Goal: Task Accomplishment & Management: Manage account settings

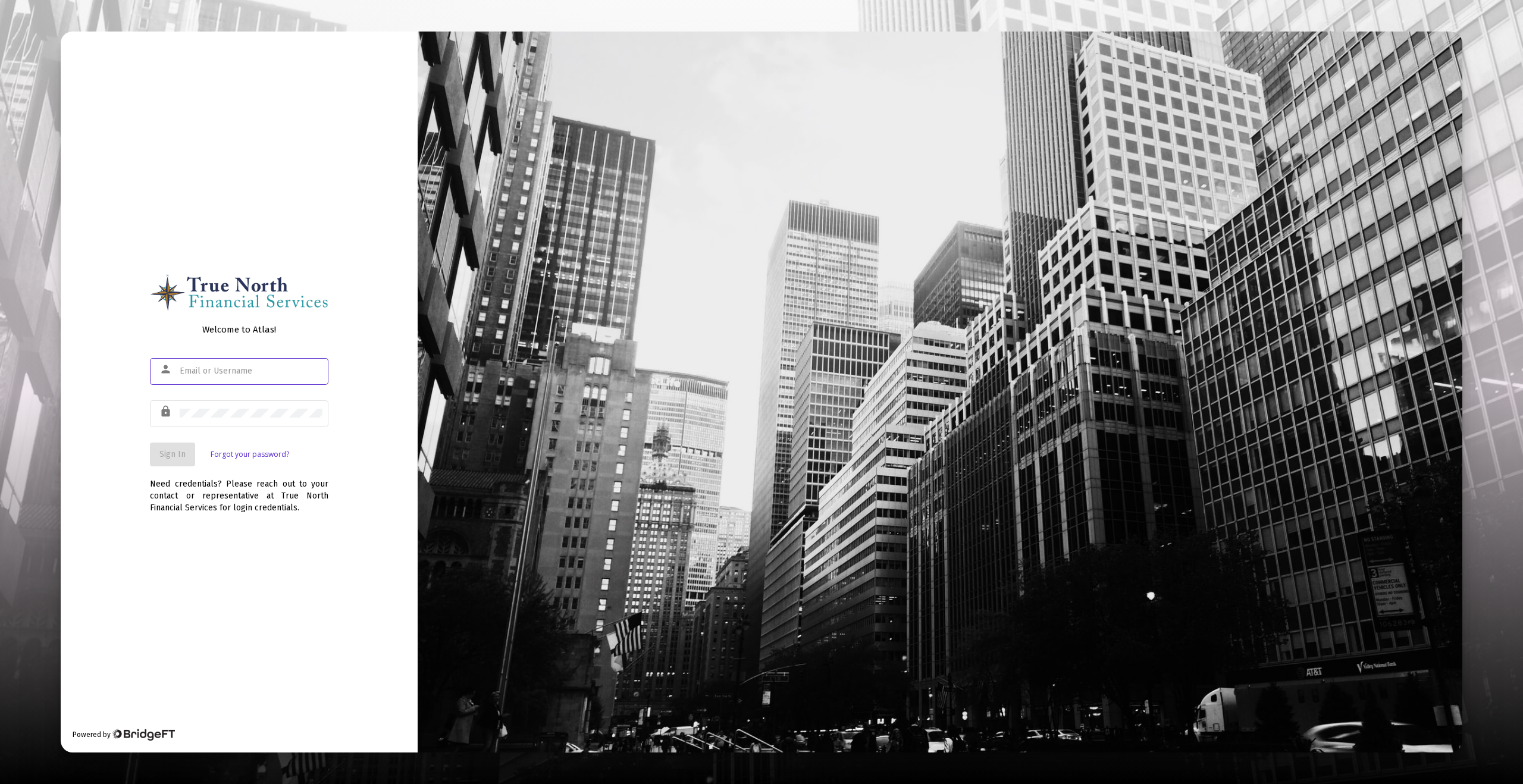
type input "[EMAIL_ADDRESS][DOMAIN_NAME]"
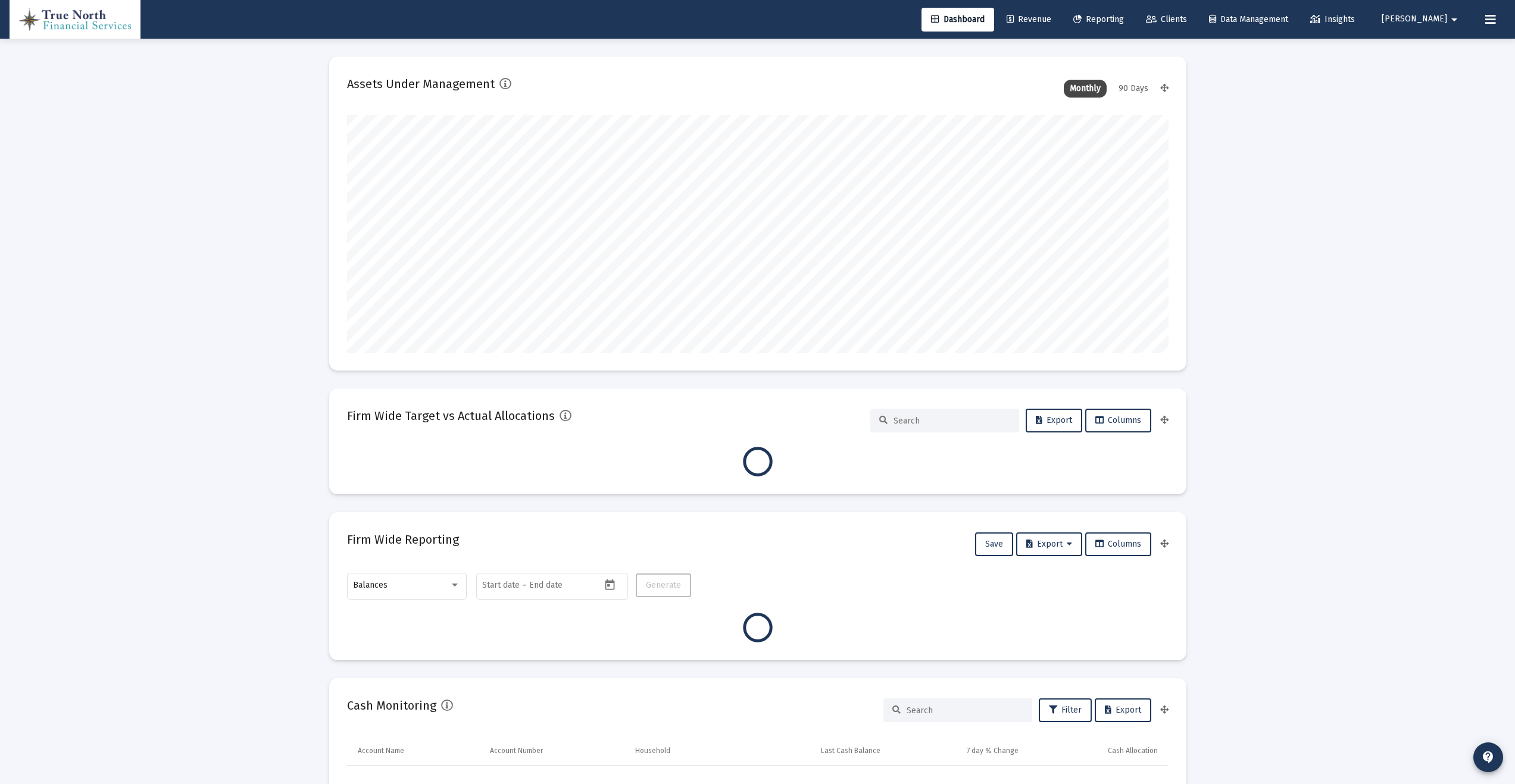
scroll to position [238, 821]
type input "[DATE]"
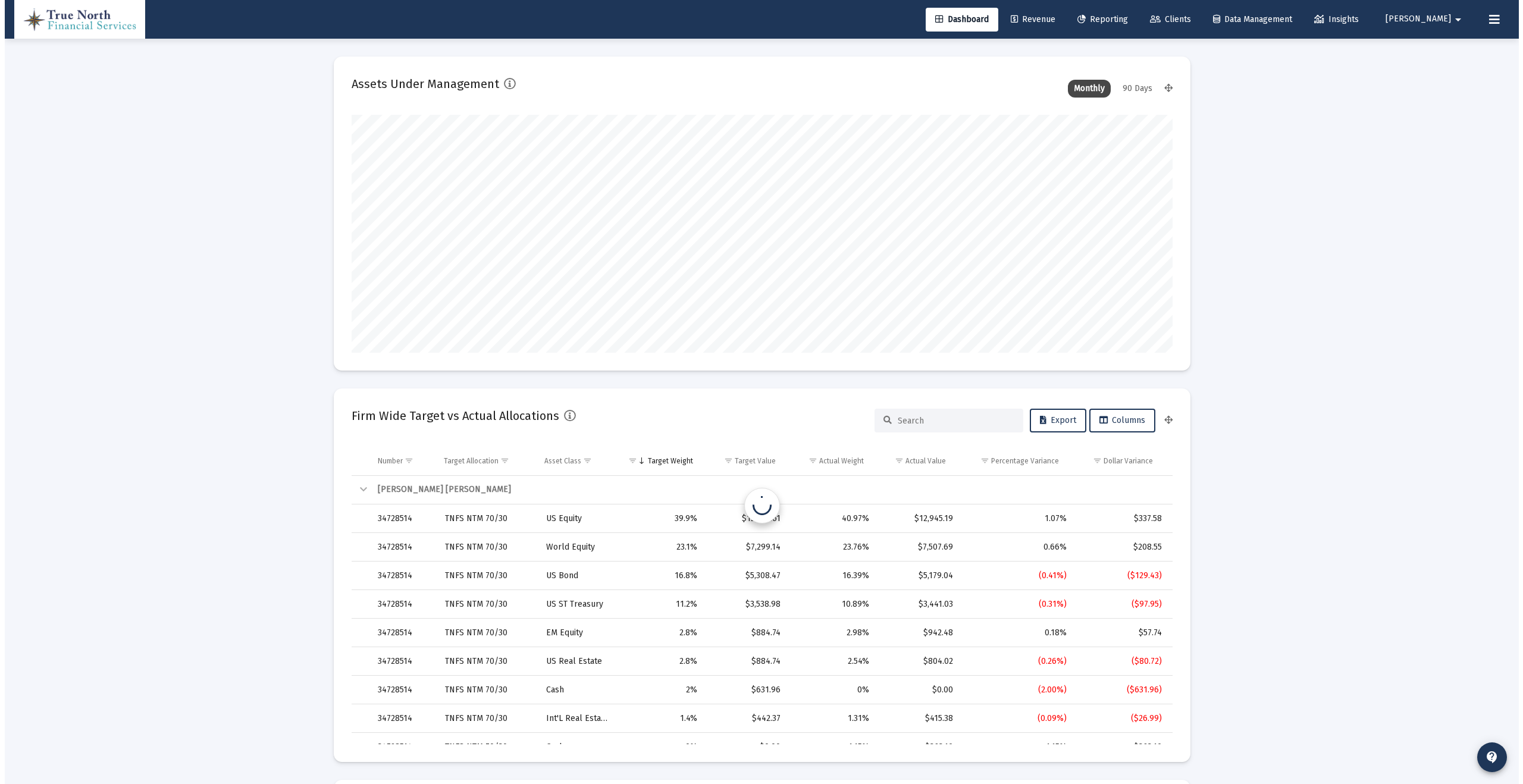
scroll to position [238, 384]
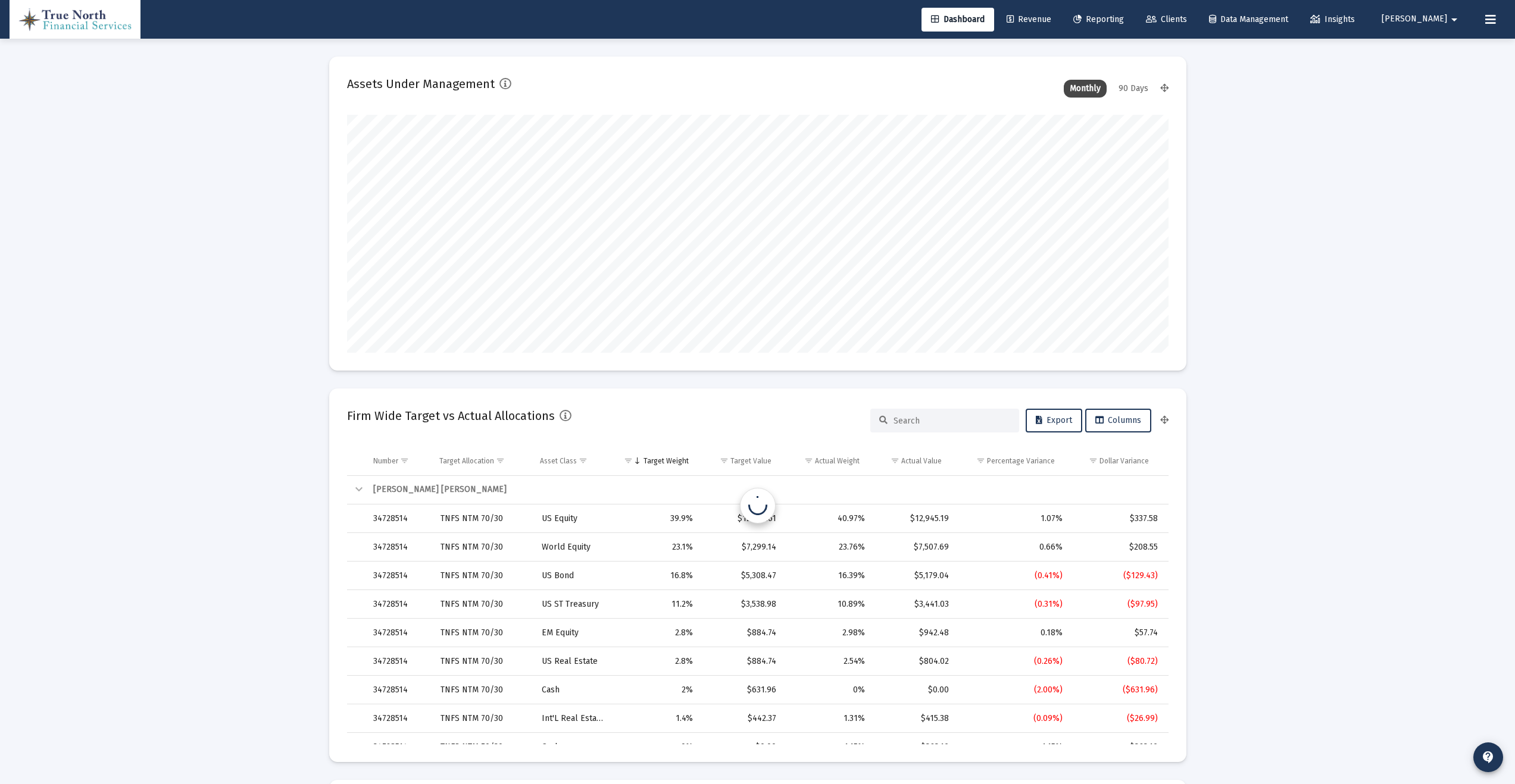
type input "[EMAIL_ADDRESS][DOMAIN_NAME]"
click at [1124, 18] on span "Reporting" at bounding box center [1098, 19] width 50 height 10
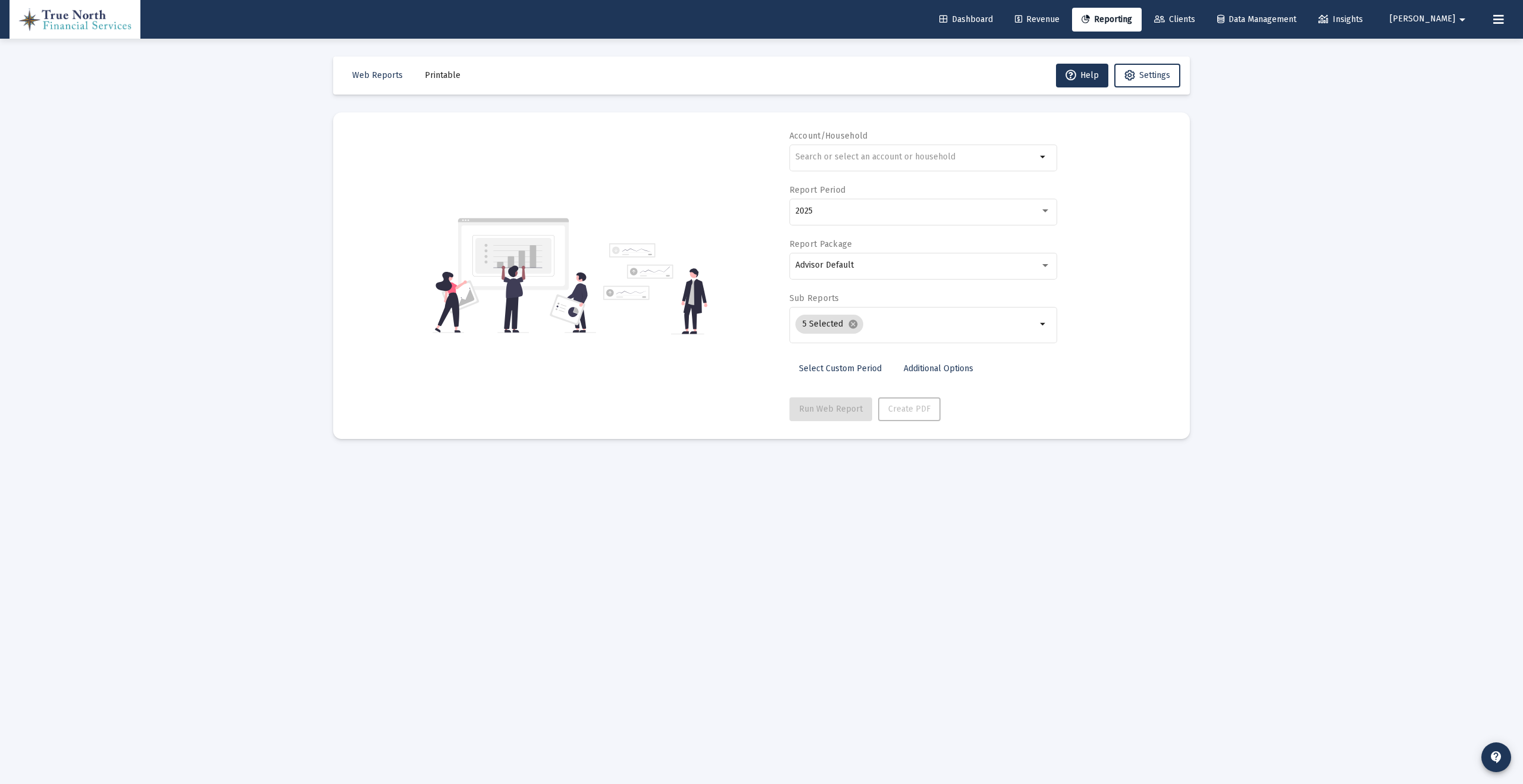
click at [1195, 17] on span "Clients" at bounding box center [1174, 19] width 41 height 10
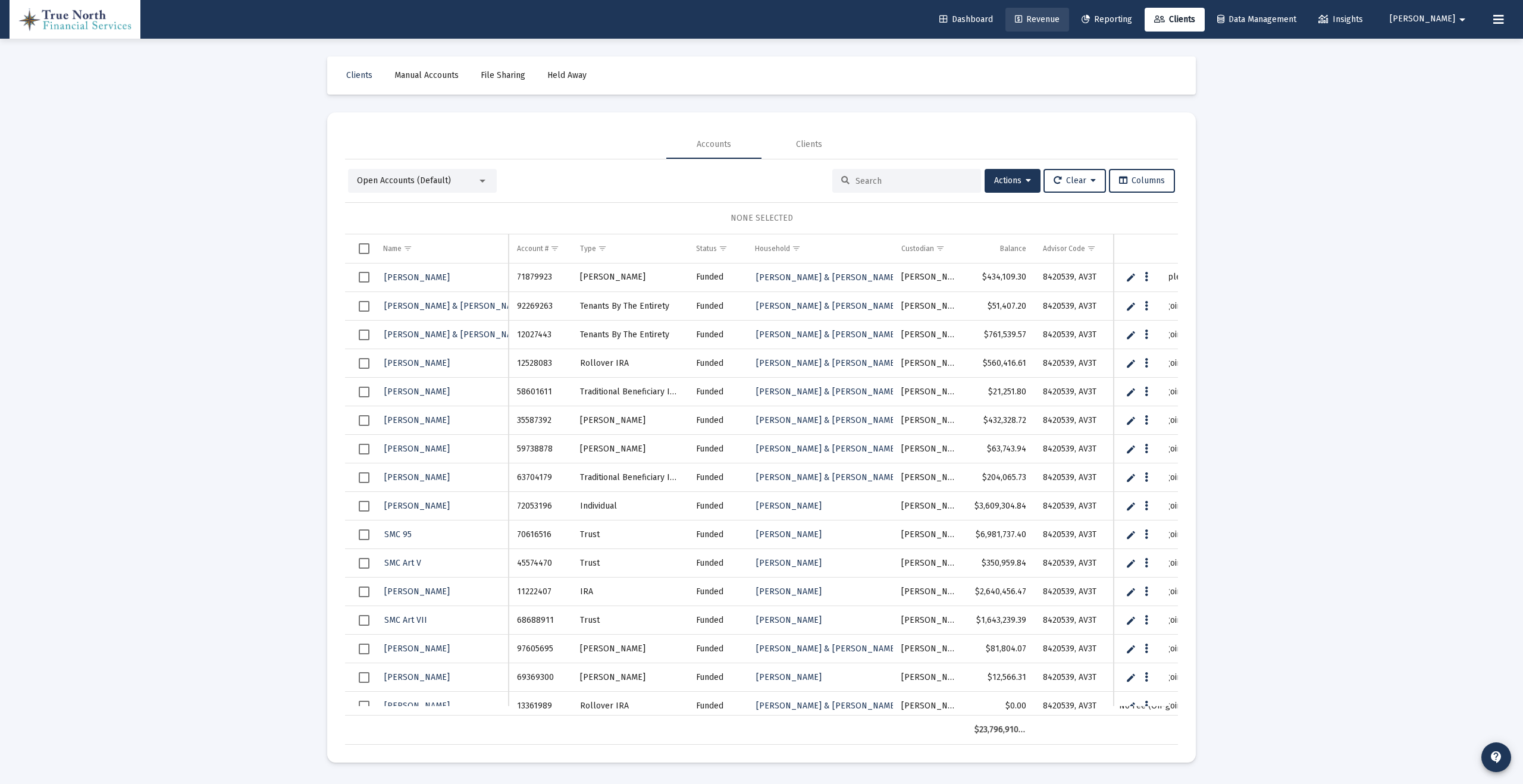
click at [1059, 18] on span "Revenue" at bounding box center [1037, 19] width 44 height 10
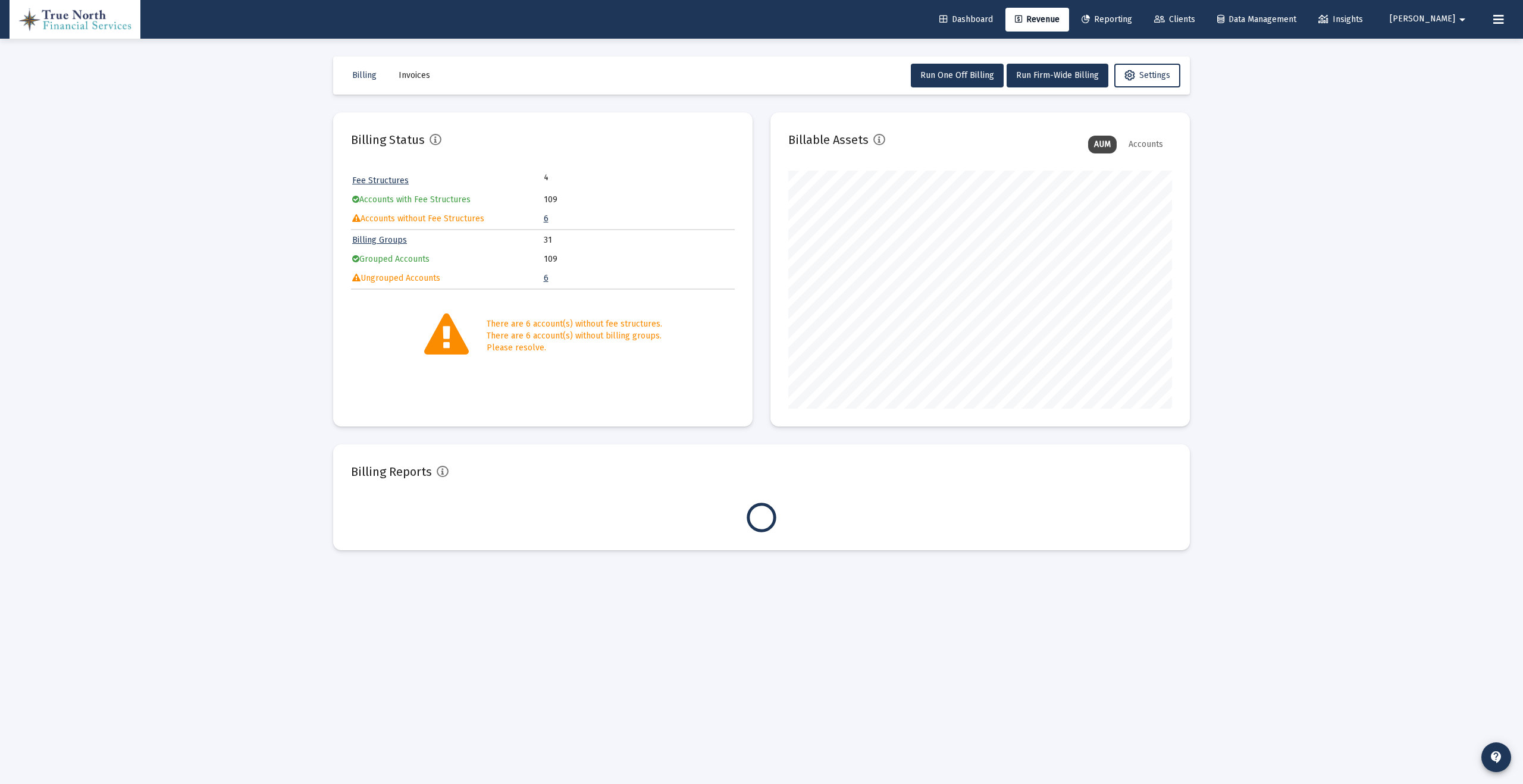
scroll to position [238, 384]
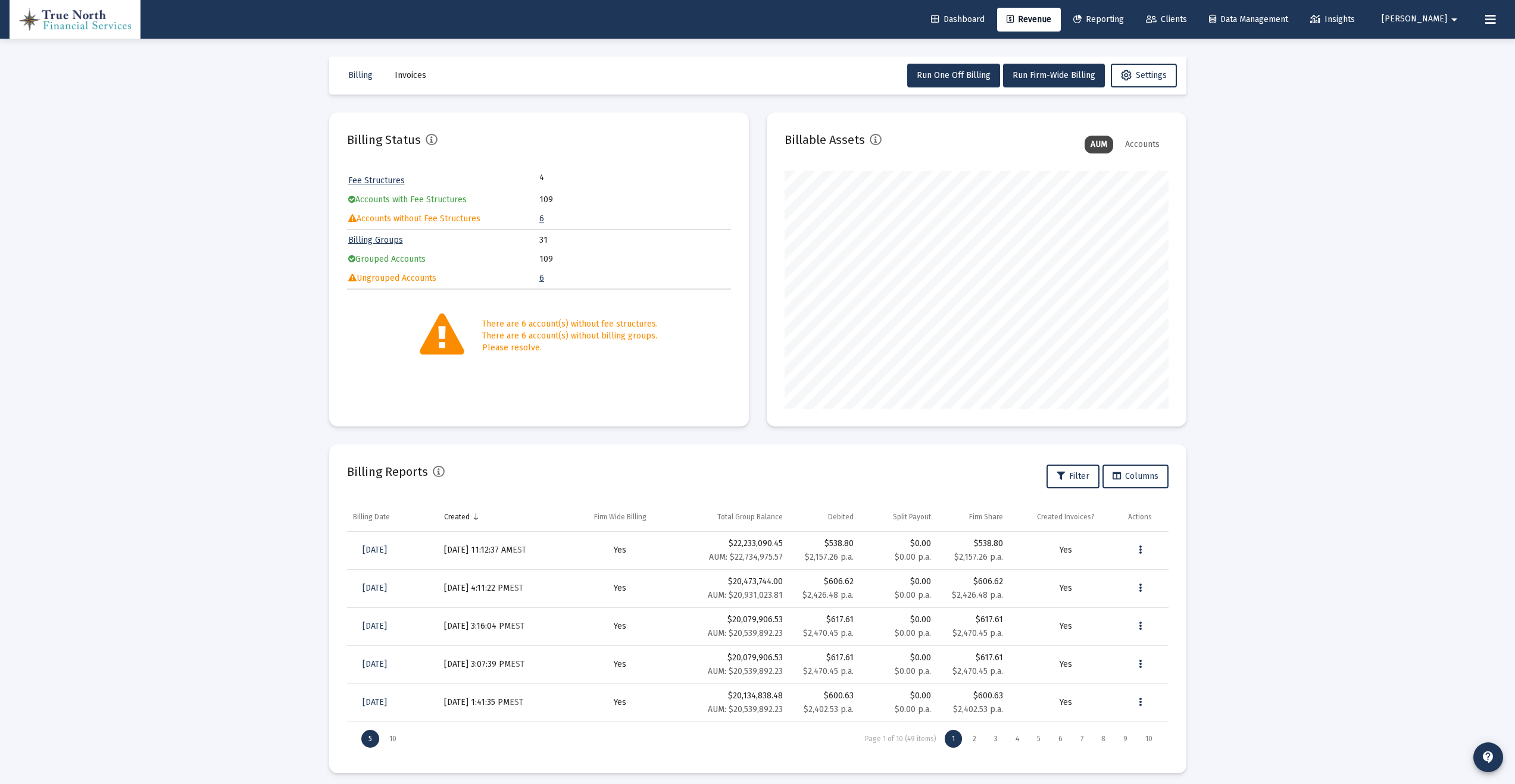
click at [541, 218] on link "6" at bounding box center [541, 218] width 5 height 10
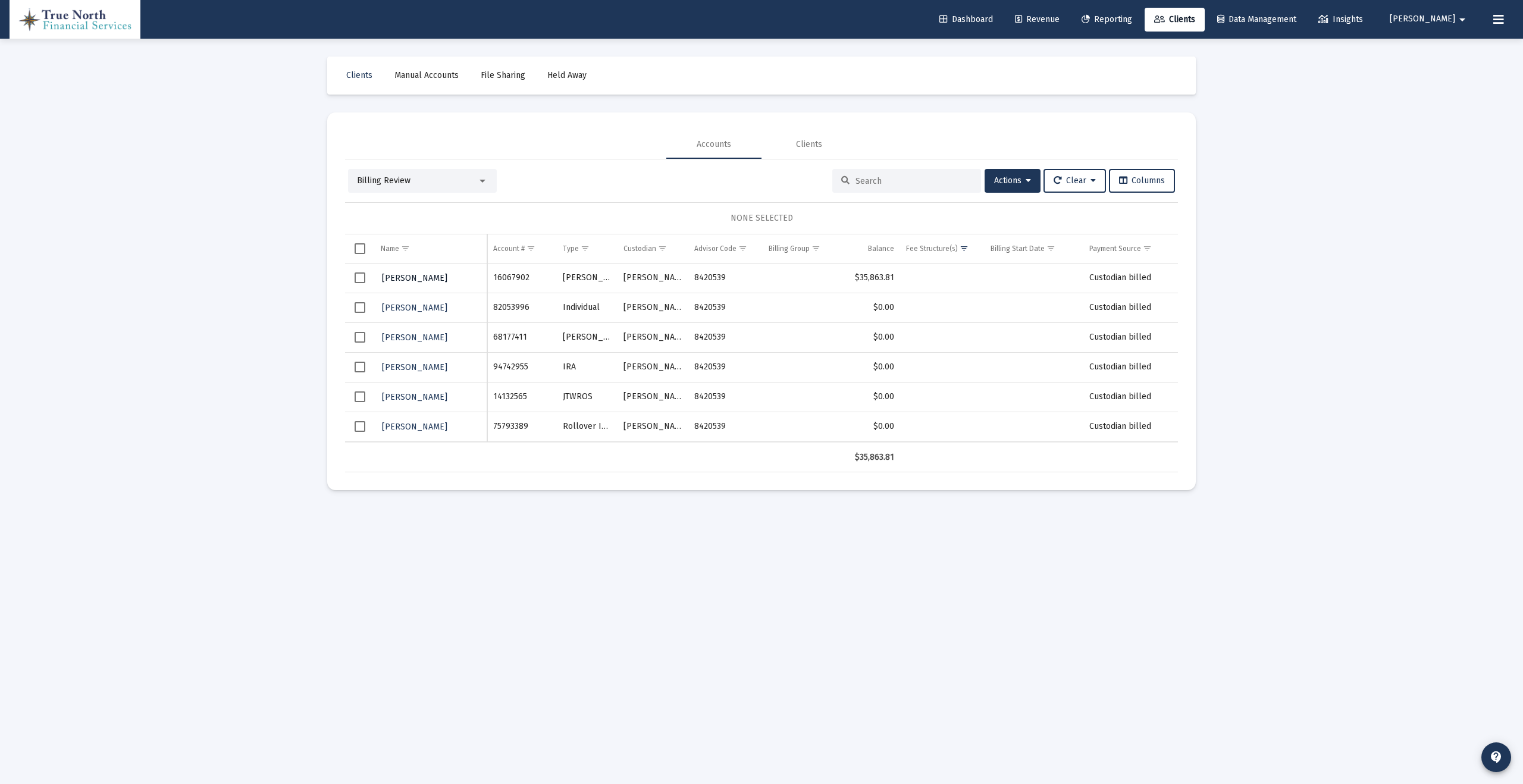
click at [441, 279] on span "[PERSON_NAME]" at bounding box center [414, 277] width 65 height 10
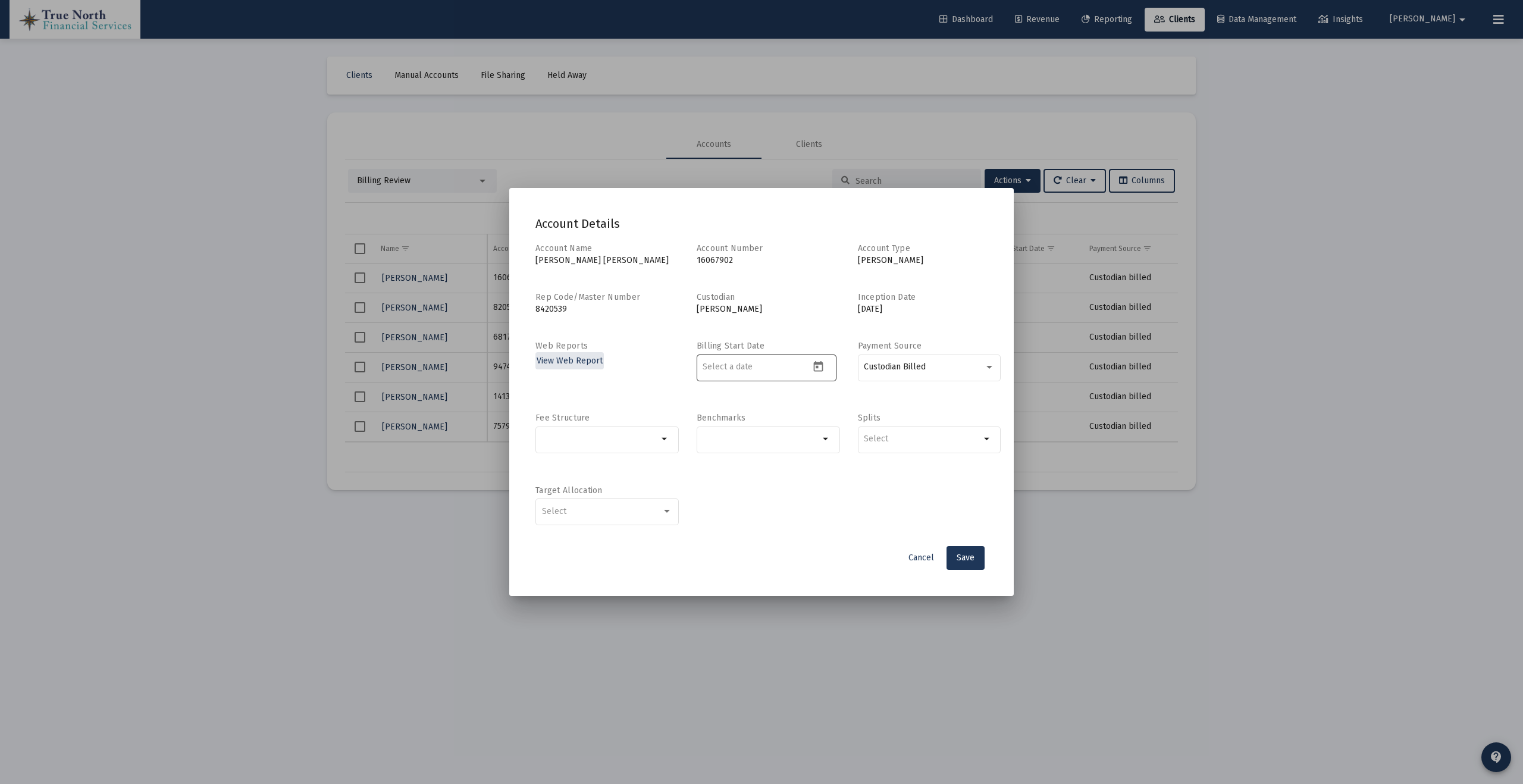
click at [750, 366] on input at bounding box center [756, 367] width 107 height 9
click at [725, 366] on input at bounding box center [756, 367] width 107 height 9
type input "[DATE]"
click at [792, 404] on div "Account Name [PERSON_NAME] [PERSON_NAME] Account Number [FINANCIAL_ID] Account …" at bounding box center [761, 390] width 452 height 296
click at [931, 367] on div "Custodian Billed" at bounding box center [924, 367] width 120 height 9
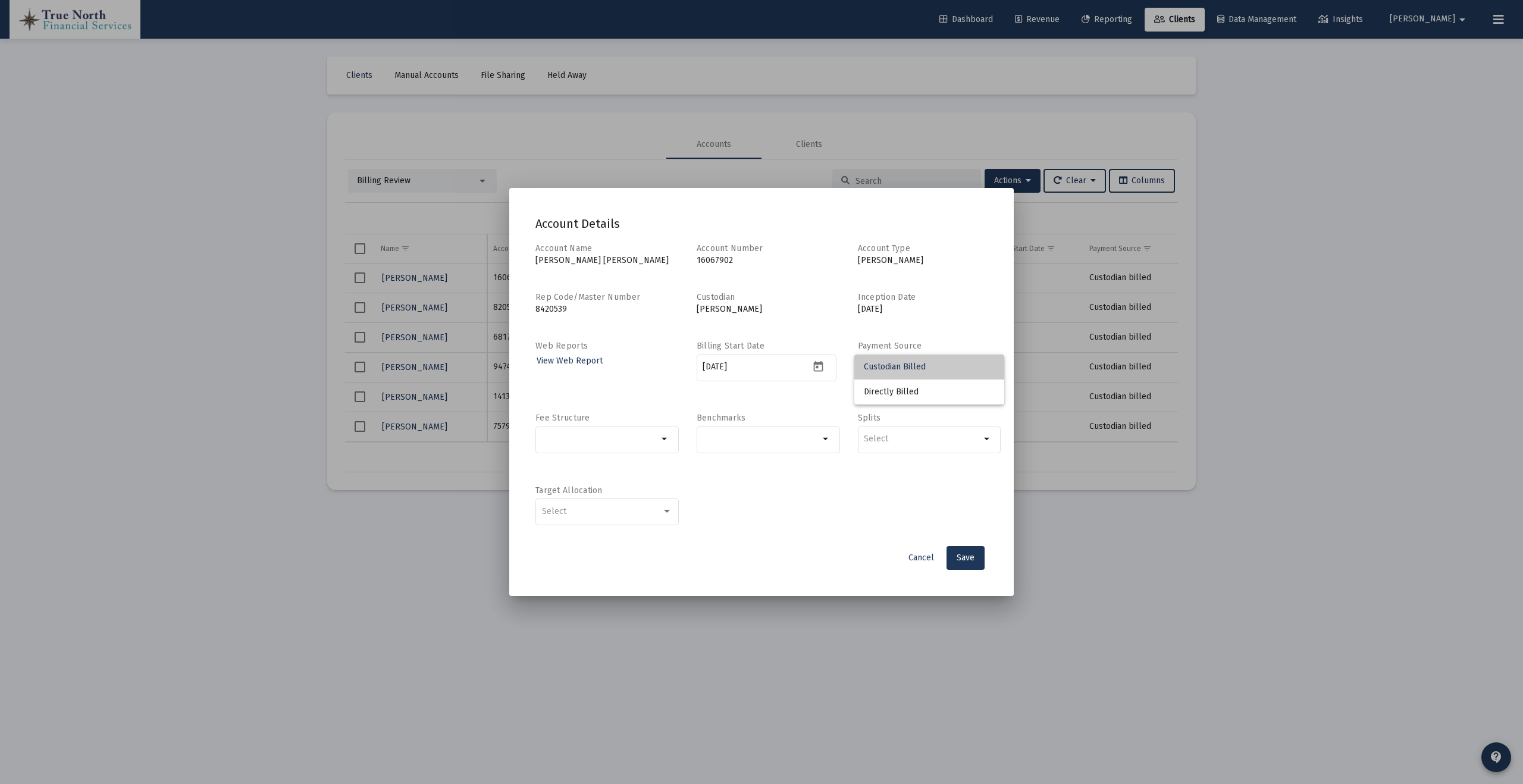
click at [930, 368] on span "Custodian Billed" at bounding box center [929, 367] width 131 height 25
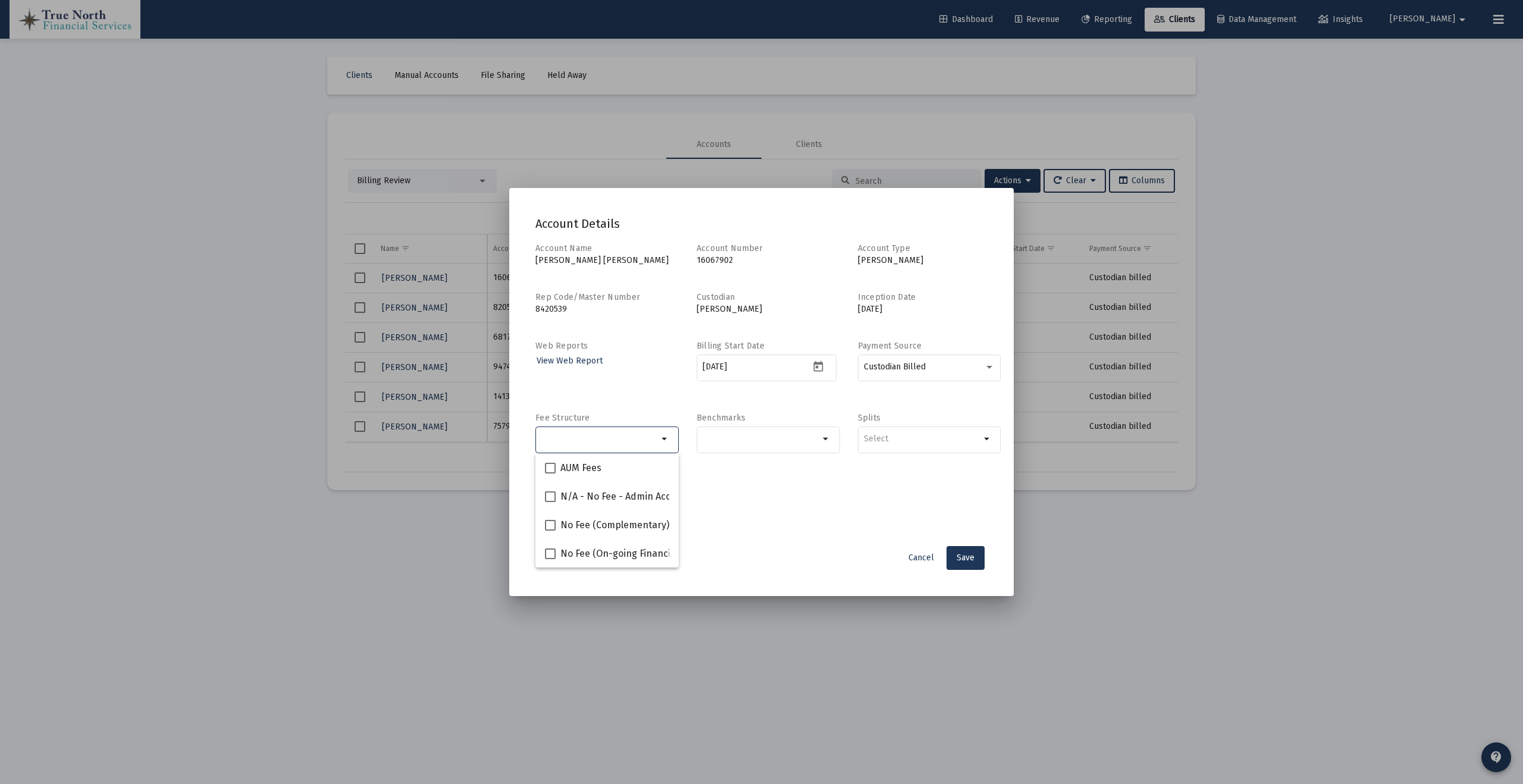
click at [639, 441] on input "Selection" at bounding box center [601, 439] width 117 height 9
click at [550, 468] on span at bounding box center [550, 468] width 11 height 11
click at [550, 474] on input "AUM Fees" at bounding box center [550, 474] width 1 height 1
checkbox input "true"
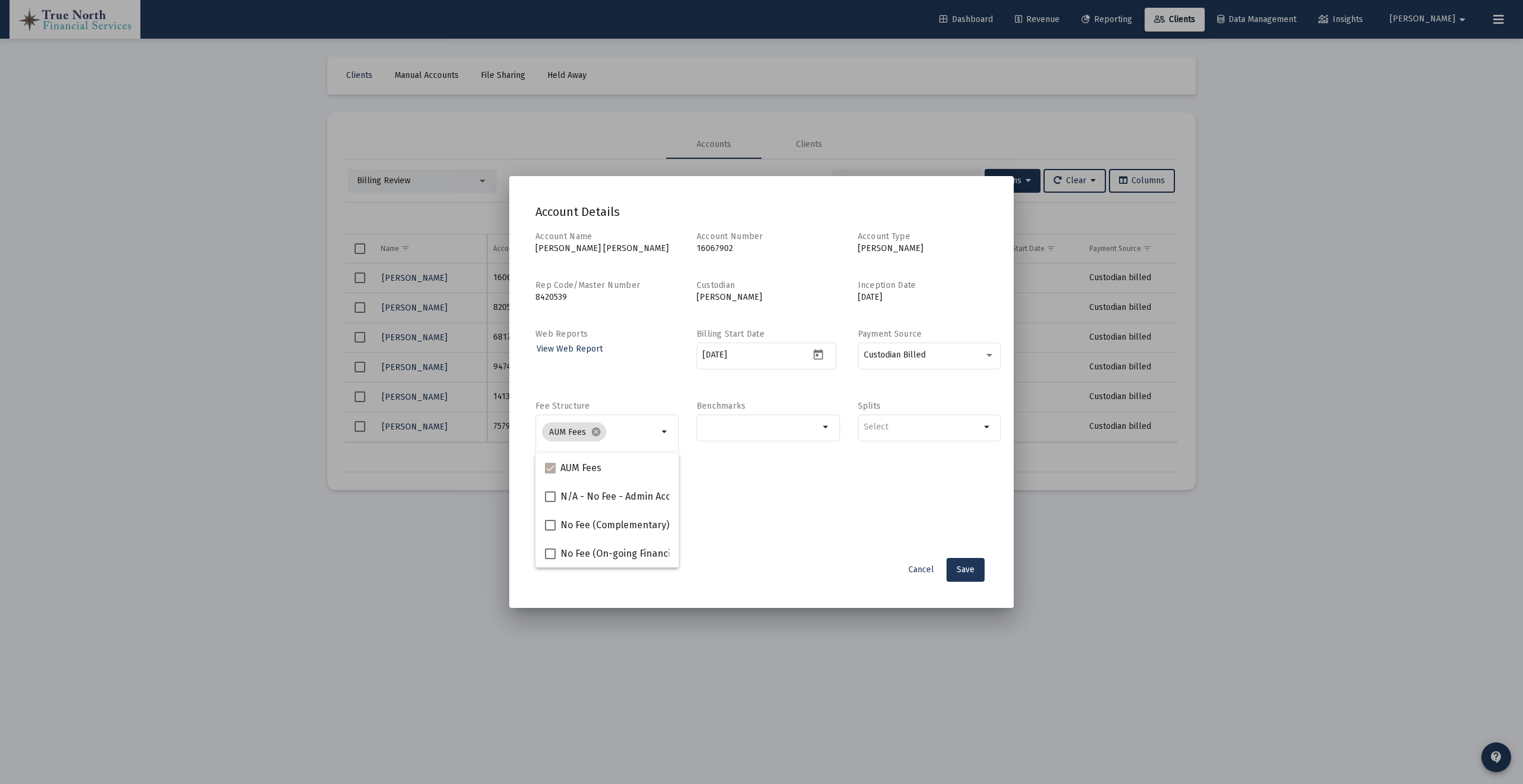
click at [783, 398] on div "Account Name [PERSON_NAME] [PERSON_NAME] Account Number [FINANCIAL_ID] Account …" at bounding box center [761, 391] width 452 height 320
click at [820, 429] on mat-icon "arrow_drop_down" at bounding box center [826, 427] width 14 height 14
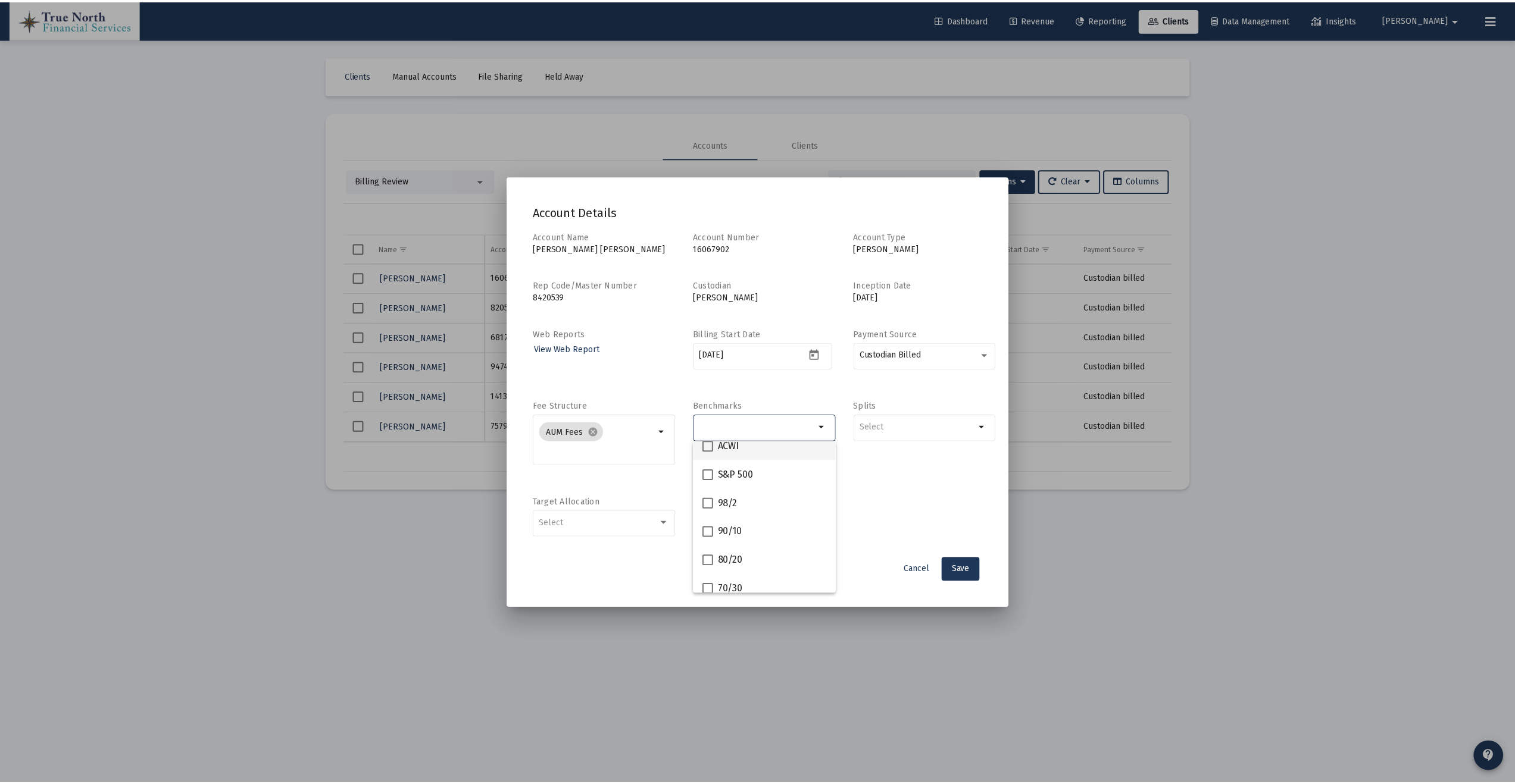
scroll to position [69, 0]
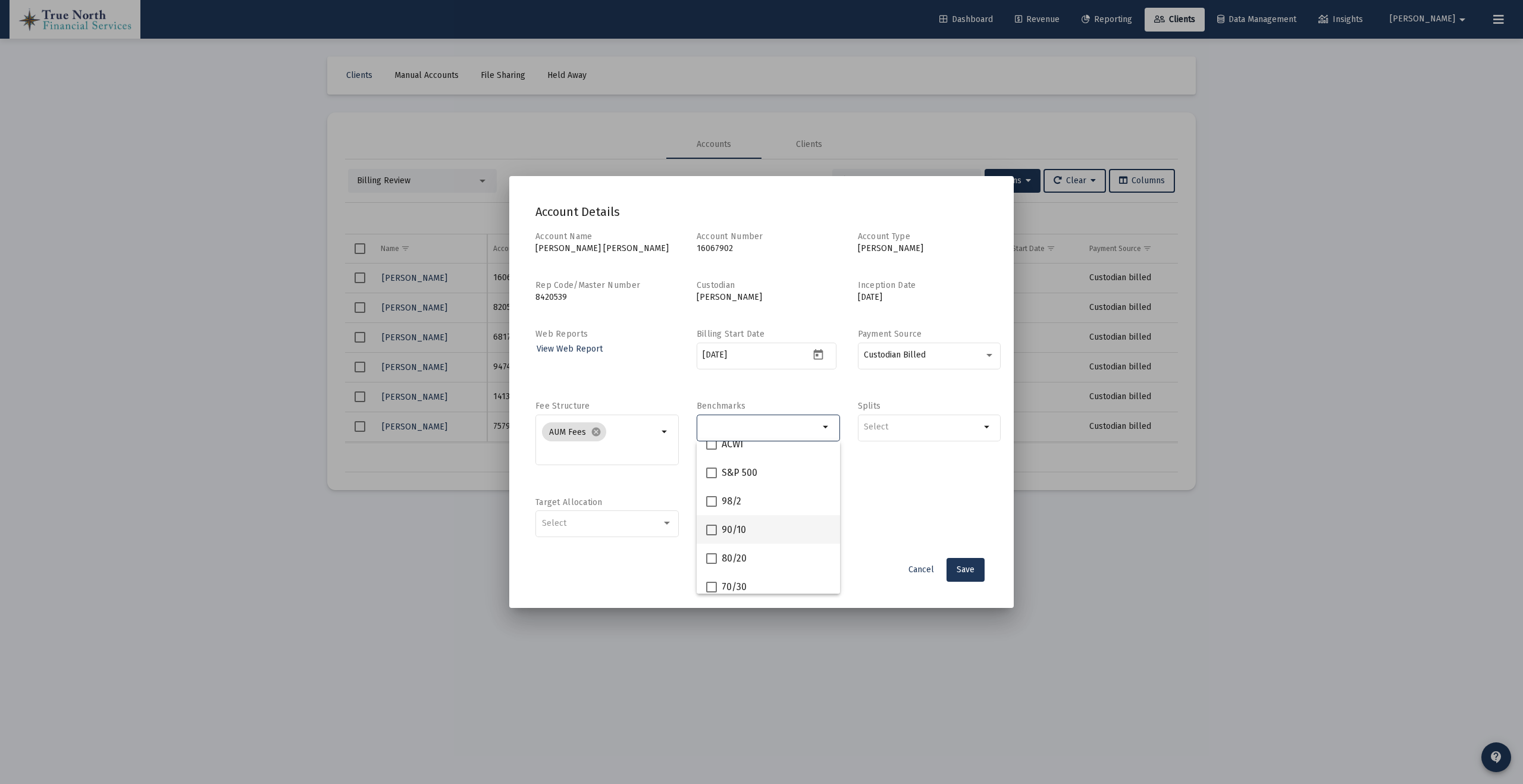
click at [740, 527] on span "90/10" at bounding box center [734, 529] width 24 height 14
click at [711, 535] on input "90/10" at bounding box center [711, 535] width 1 height 1
checkbox input "true"
click at [894, 490] on div "Account Name [PERSON_NAME] [PERSON_NAME] Account Number [FINANCIAL_ID] Account …" at bounding box center [761, 391] width 452 height 320
click at [644, 523] on div "Select" at bounding box center [602, 523] width 120 height 9
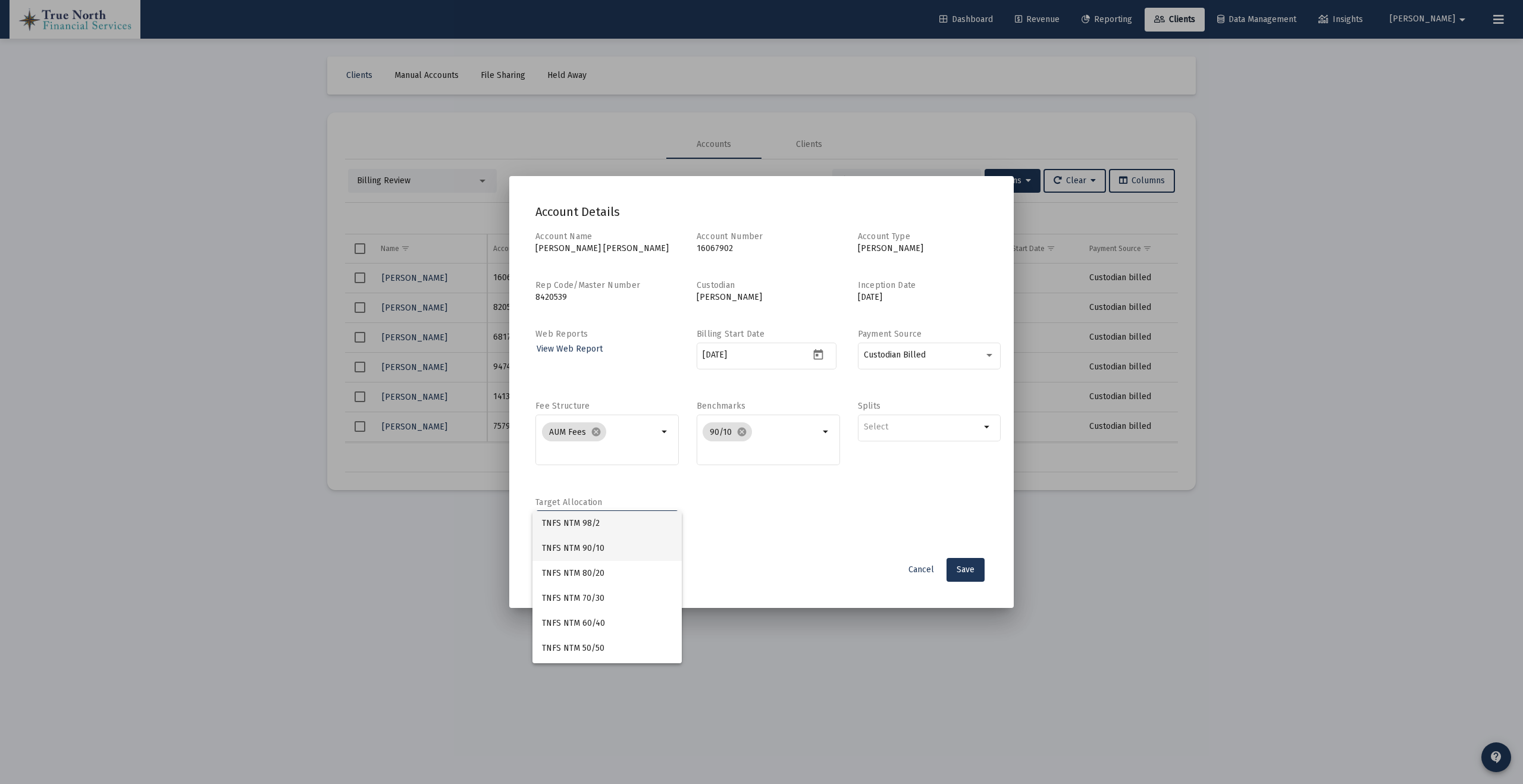
click at [640, 546] on span "TNFS NTM 90/10" at bounding box center [607, 548] width 131 height 25
click at [965, 570] on span "Save" at bounding box center [965, 569] width 18 height 10
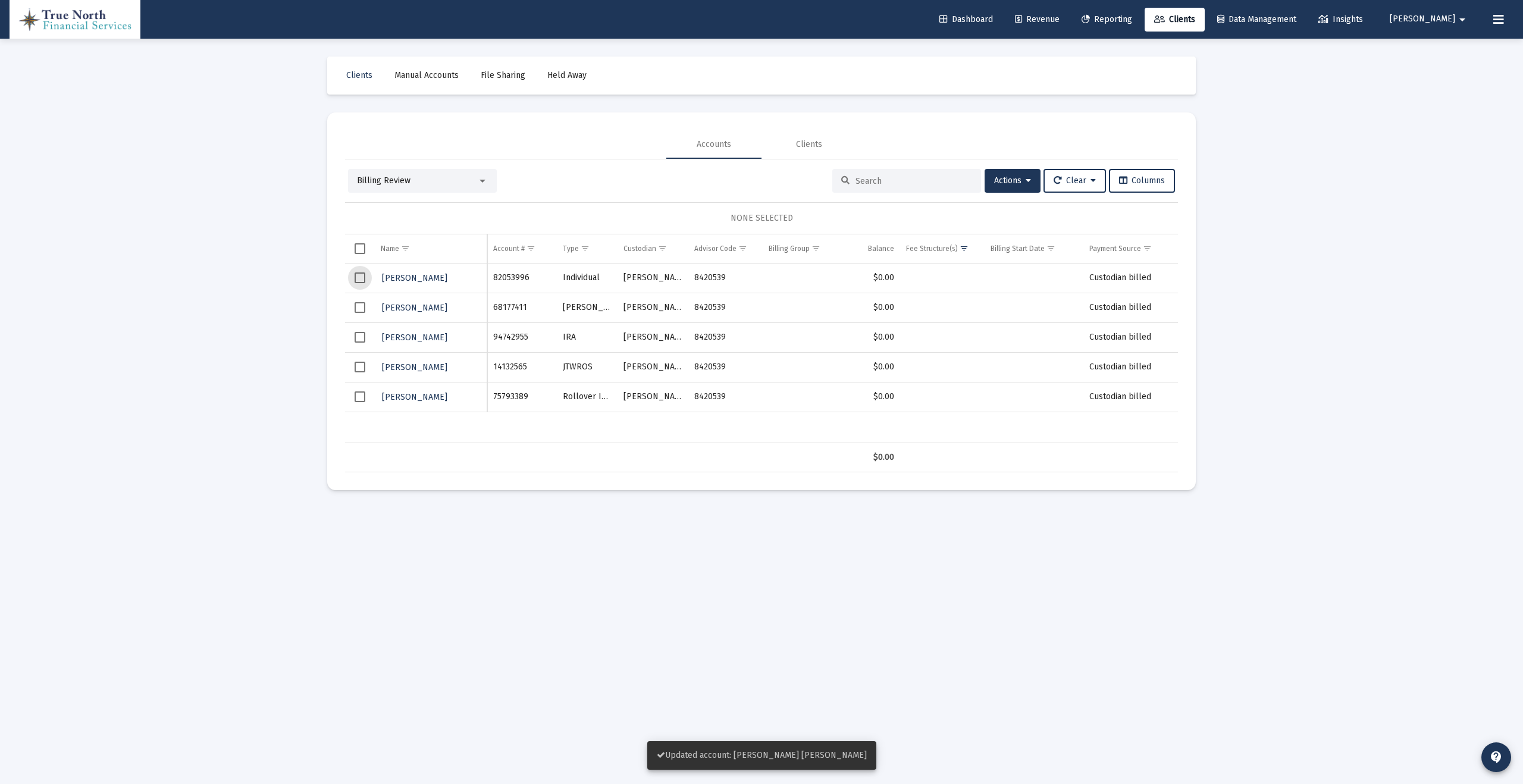
click at [359, 277] on span "Select row" at bounding box center [360, 278] width 11 height 11
click at [426, 276] on span "[PERSON_NAME]" at bounding box center [414, 277] width 65 height 10
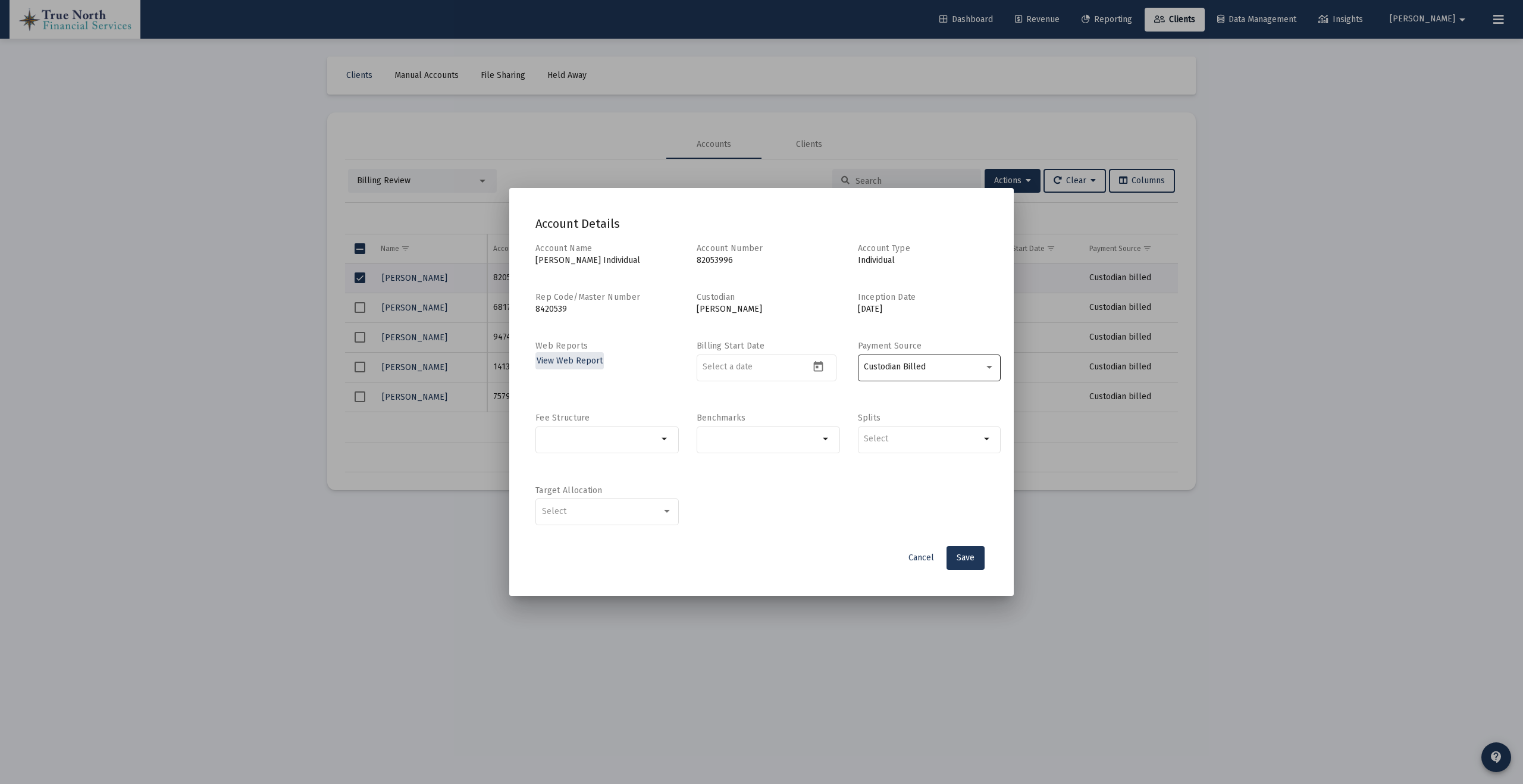
click at [917, 364] on span "Custodian Billed" at bounding box center [895, 366] width 62 height 10
click at [917, 364] on span "Custodian Billed" at bounding box center [929, 367] width 131 height 25
click at [915, 556] on span "Cancel" at bounding box center [921, 558] width 26 height 10
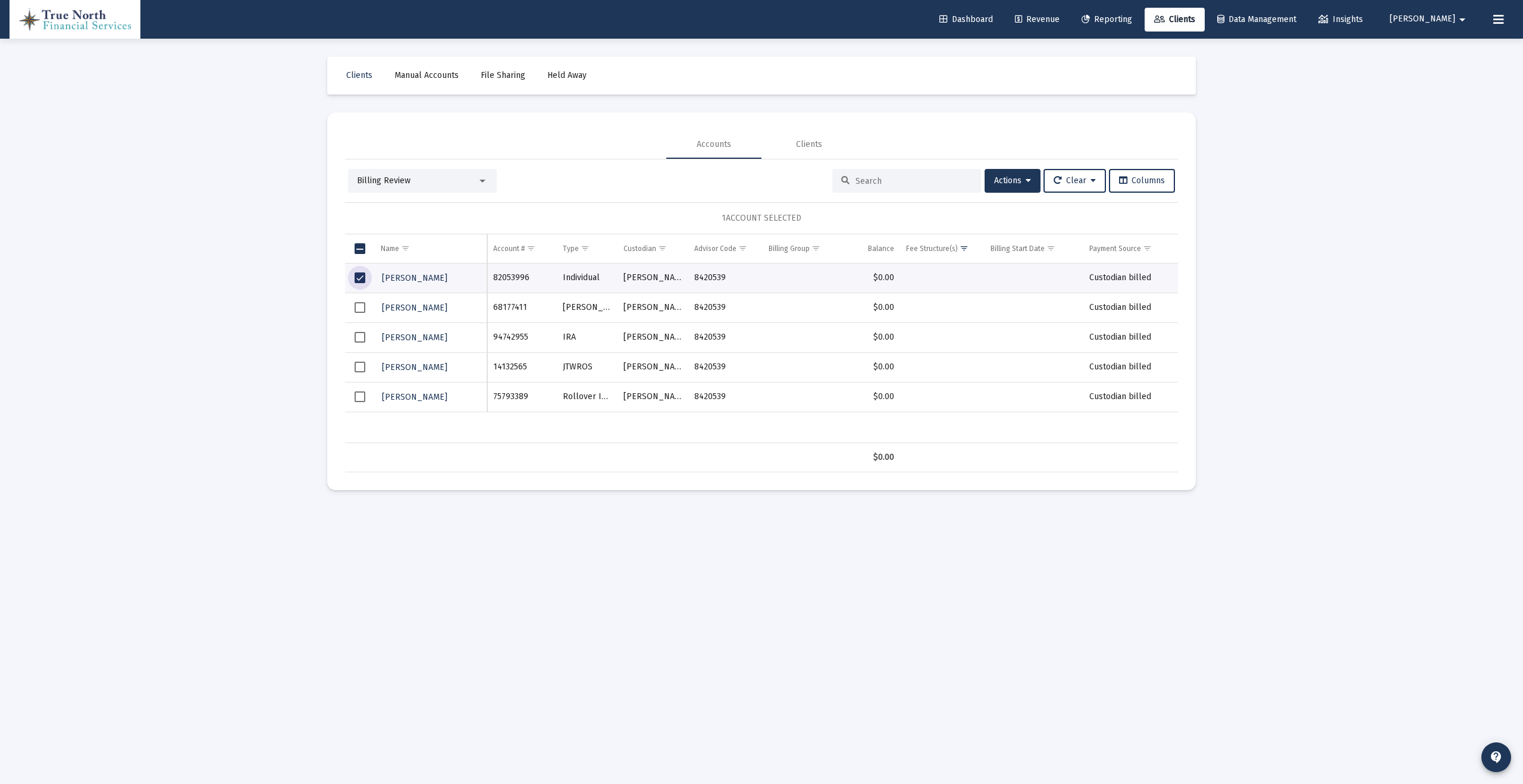
click at [357, 275] on span "Select row" at bounding box center [360, 278] width 11 height 11
click at [359, 304] on span "Select row" at bounding box center [360, 308] width 11 height 11
click at [357, 339] on span "Select row" at bounding box center [360, 337] width 11 height 11
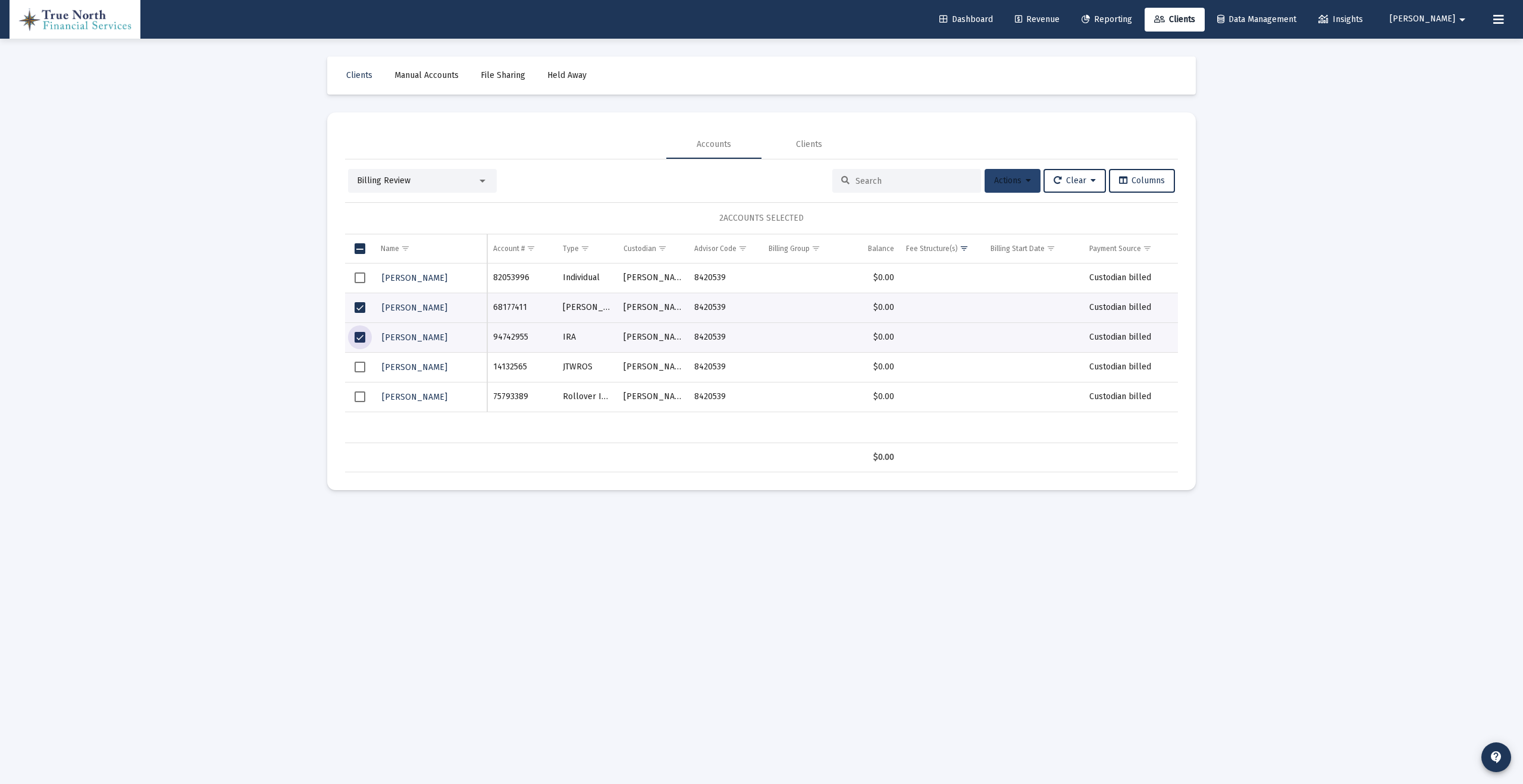
click at [1015, 179] on span "Actions" at bounding box center [1012, 180] width 37 height 10
click at [1064, 326] on button "Map to Household" at bounding box center [1041, 326] width 127 height 29
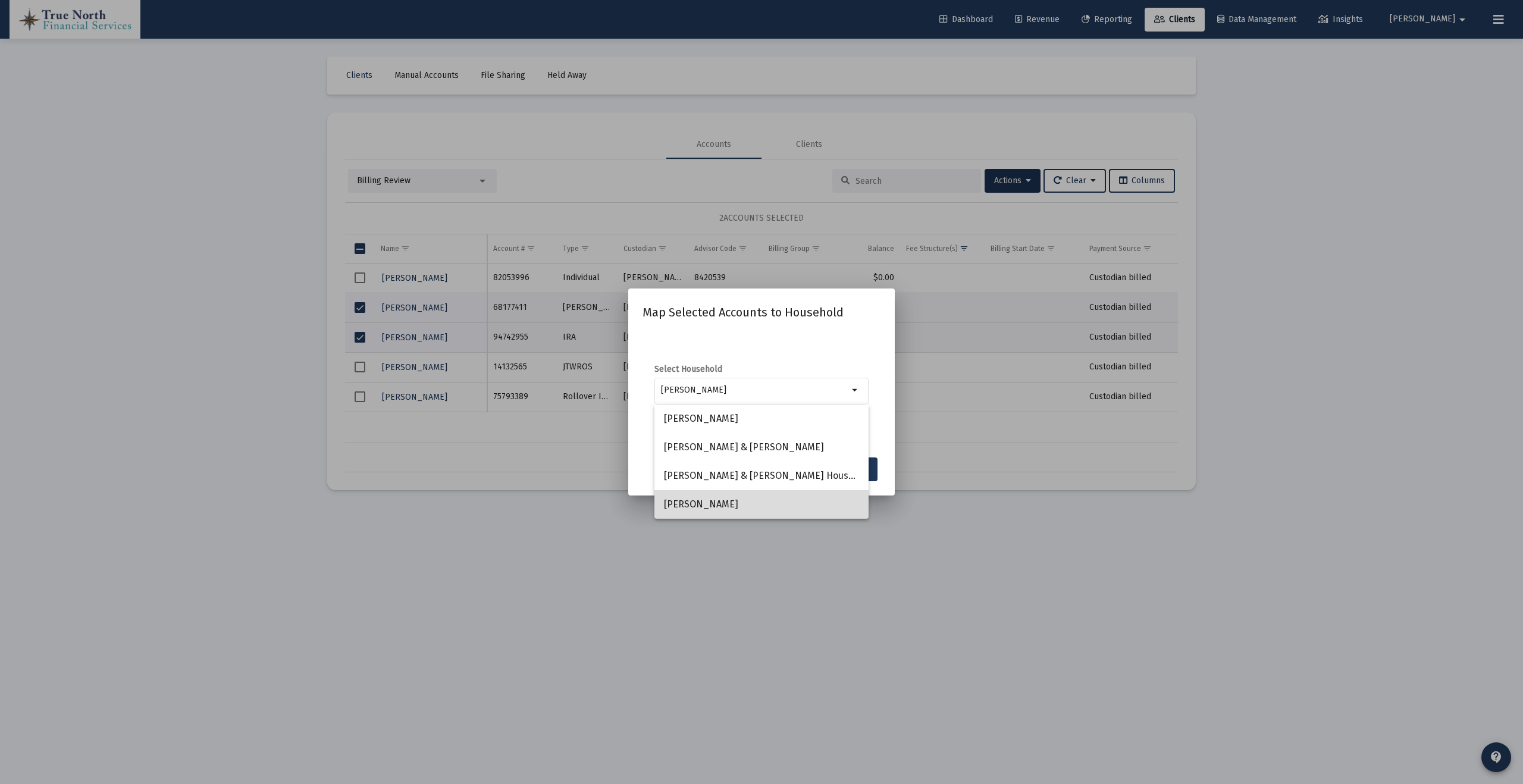
click at [693, 500] on span "[PERSON_NAME]" at bounding box center [761, 505] width 195 height 29
type input "[PERSON_NAME]"
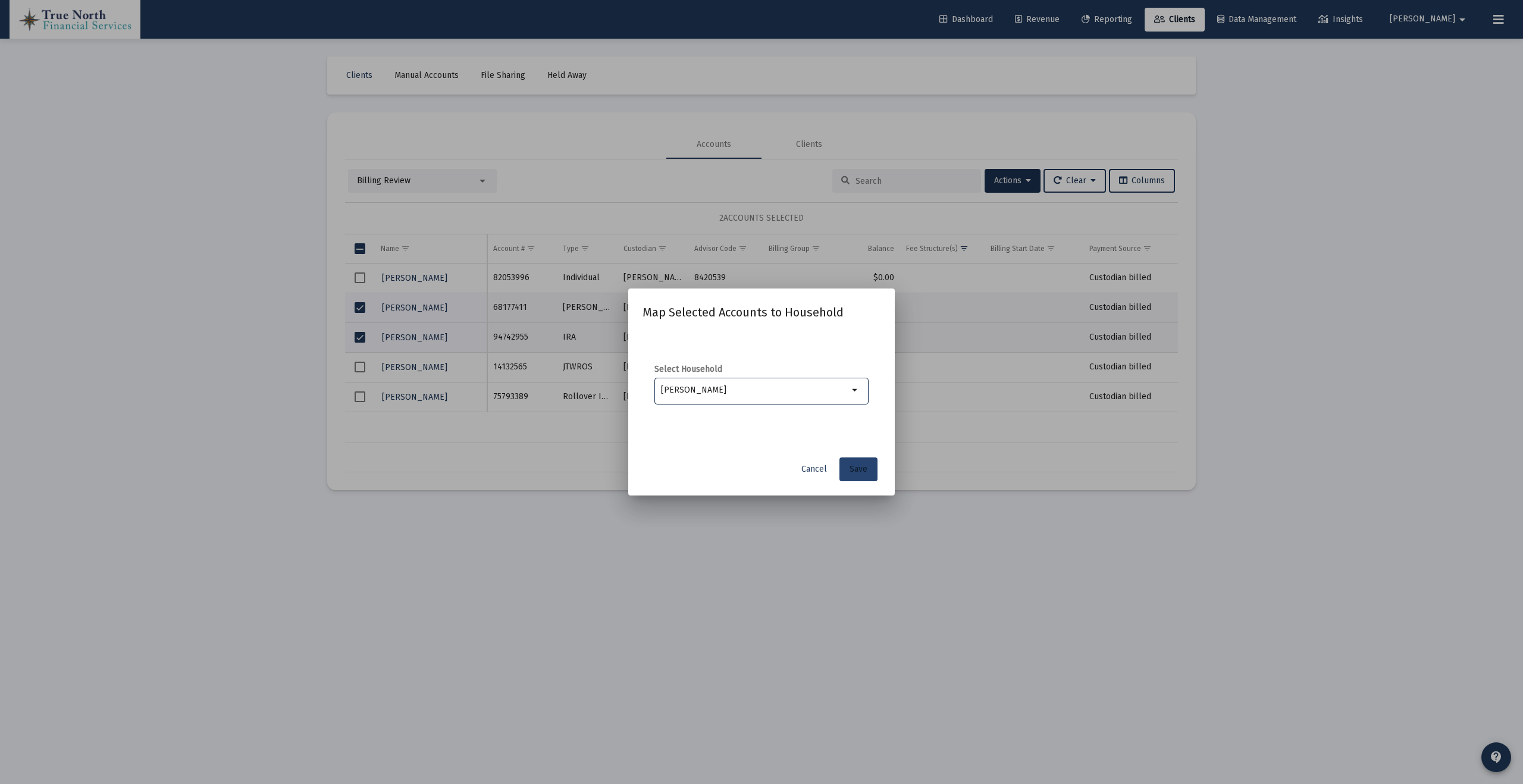
click at [857, 466] on span "Save" at bounding box center [858, 469] width 18 height 10
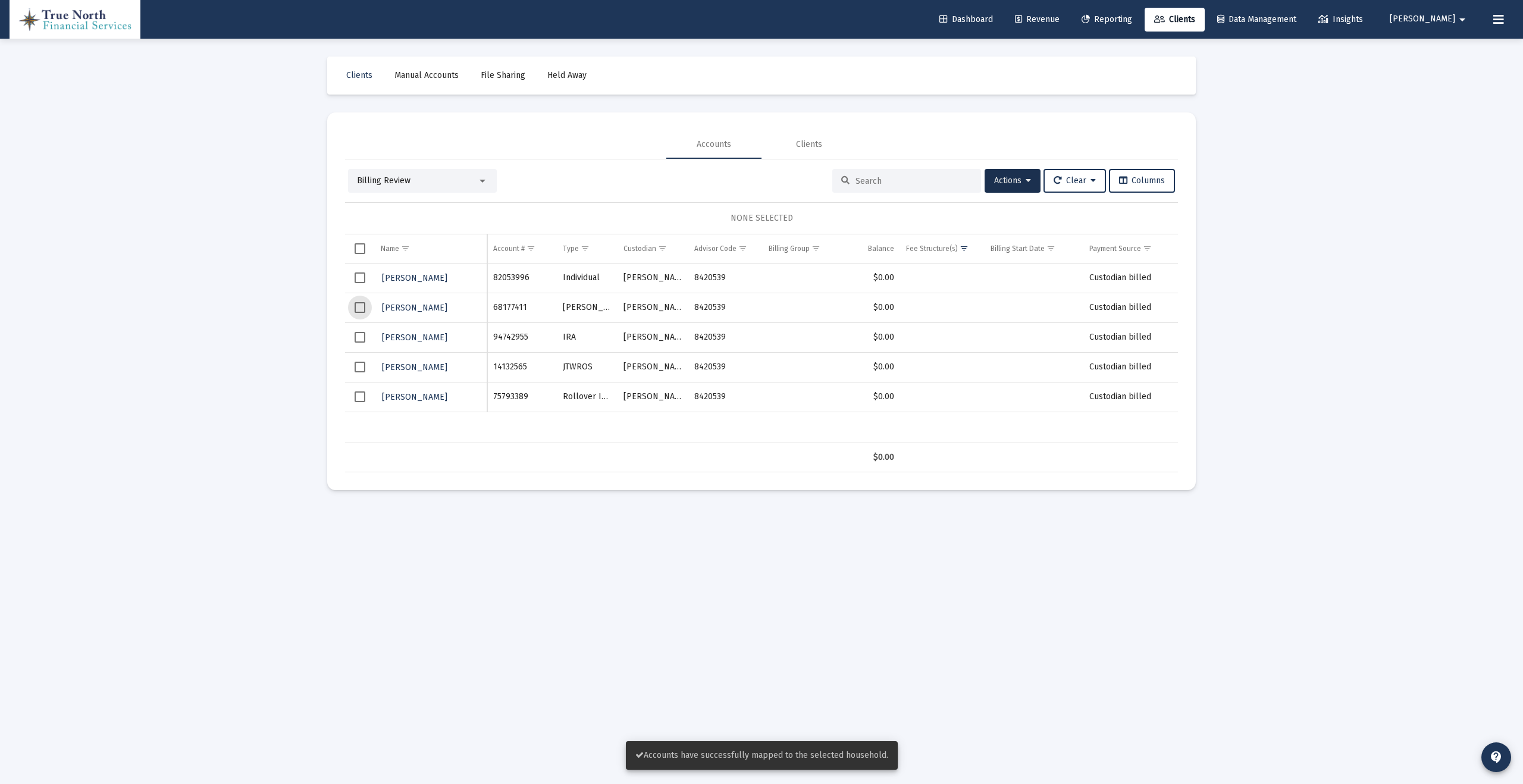
click at [359, 309] on span "Select row" at bounding box center [360, 308] width 11 height 11
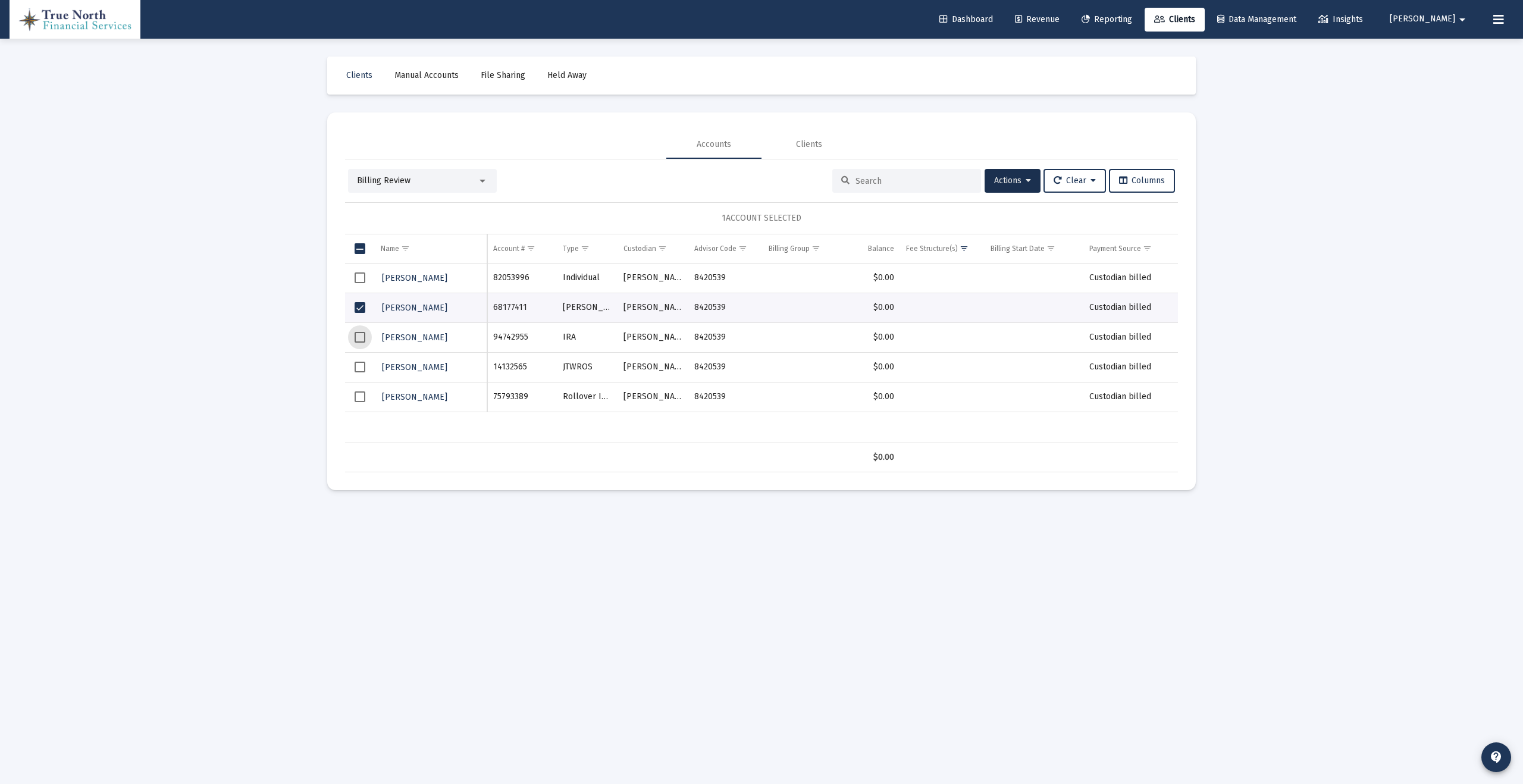
click at [359, 336] on span "Select row" at bounding box center [360, 337] width 11 height 11
click at [1017, 180] on span "Actions" at bounding box center [1012, 180] width 37 height 10
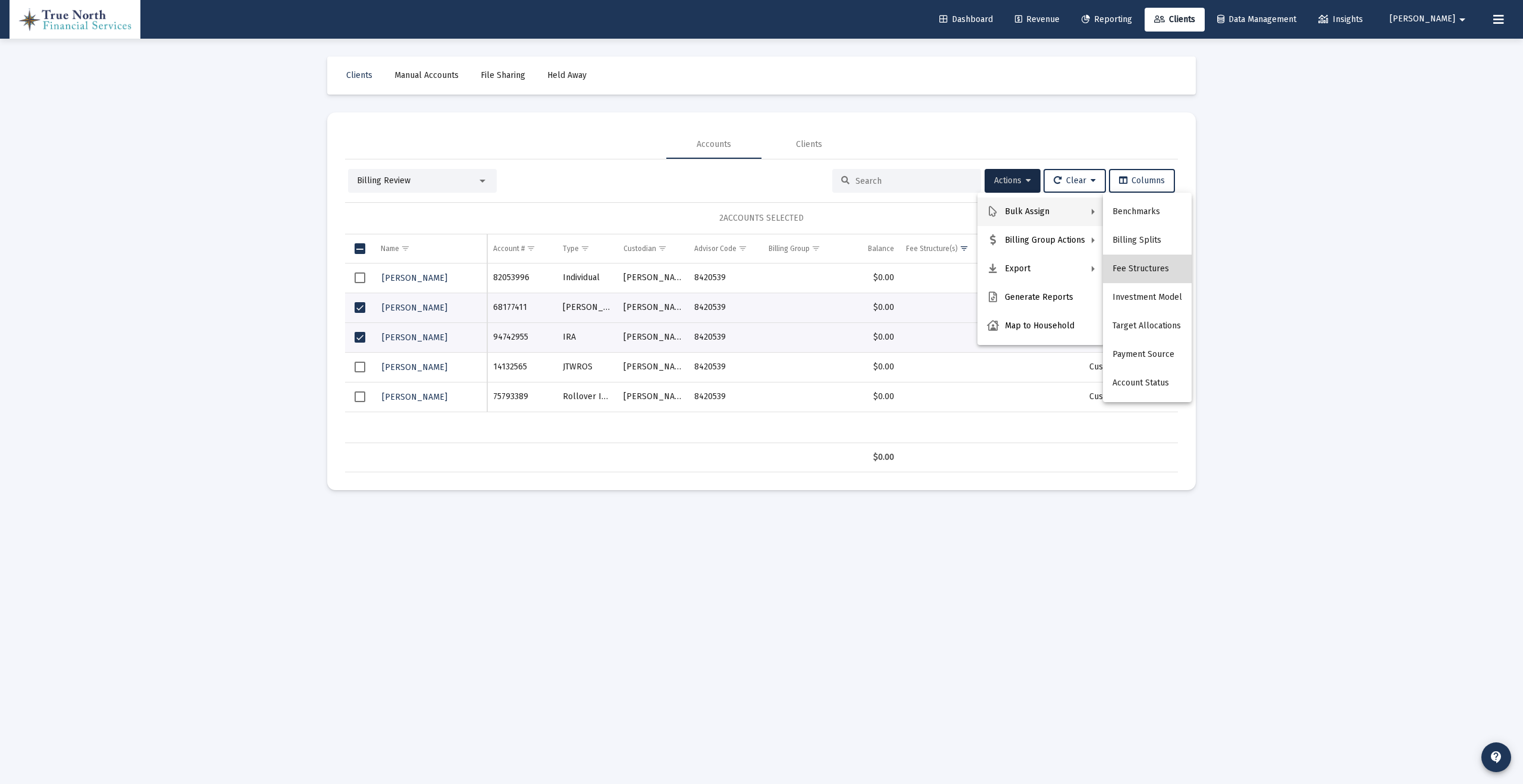
click at [1148, 265] on button "Fee Structures" at bounding box center [1147, 269] width 89 height 29
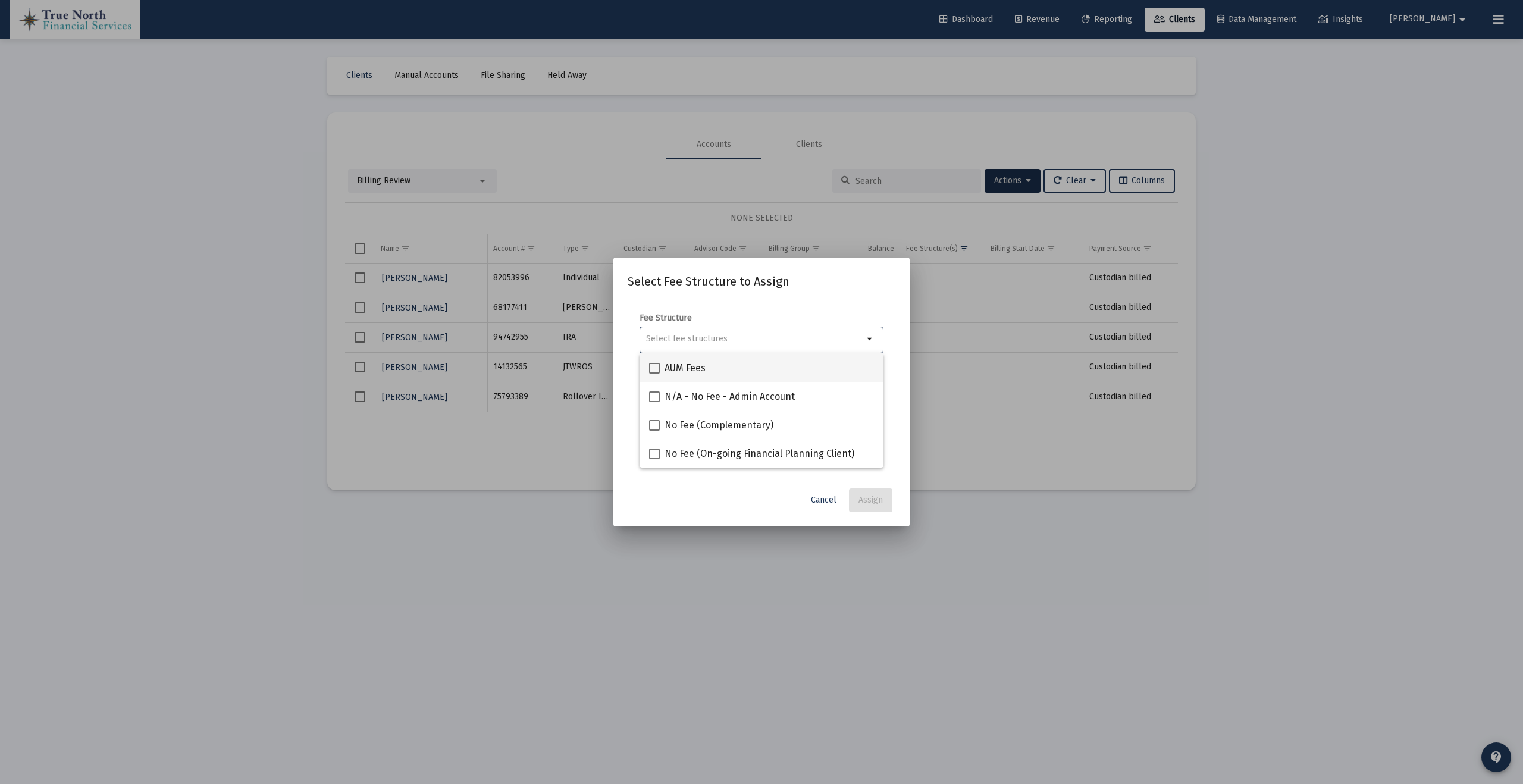
click at [654, 369] on span at bounding box center [654, 368] width 11 height 11
click at [654, 374] on input "AUM Fees" at bounding box center [654, 374] width 1 height 1
checkbox input "true"
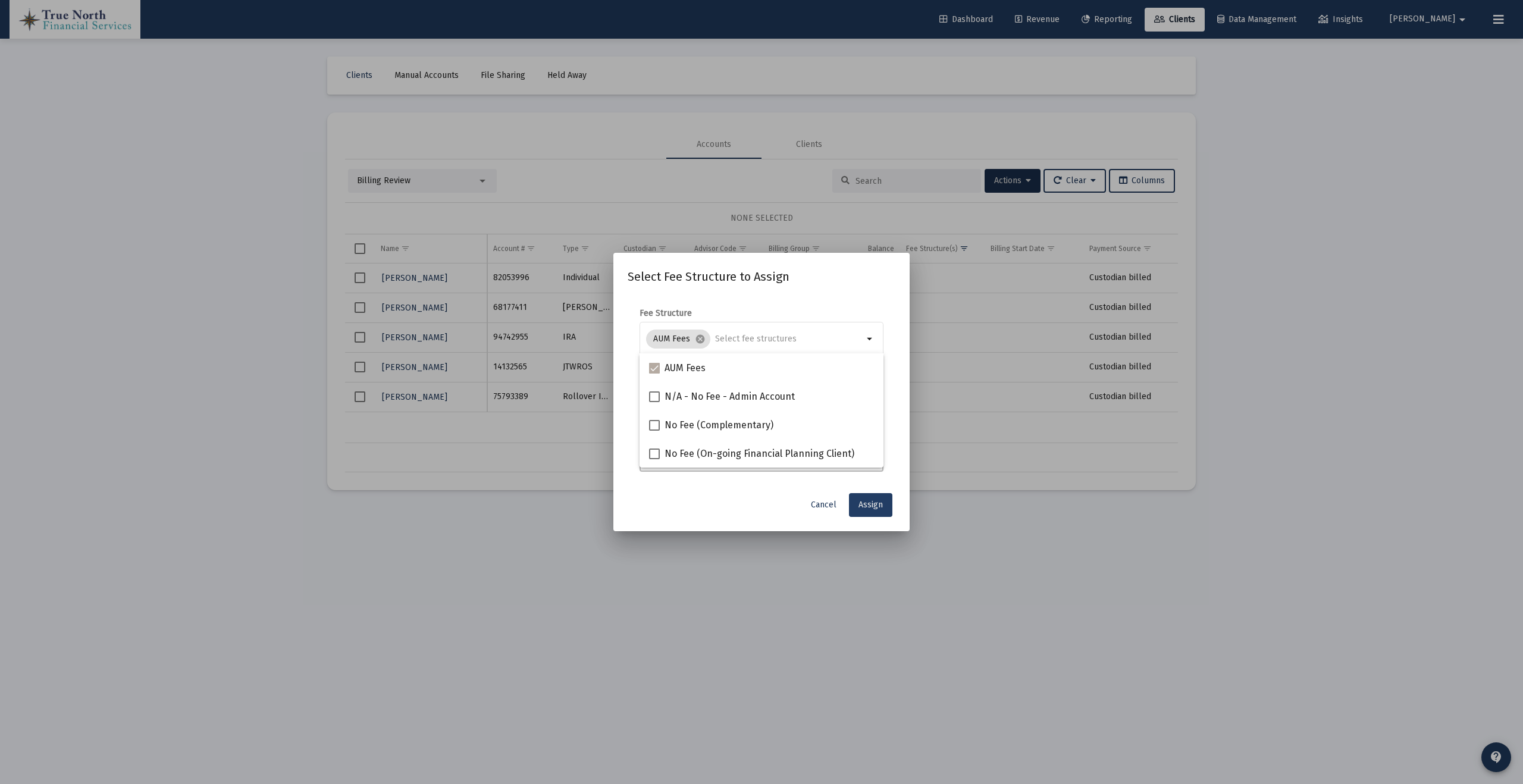
click at [866, 503] on span "Assign" at bounding box center [871, 505] width 24 height 10
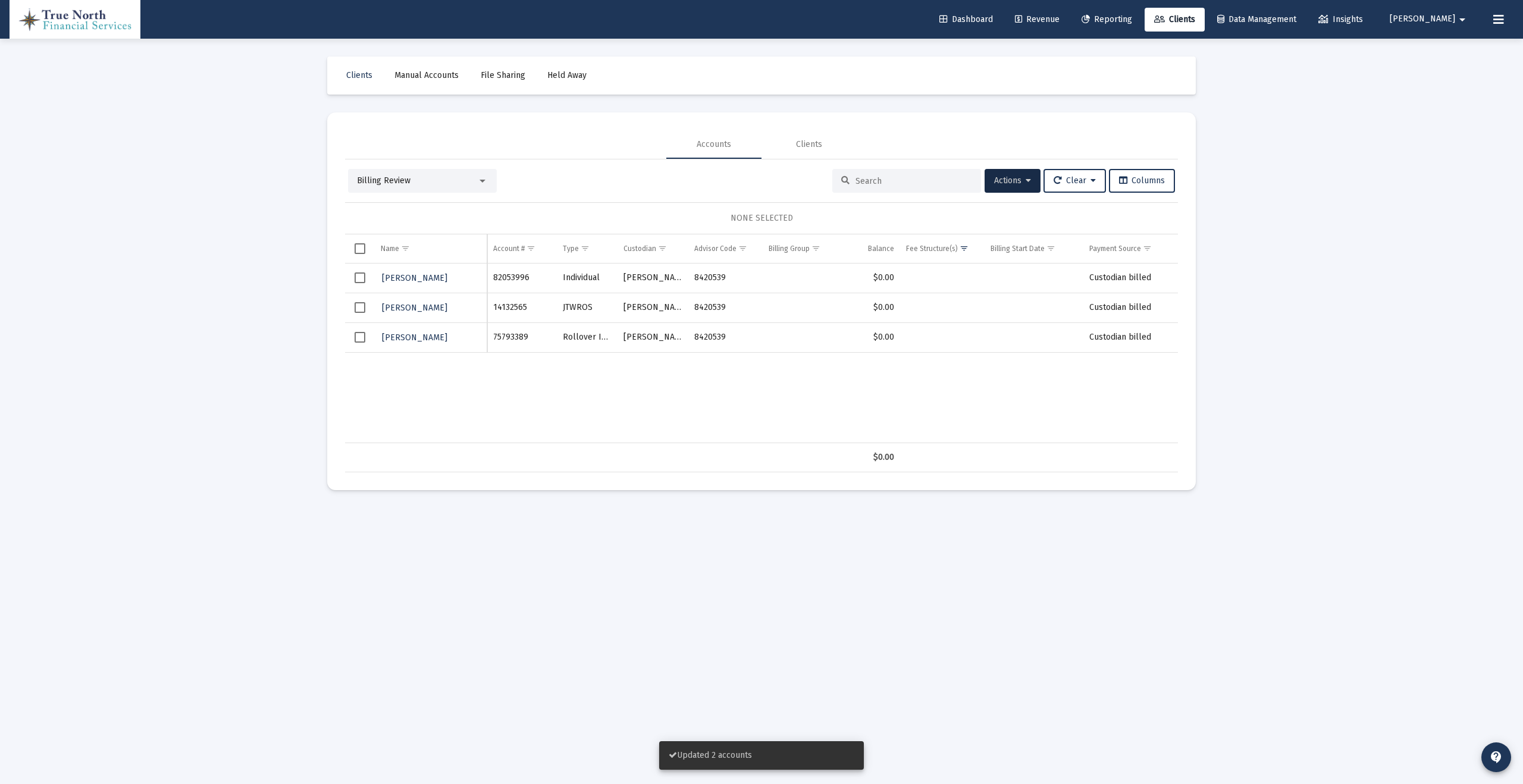
click at [359, 308] on span "Select row" at bounding box center [360, 308] width 11 height 11
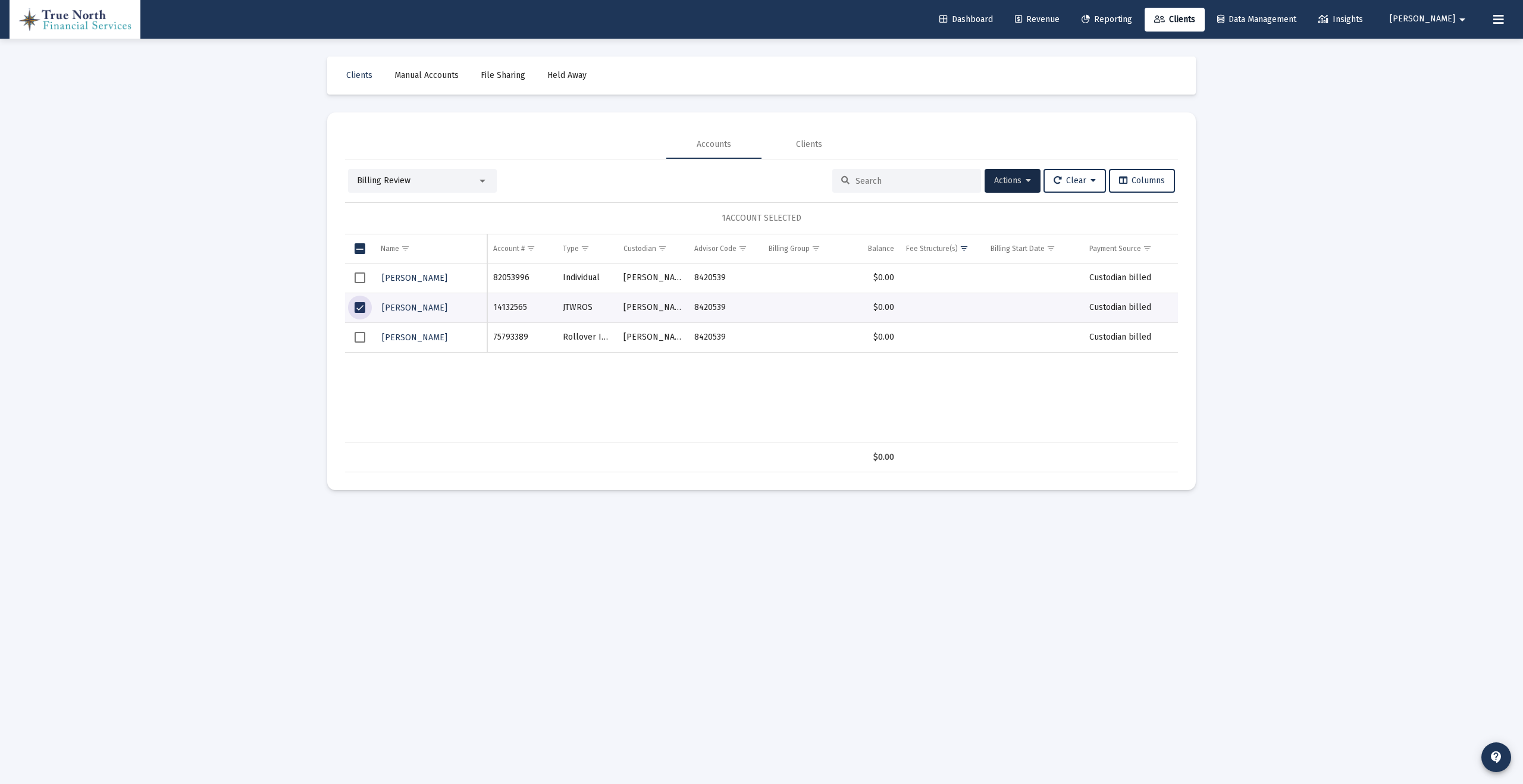
click at [360, 338] on span "Select row" at bounding box center [360, 337] width 11 height 11
click at [1014, 181] on span "Actions" at bounding box center [1012, 180] width 37 height 10
click at [1043, 322] on button "Map to Household" at bounding box center [1041, 326] width 127 height 29
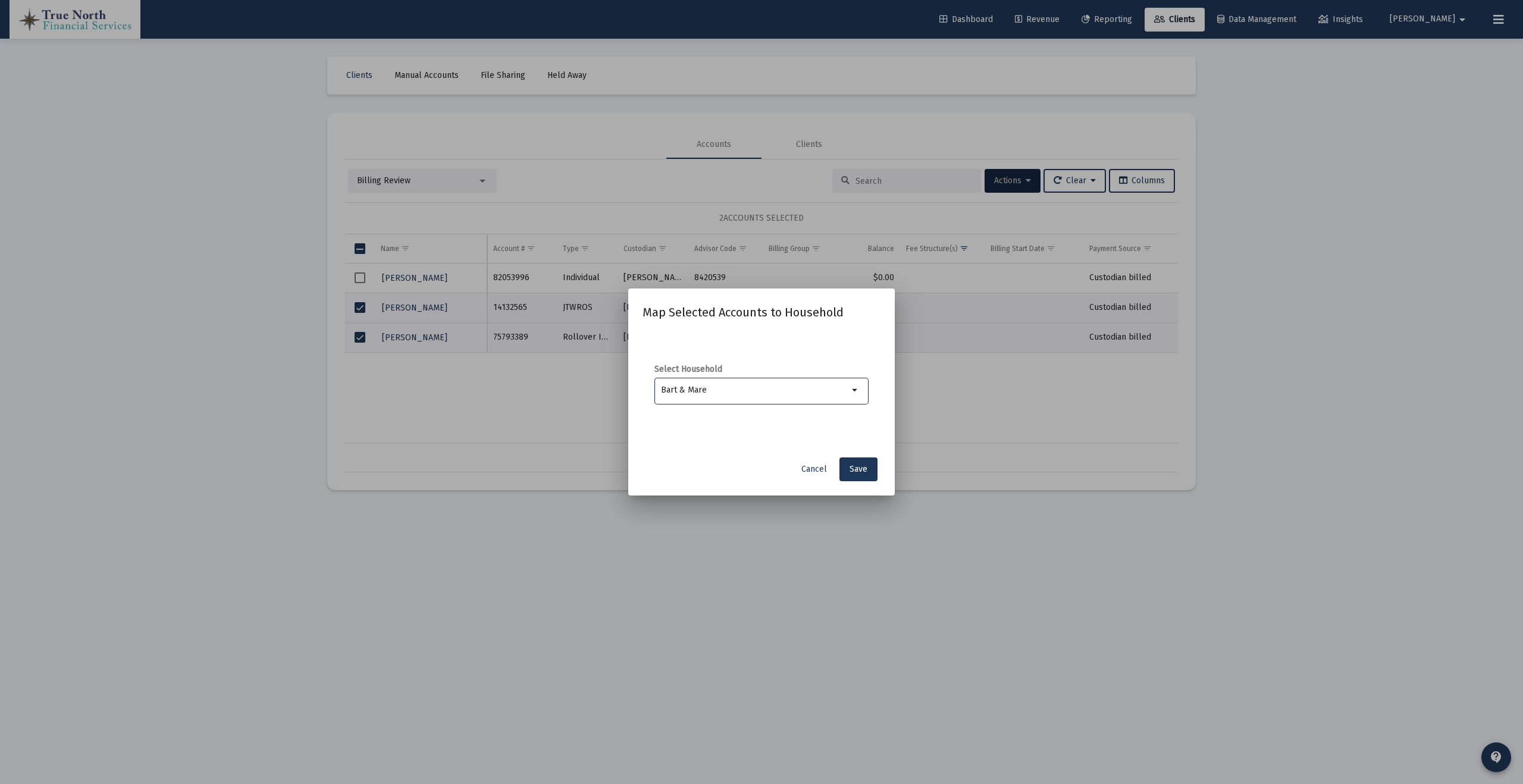
type input "Bart & Mare"
click at [814, 467] on span "Cancel" at bounding box center [814, 469] width 26 height 10
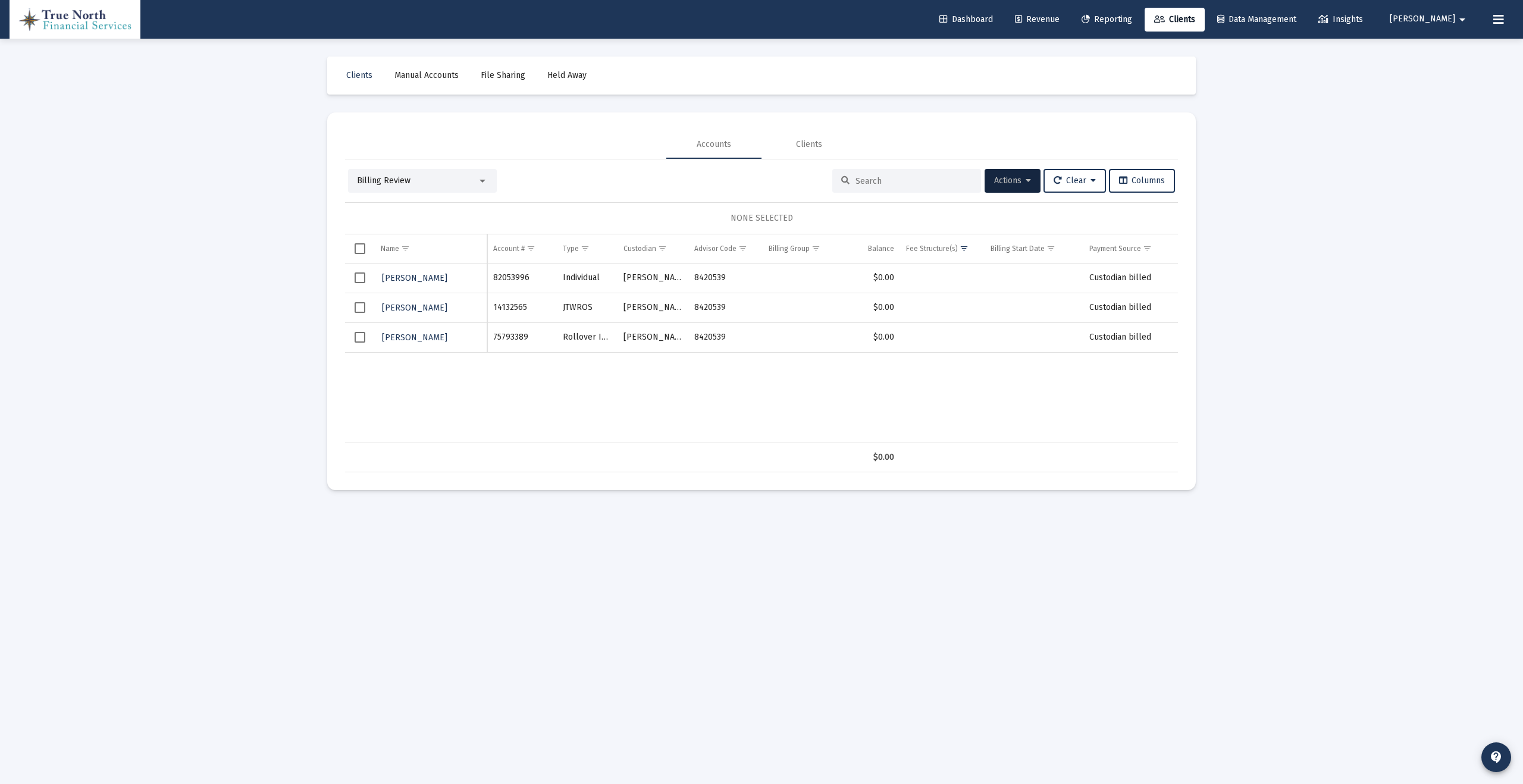
click at [356, 309] on span "Select row" at bounding box center [360, 308] width 11 height 11
click at [359, 337] on span "Select row" at bounding box center [360, 337] width 11 height 11
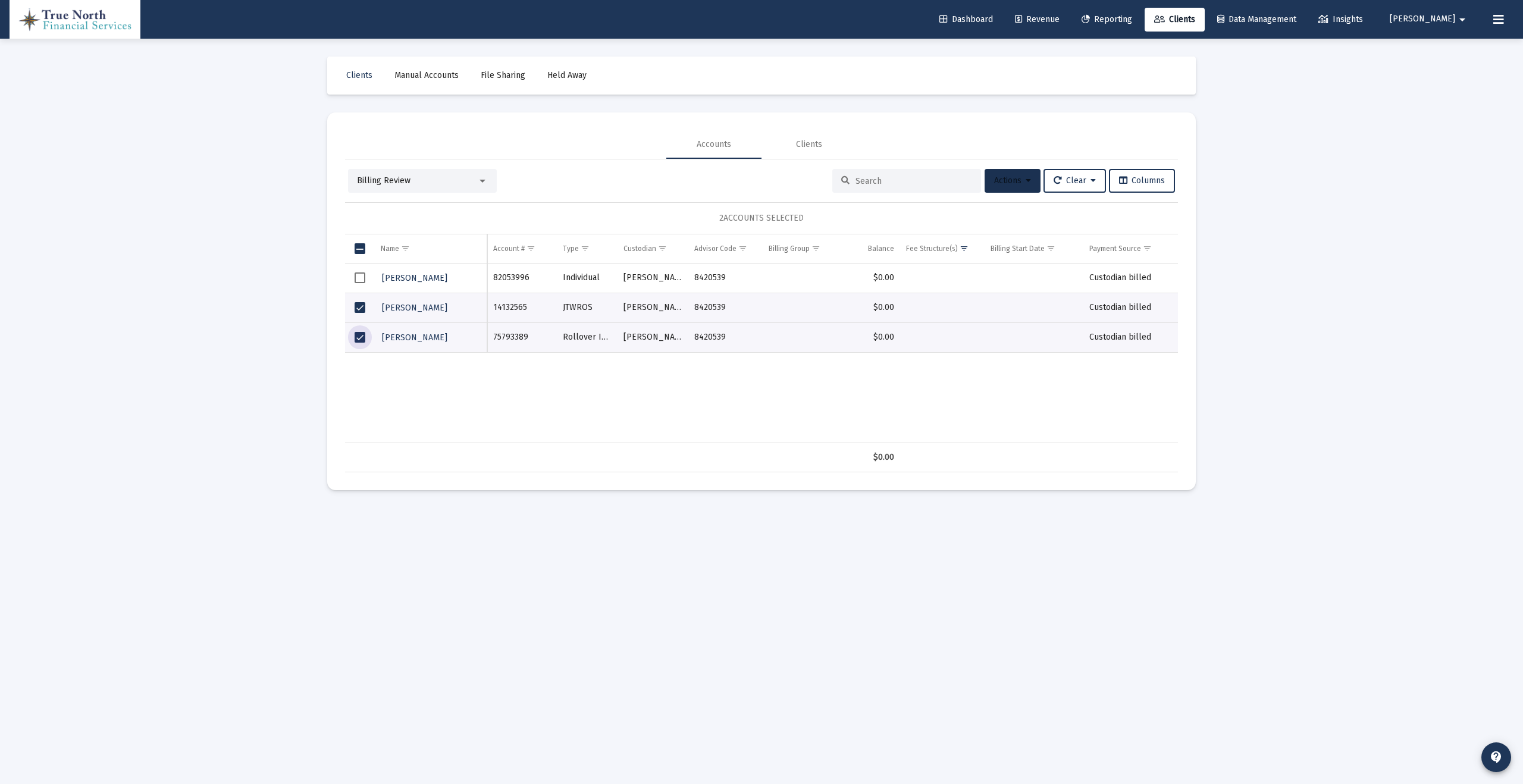
click at [1004, 179] on span "Actions" at bounding box center [1012, 180] width 37 height 10
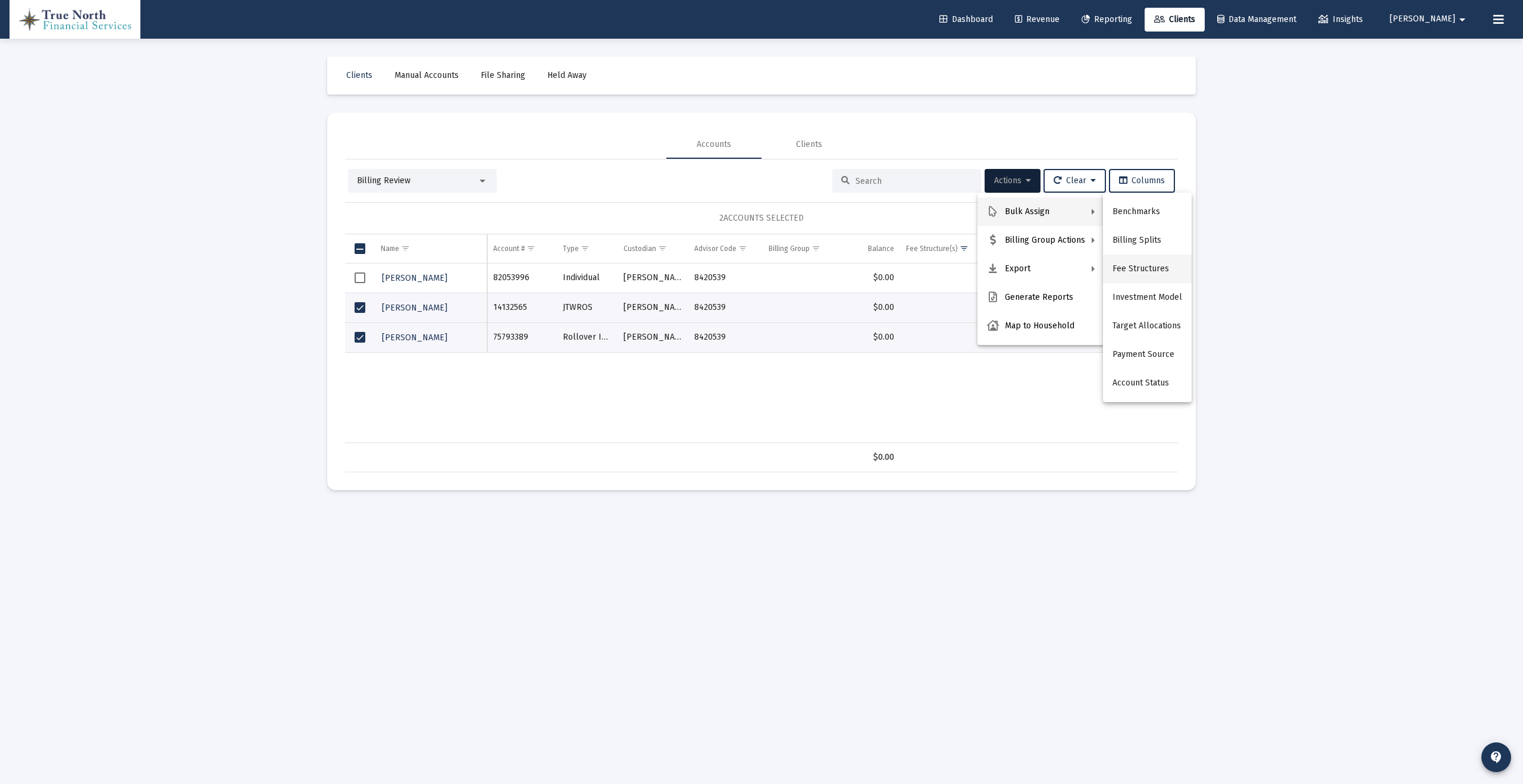
click at [1163, 267] on button "Fee Structures" at bounding box center [1147, 269] width 89 height 29
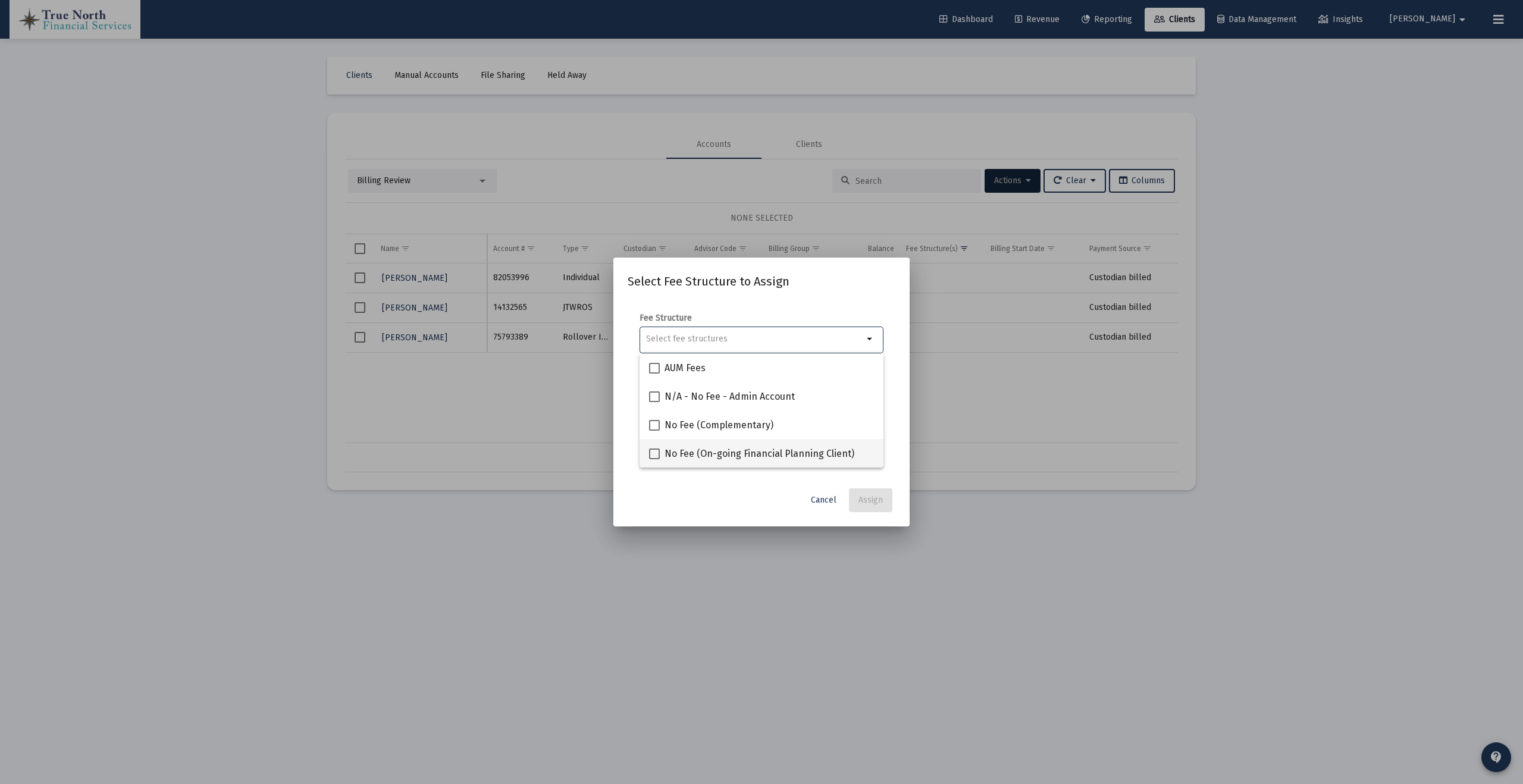
click at [650, 453] on span at bounding box center [654, 454] width 11 height 11
click at [654, 460] on input "No Fee (On-going Financial Planning Client)" at bounding box center [654, 460] width 1 height 1
checkbox input "true"
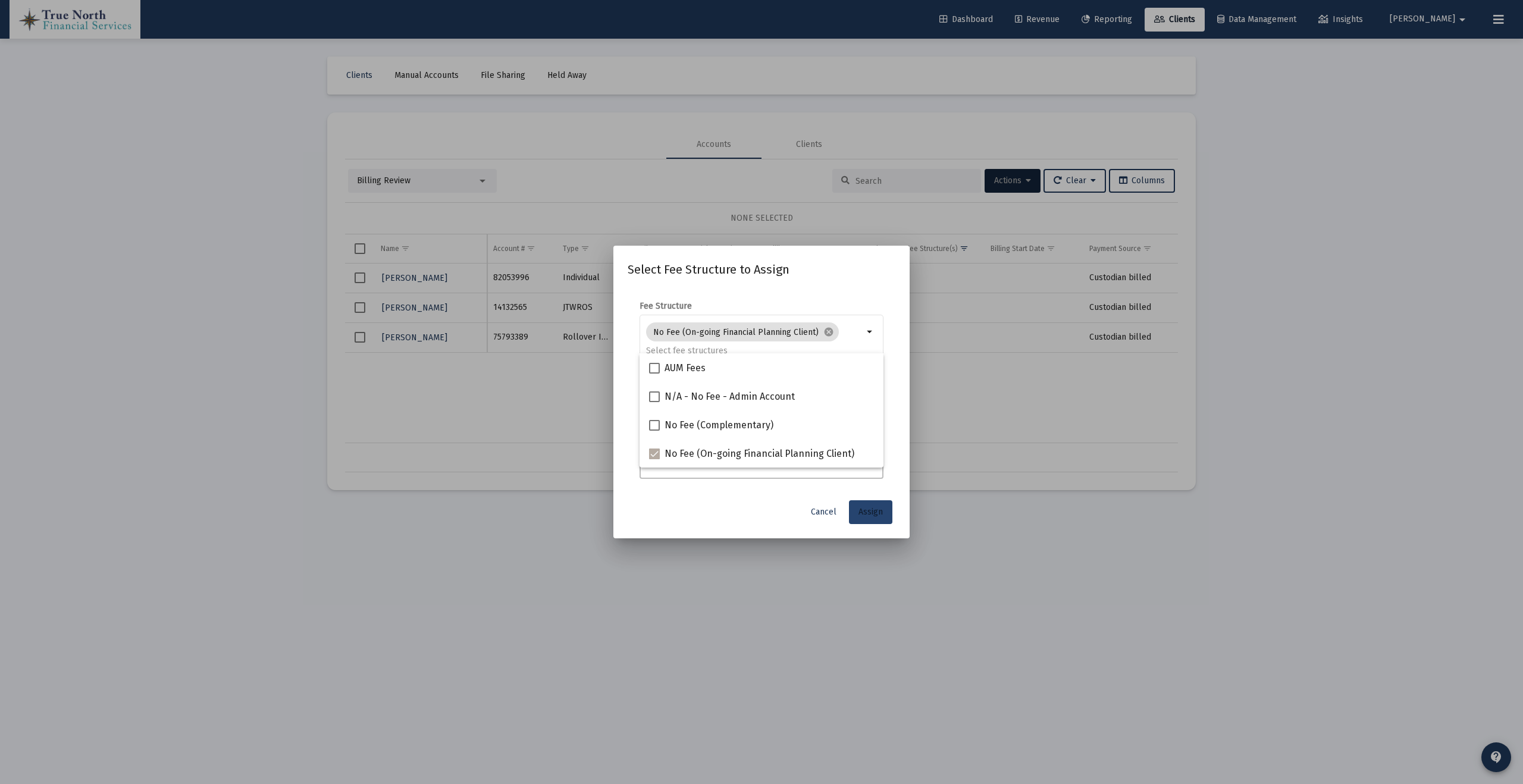
click at [875, 512] on span "Assign" at bounding box center [871, 511] width 24 height 10
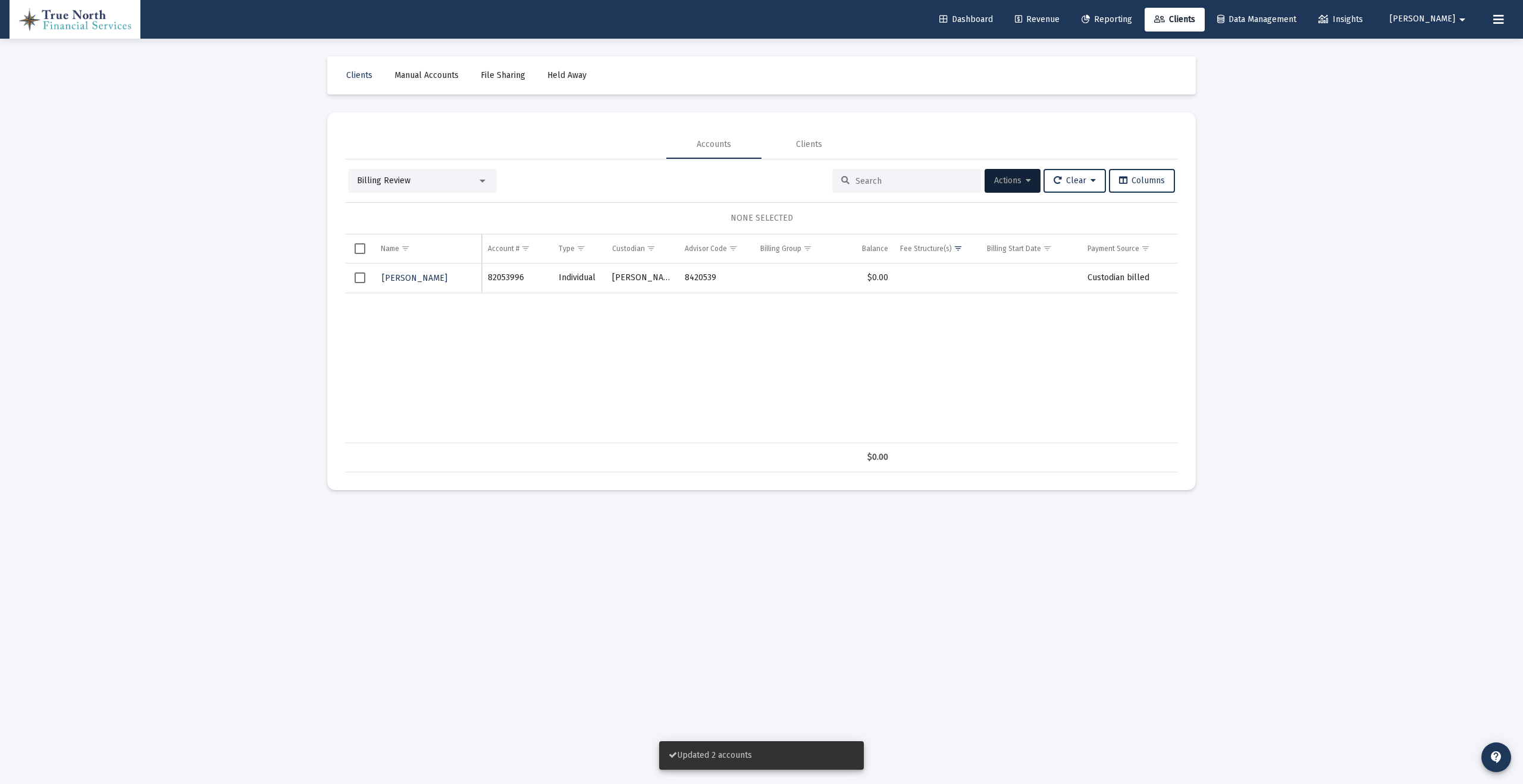
click at [1059, 18] on span "Revenue" at bounding box center [1037, 19] width 44 height 10
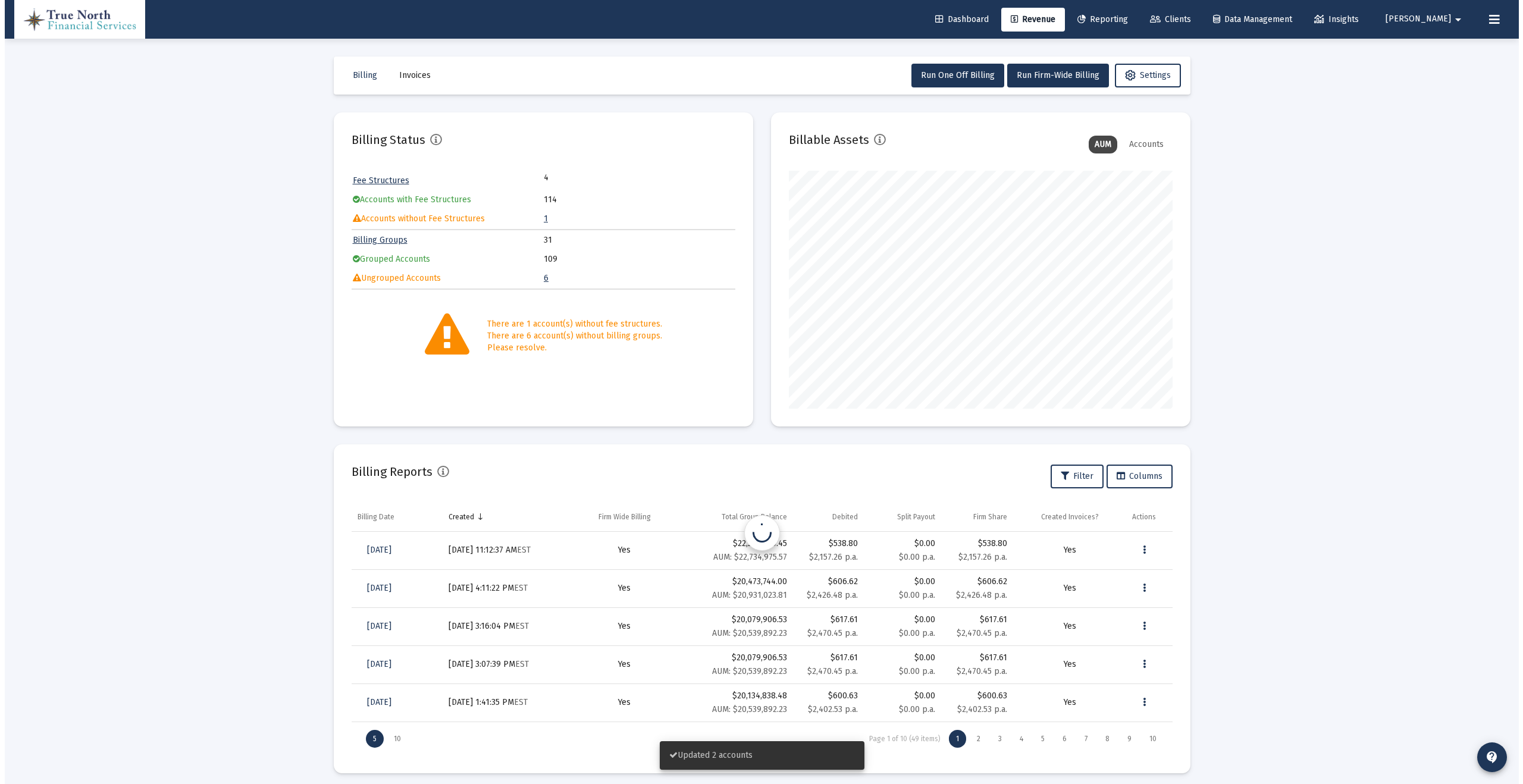
scroll to position [238, 384]
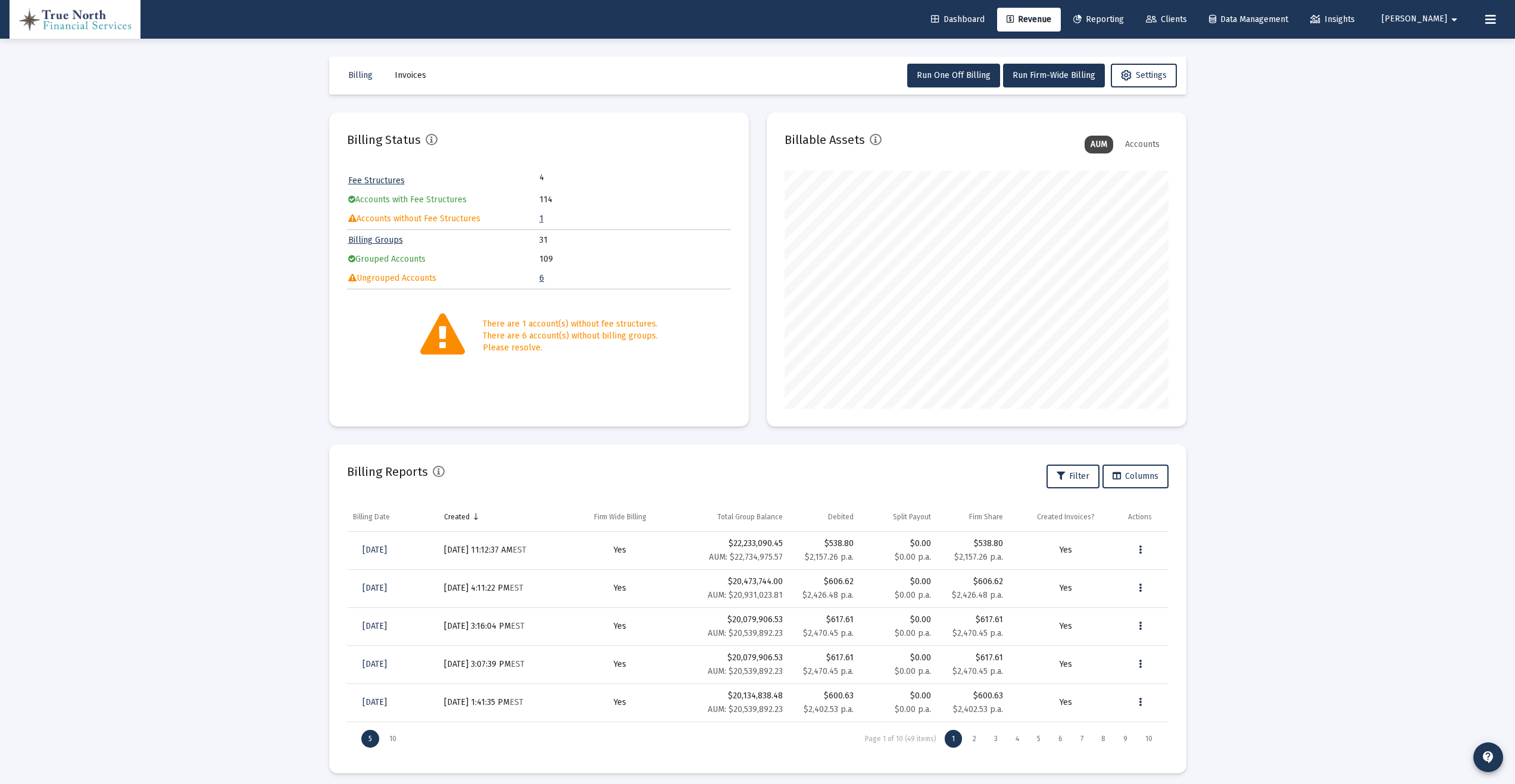
click at [539, 280] on link "6" at bounding box center [541, 277] width 5 height 10
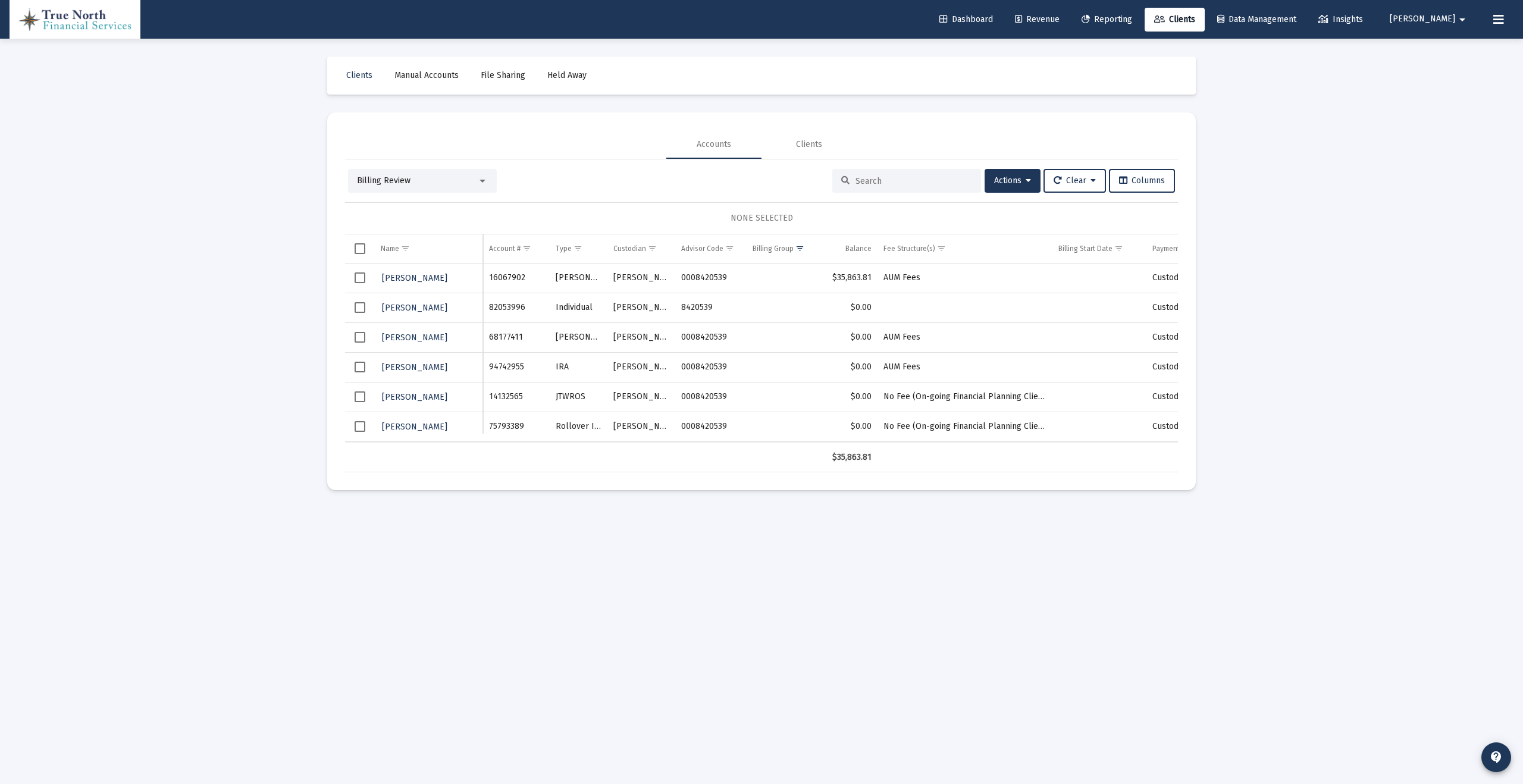
click at [363, 278] on span "Select row" at bounding box center [360, 278] width 11 height 11
click at [1016, 179] on span "Actions" at bounding box center [1012, 180] width 37 height 10
click at [1063, 325] on button "Map to Household" at bounding box center [1041, 326] width 127 height 29
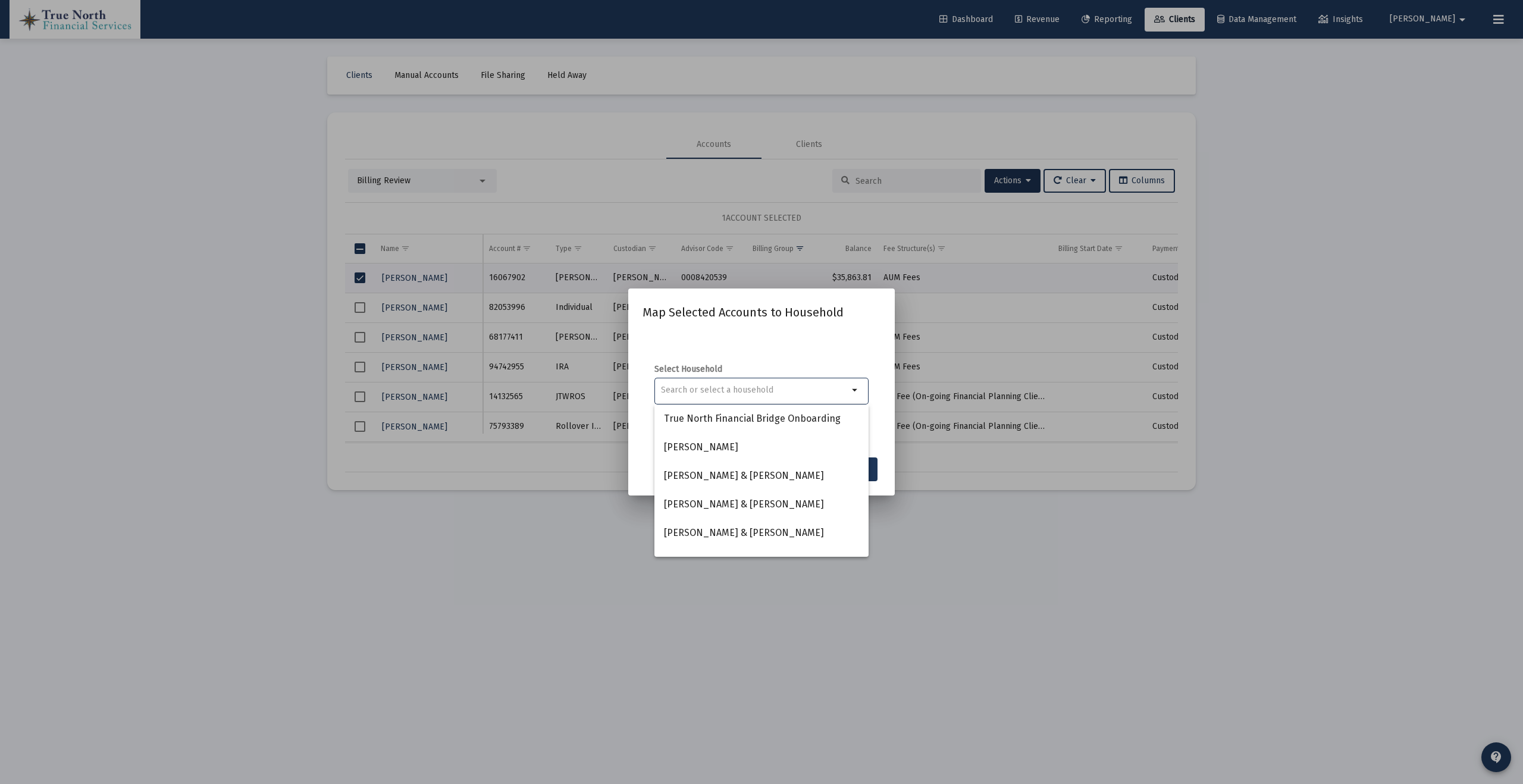
type input "D"
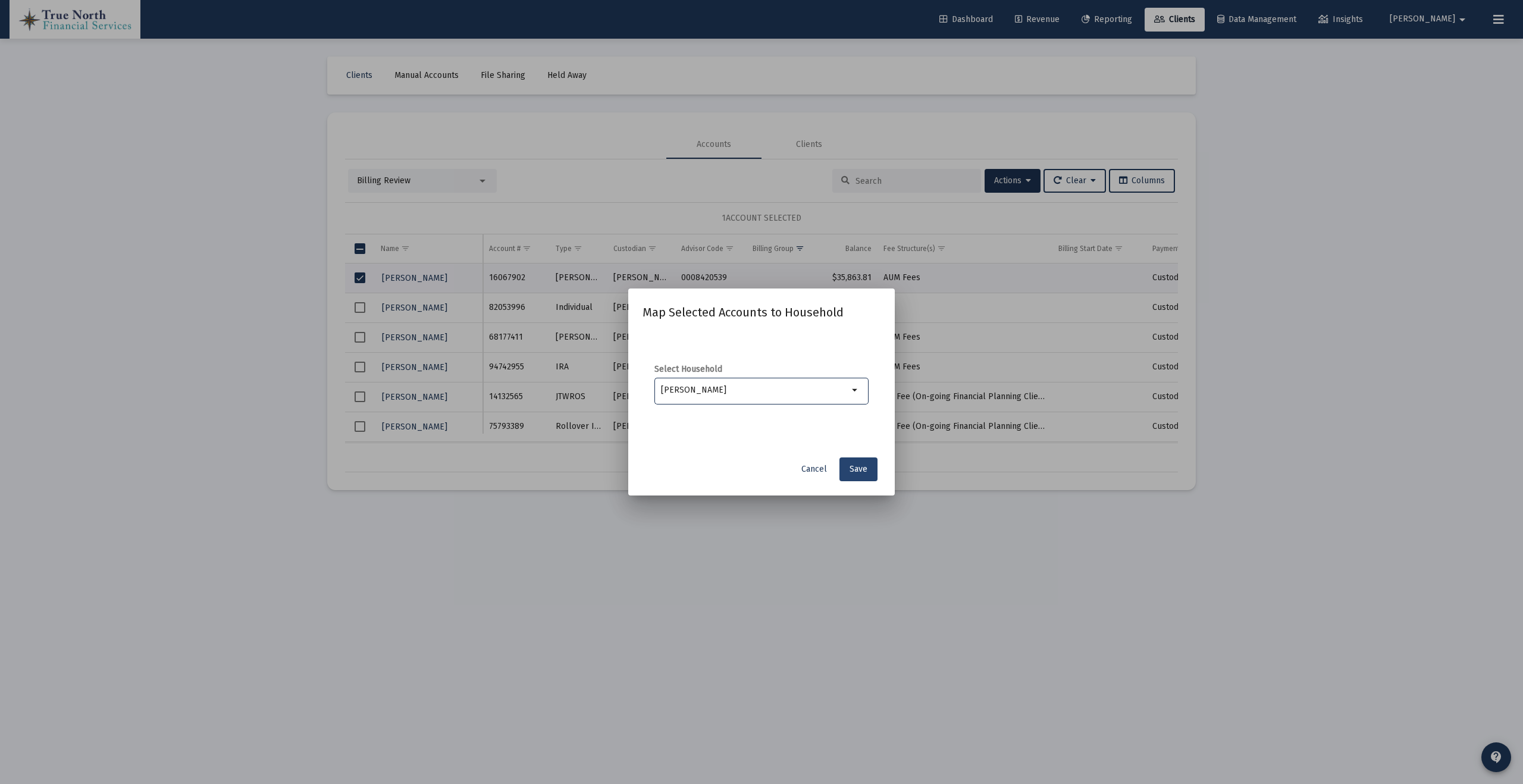
type input "[PERSON_NAME]"
click at [862, 470] on span "Save" at bounding box center [858, 469] width 18 height 10
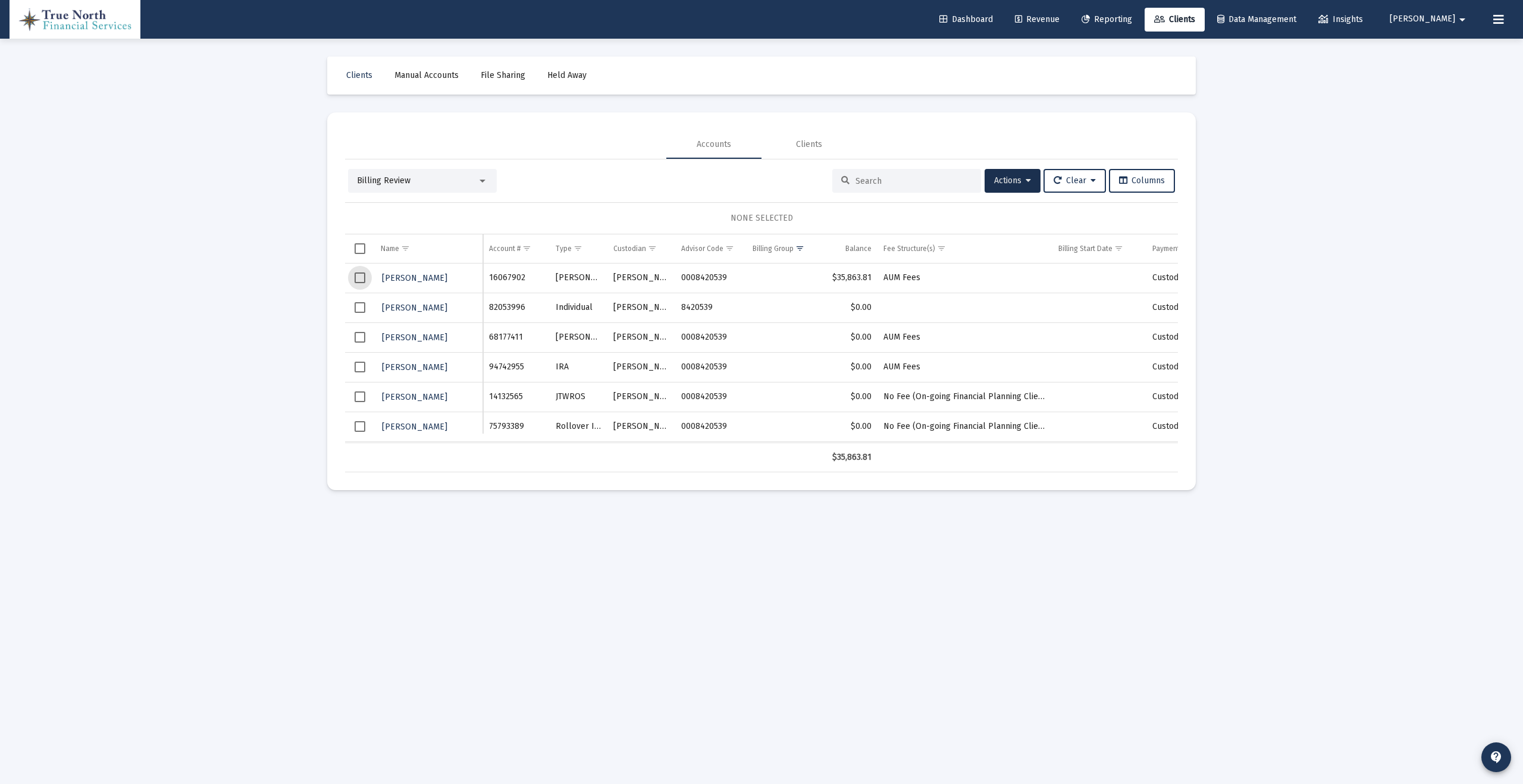
click at [359, 279] on span "Select row" at bounding box center [360, 278] width 11 height 11
click at [1007, 185] on button "Actions" at bounding box center [1012, 180] width 56 height 24
click at [1037, 326] on button "Map to Household" at bounding box center [1041, 326] width 127 height 29
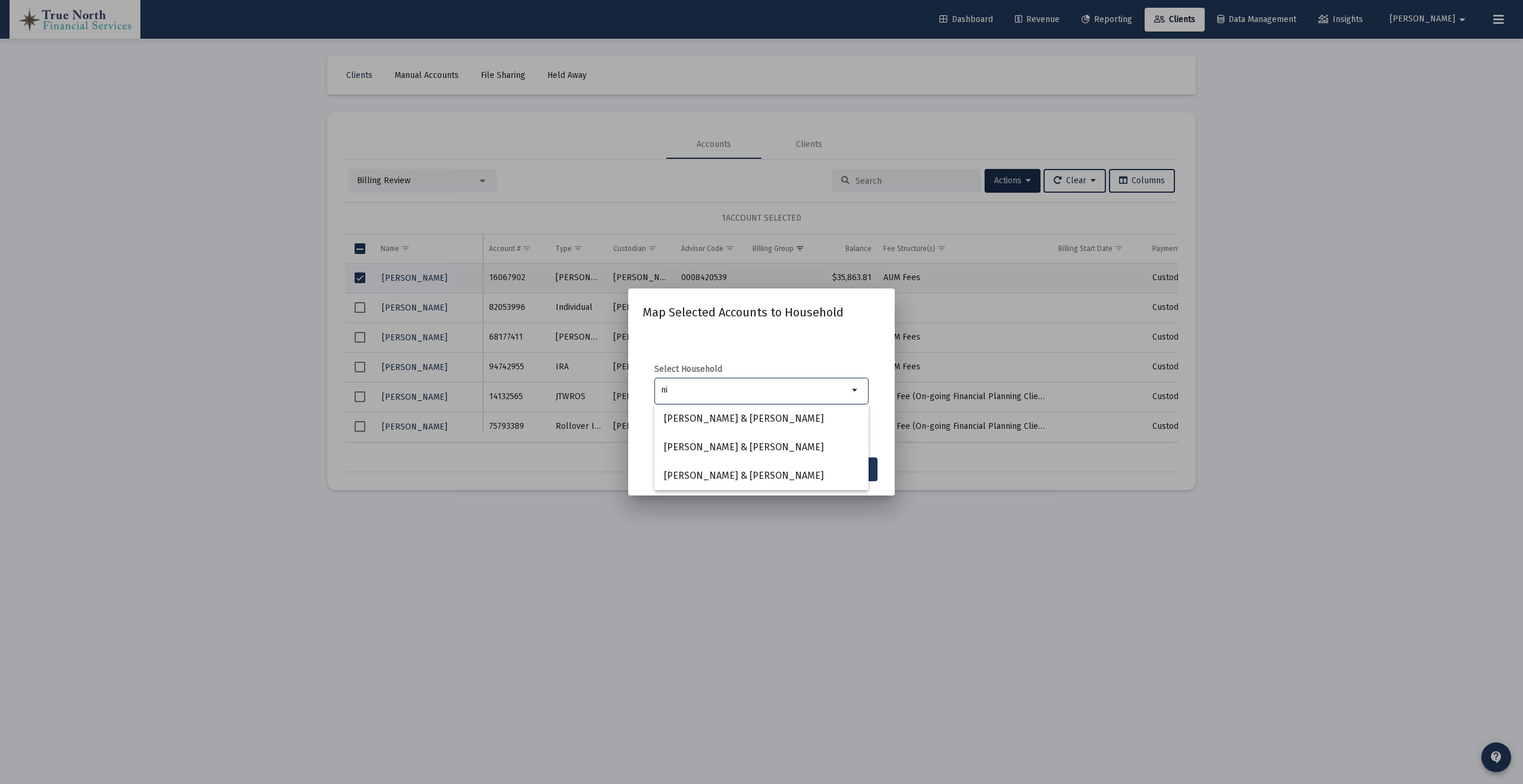
type input "n"
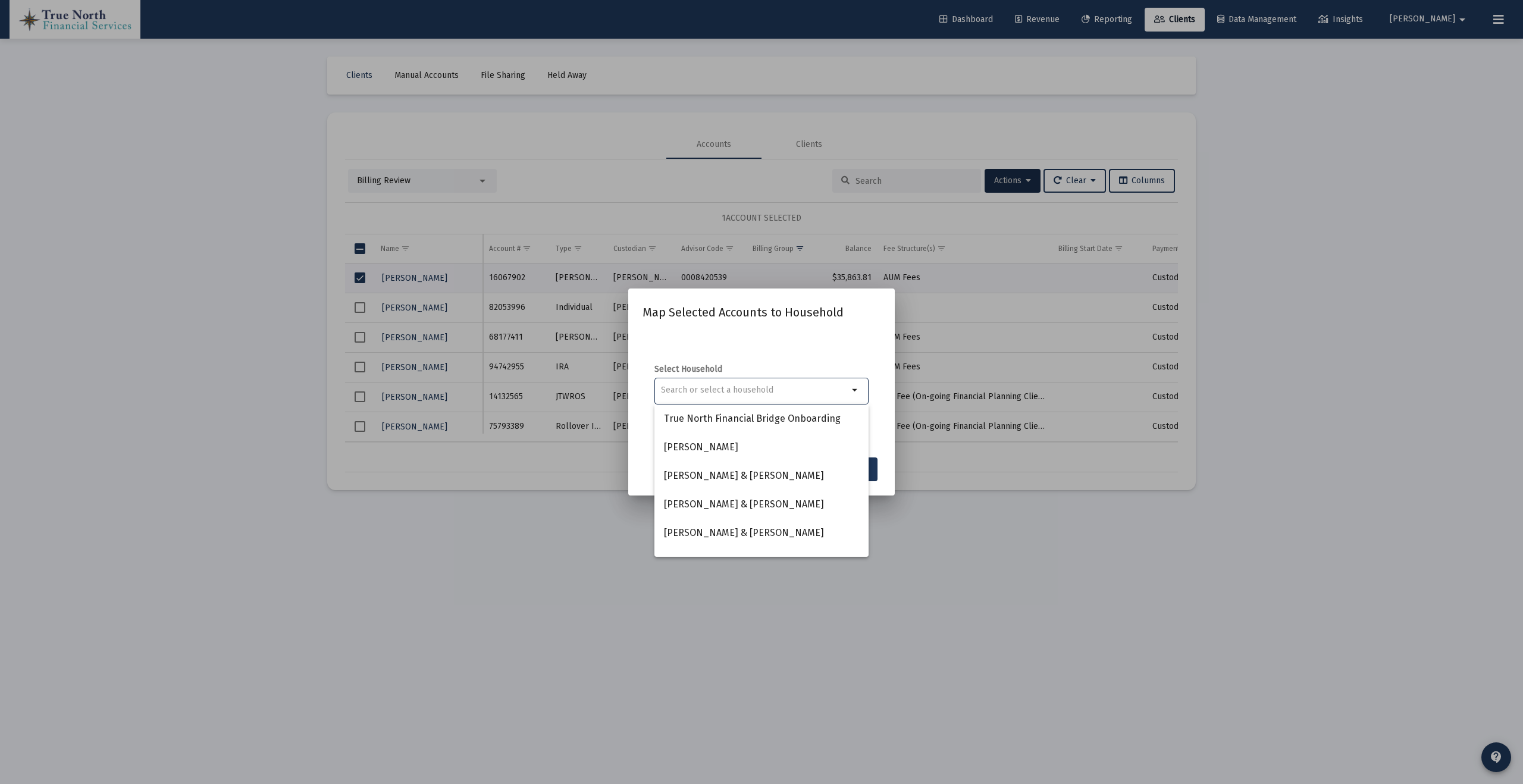
click at [993, 590] on div at bounding box center [761, 392] width 1523 height 784
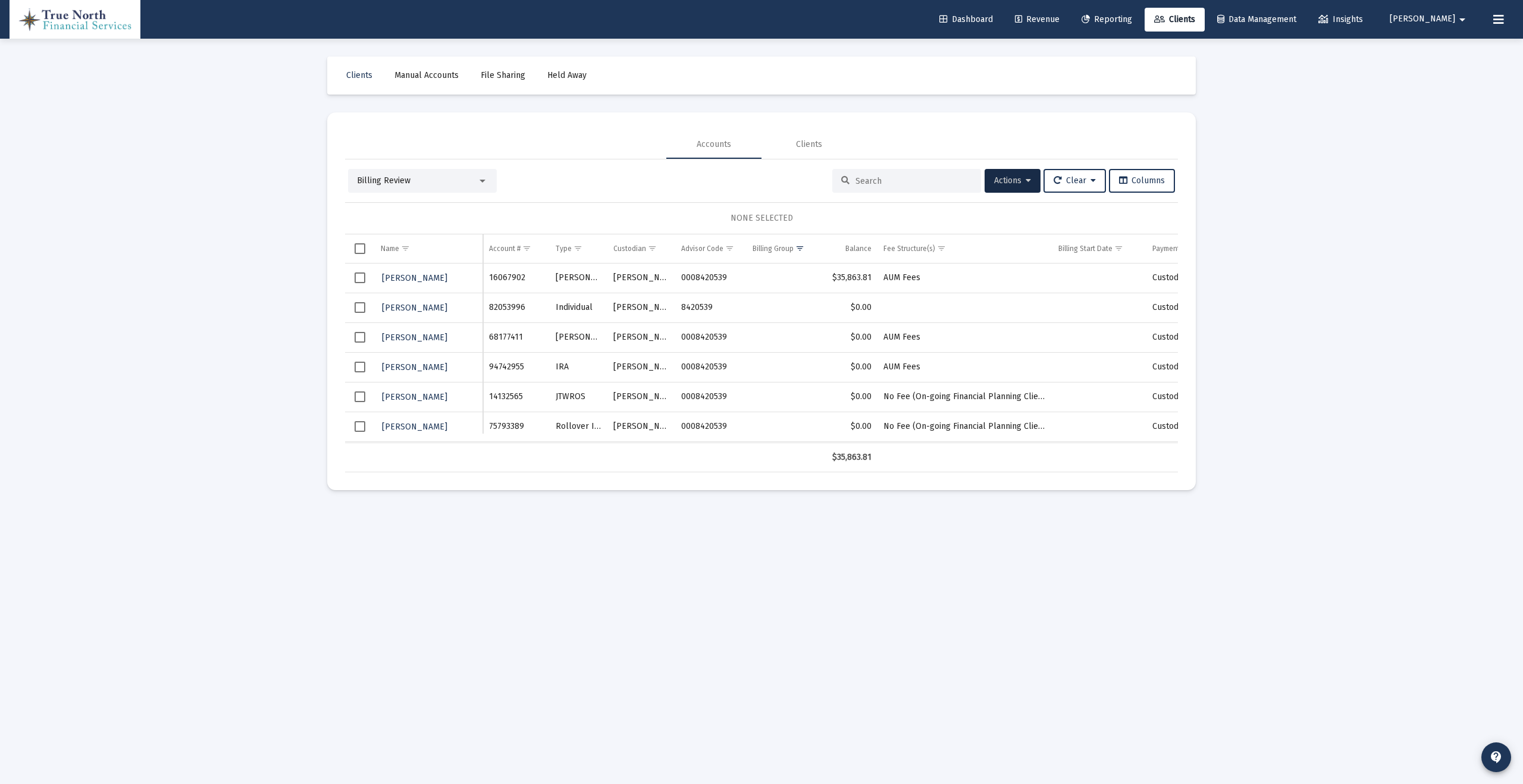
click at [361, 341] on span "Select row" at bounding box center [360, 337] width 11 height 11
click at [361, 366] on span "Select row" at bounding box center [360, 367] width 11 height 11
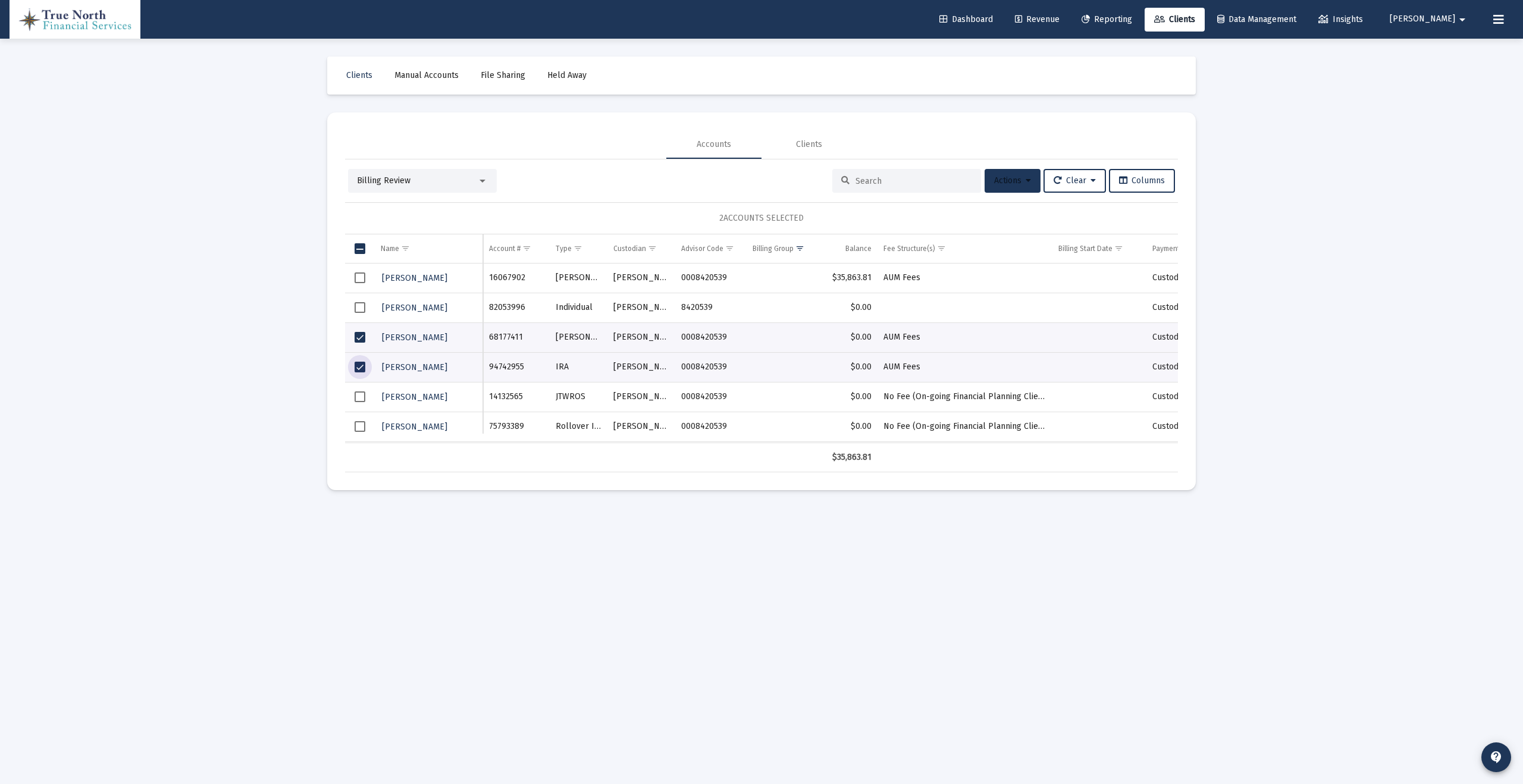
click at [1017, 177] on span "Actions" at bounding box center [1012, 180] width 37 height 10
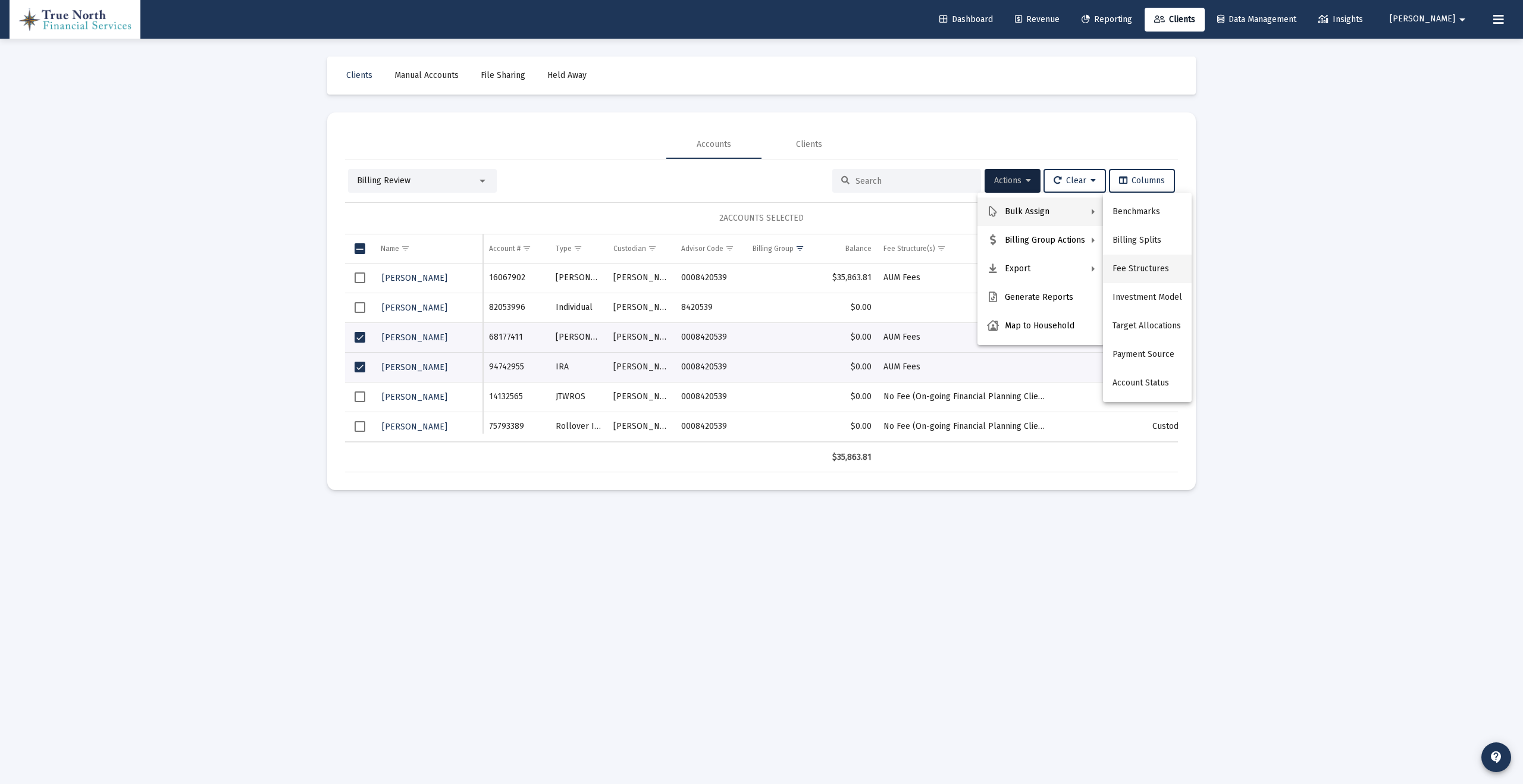
click at [1142, 269] on button "Fee Structures" at bounding box center [1147, 269] width 89 height 29
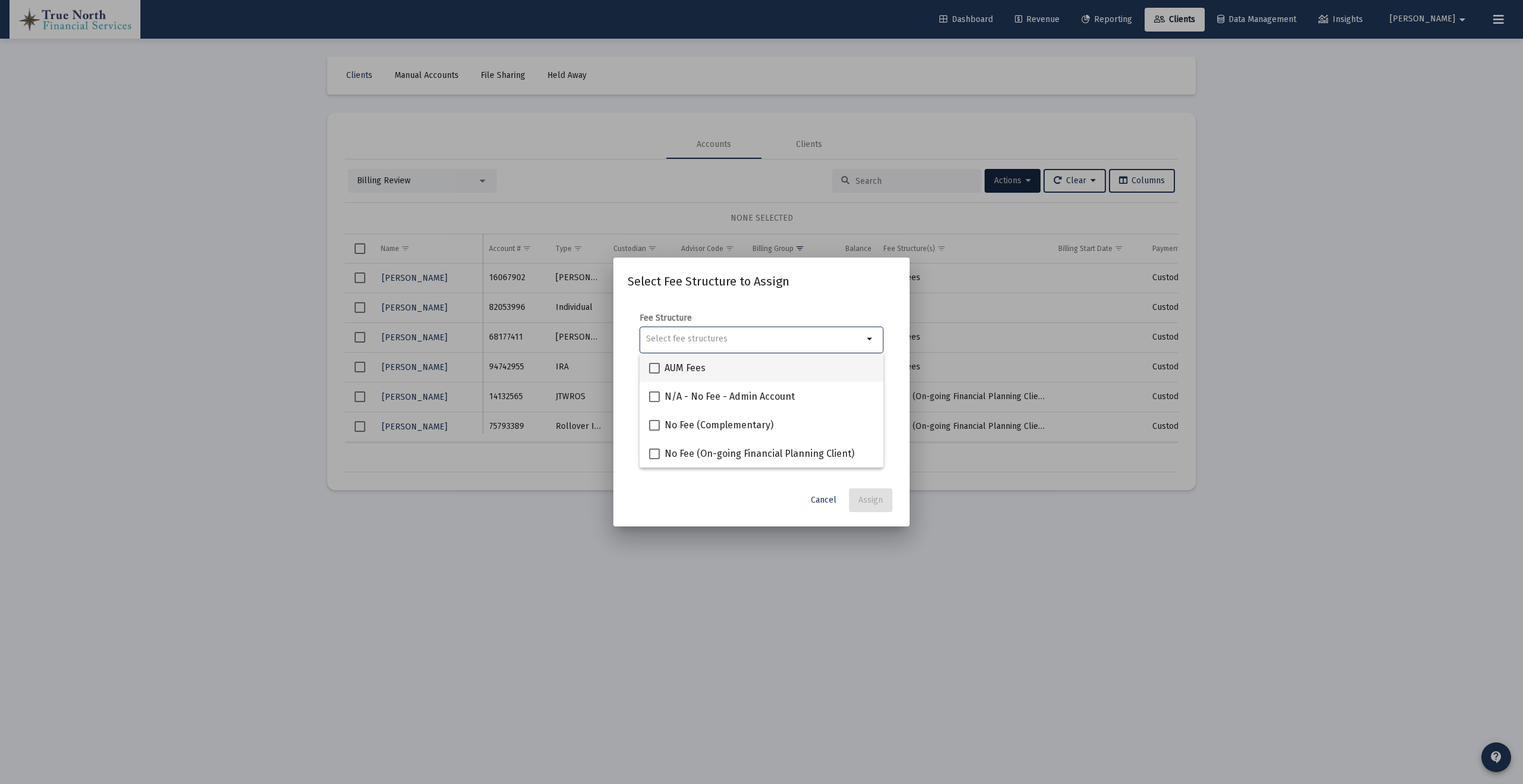
click at [653, 365] on span at bounding box center [654, 368] width 11 height 11
click at [654, 374] on input "AUM Fees" at bounding box center [654, 374] width 1 height 1
checkbox input "true"
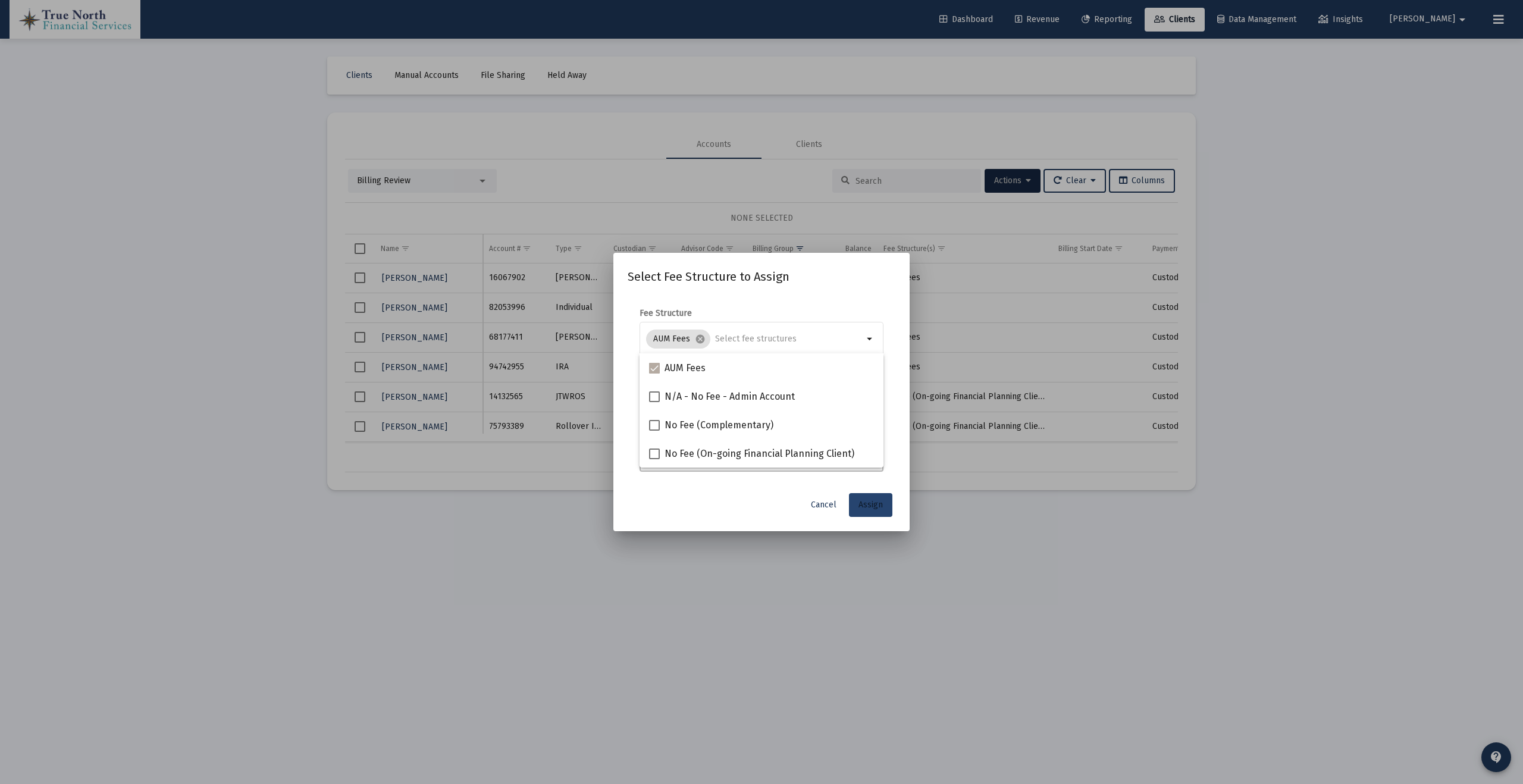
click at [873, 509] on span "Assign" at bounding box center [871, 505] width 24 height 10
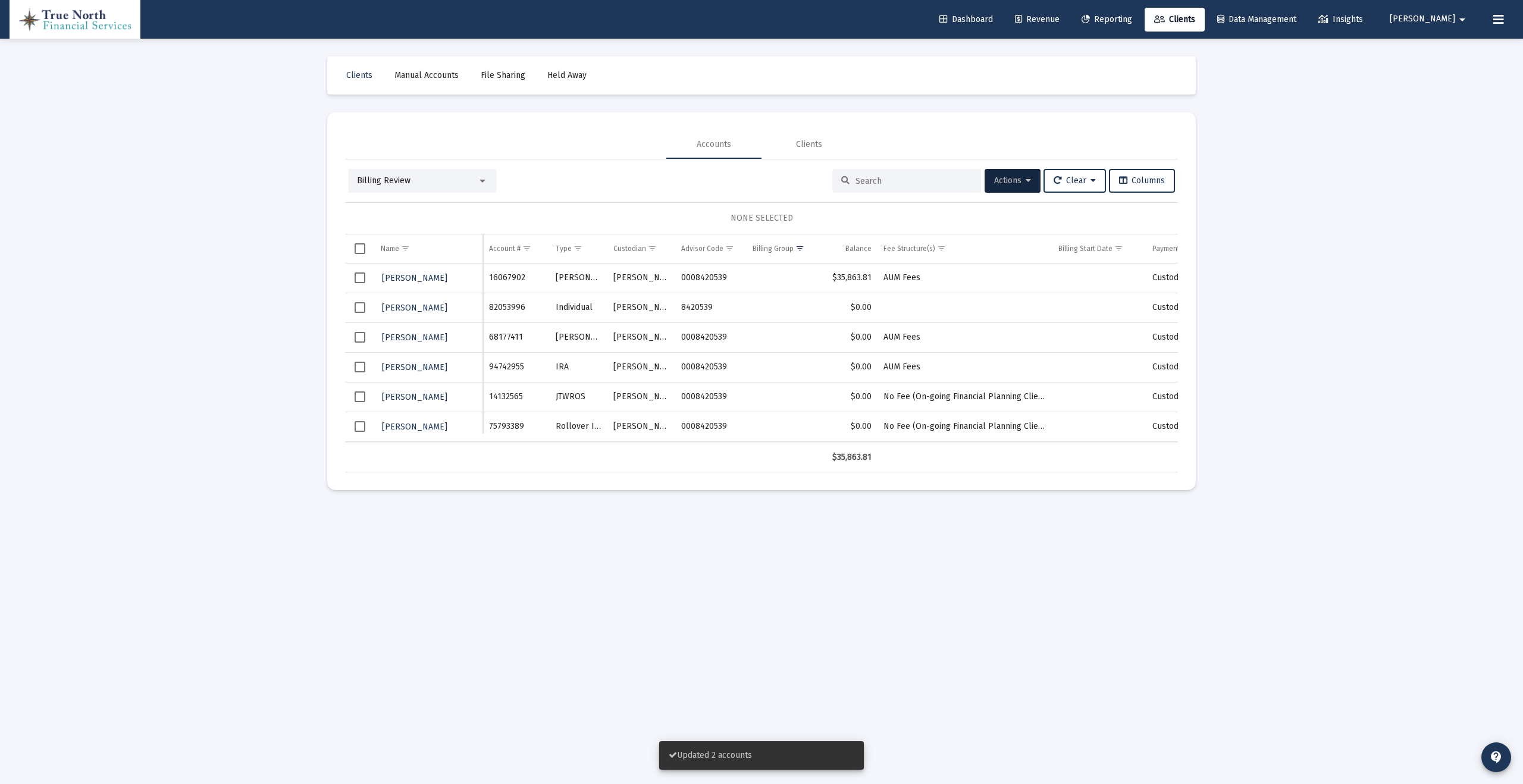
click at [357, 337] on span "Select row" at bounding box center [360, 337] width 11 height 11
click at [357, 364] on span "Select row" at bounding box center [360, 367] width 11 height 11
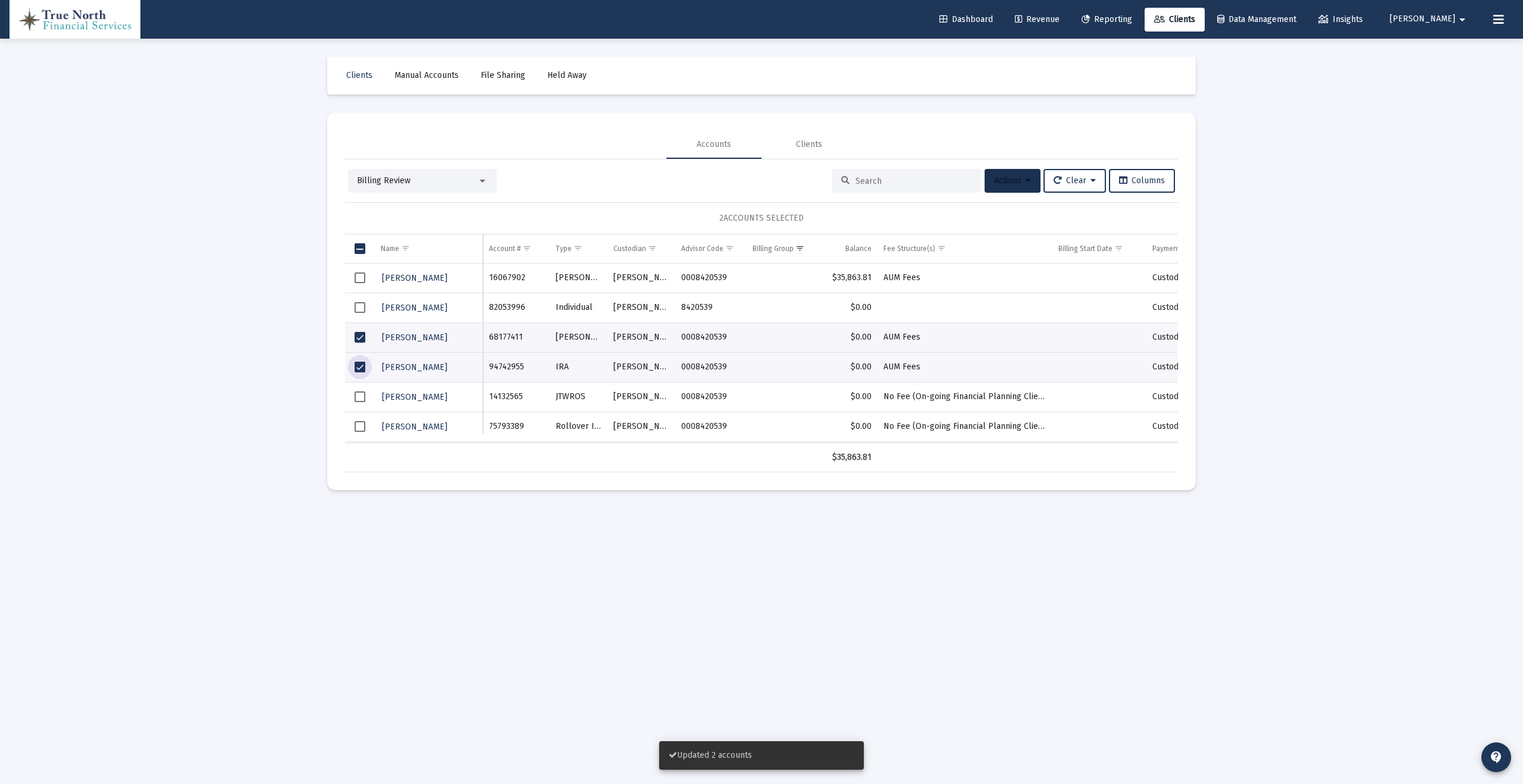
click at [1019, 185] on span "Actions" at bounding box center [1012, 180] width 37 height 10
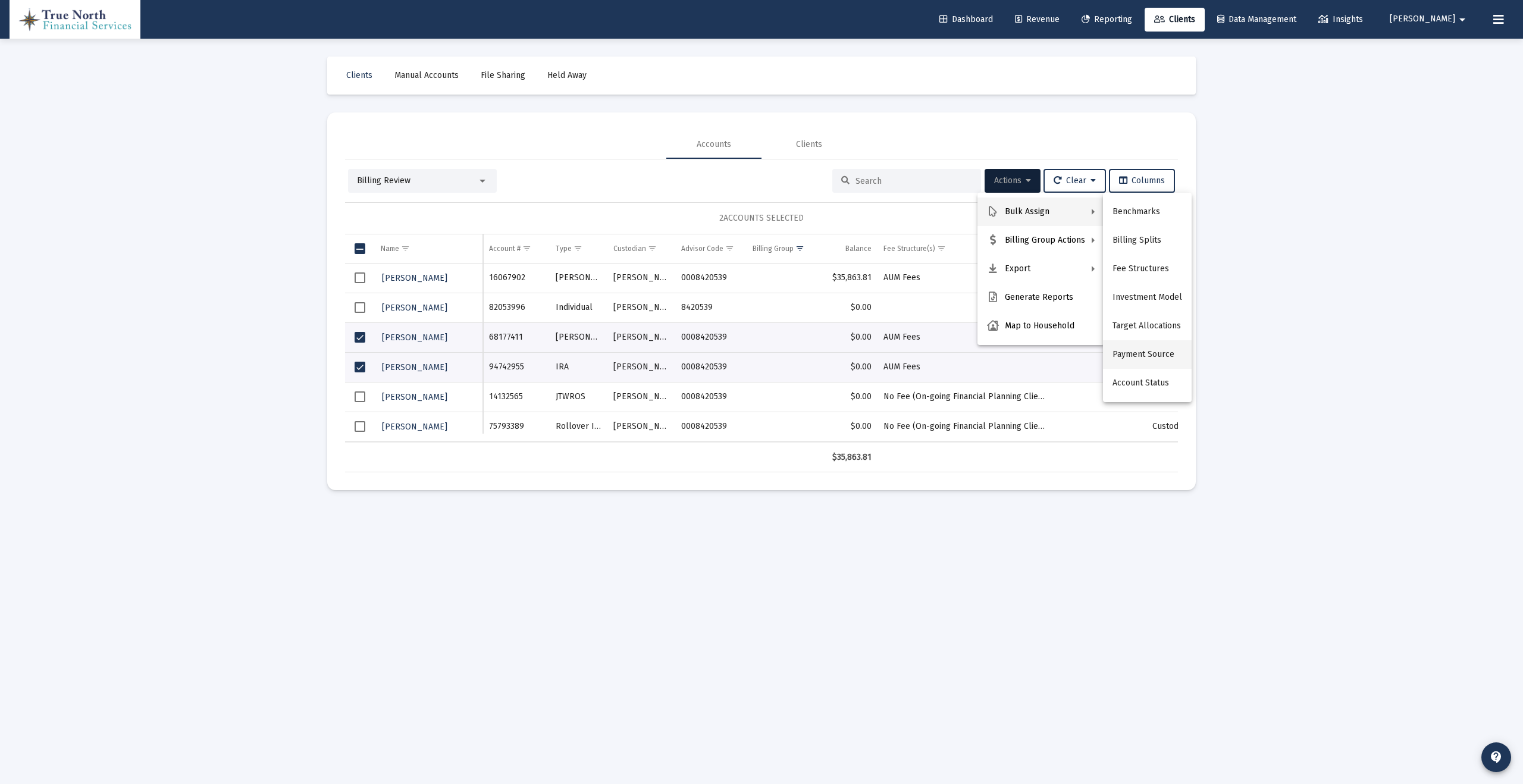
click at [1147, 354] on button "Payment Source" at bounding box center [1147, 355] width 89 height 29
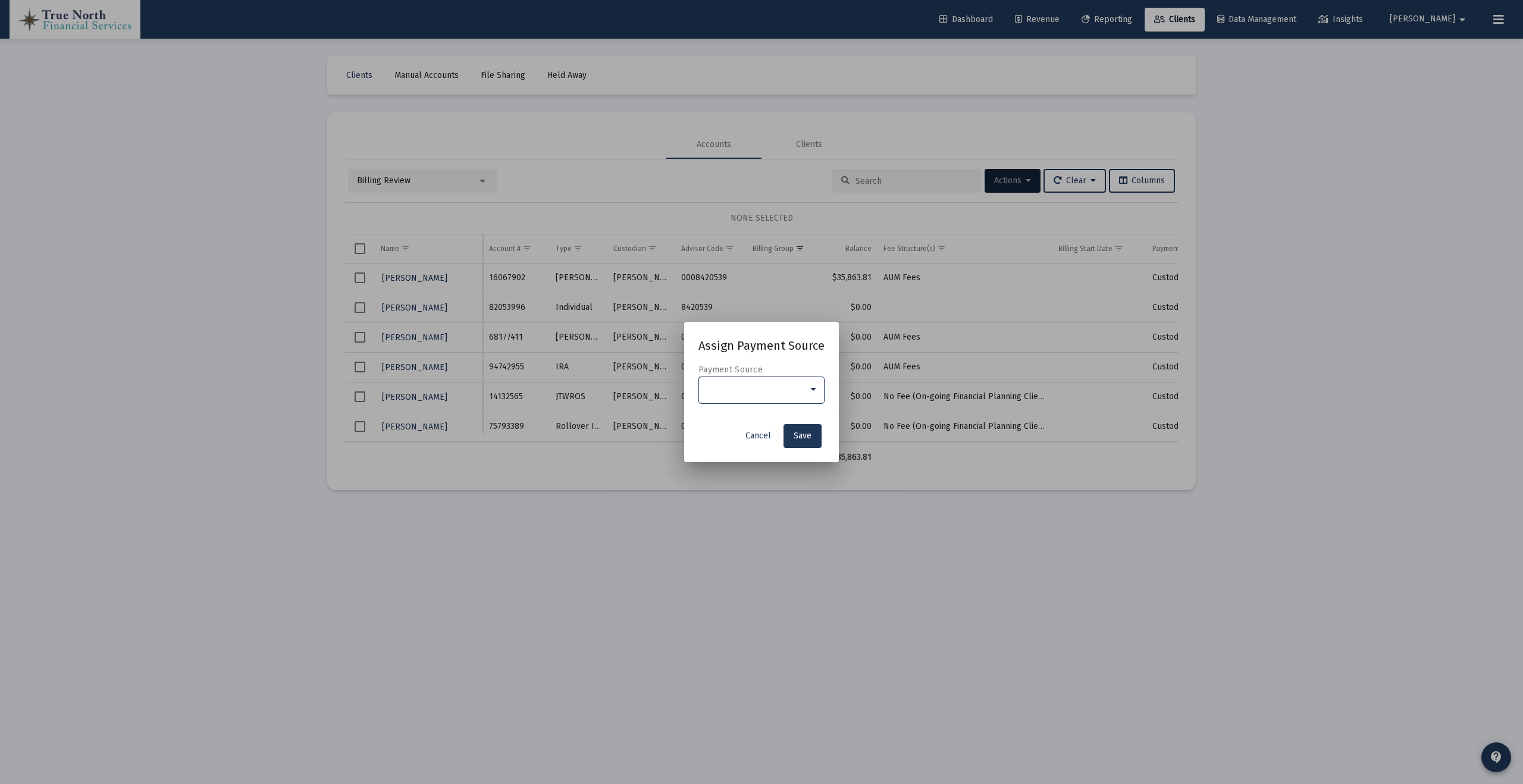
click at [771, 385] on div at bounding box center [756, 390] width 103 height 9
click at [776, 389] on span "Custodian Billed" at bounding box center [762, 389] width 112 height 25
click at [807, 434] on span "Save" at bounding box center [802, 435] width 18 height 10
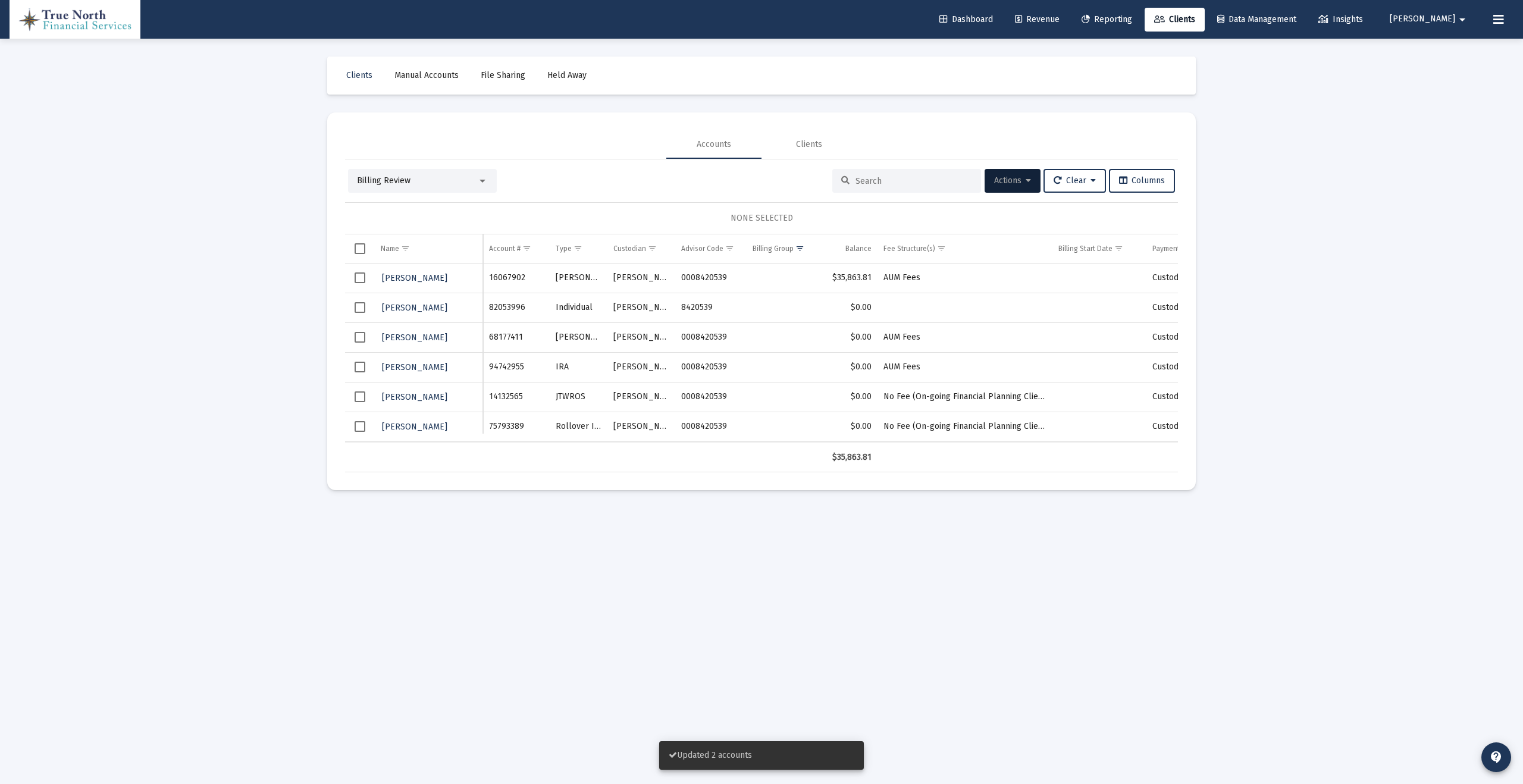
click at [361, 337] on span "Select row" at bounding box center [360, 337] width 11 height 11
click at [360, 363] on span "Select row" at bounding box center [360, 367] width 11 height 11
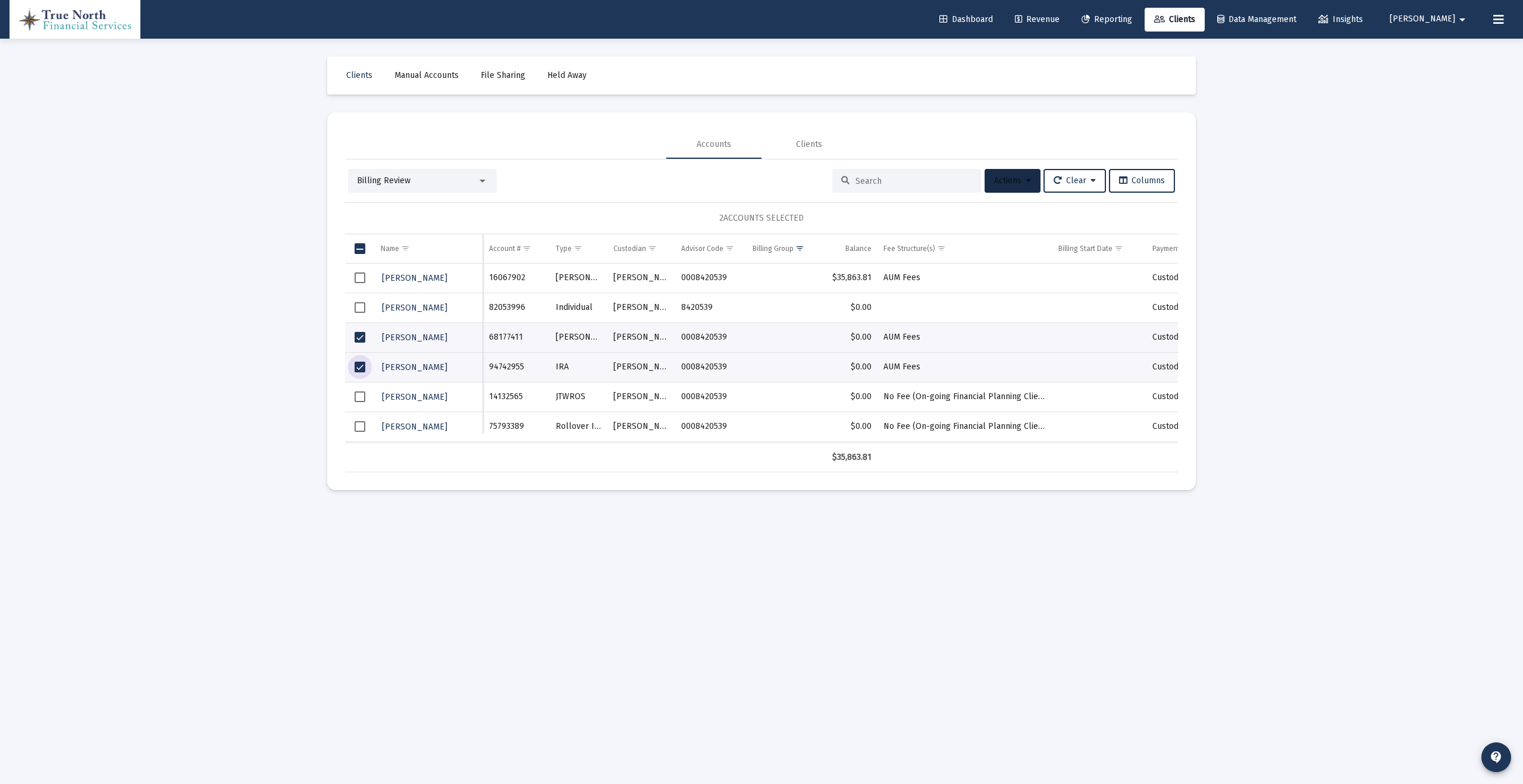
click at [1026, 185] on icon at bounding box center [1029, 181] width 5 height 8
click at [1062, 322] on button "Map to Household" at bounding box center [1041, 326] width 127 height 29
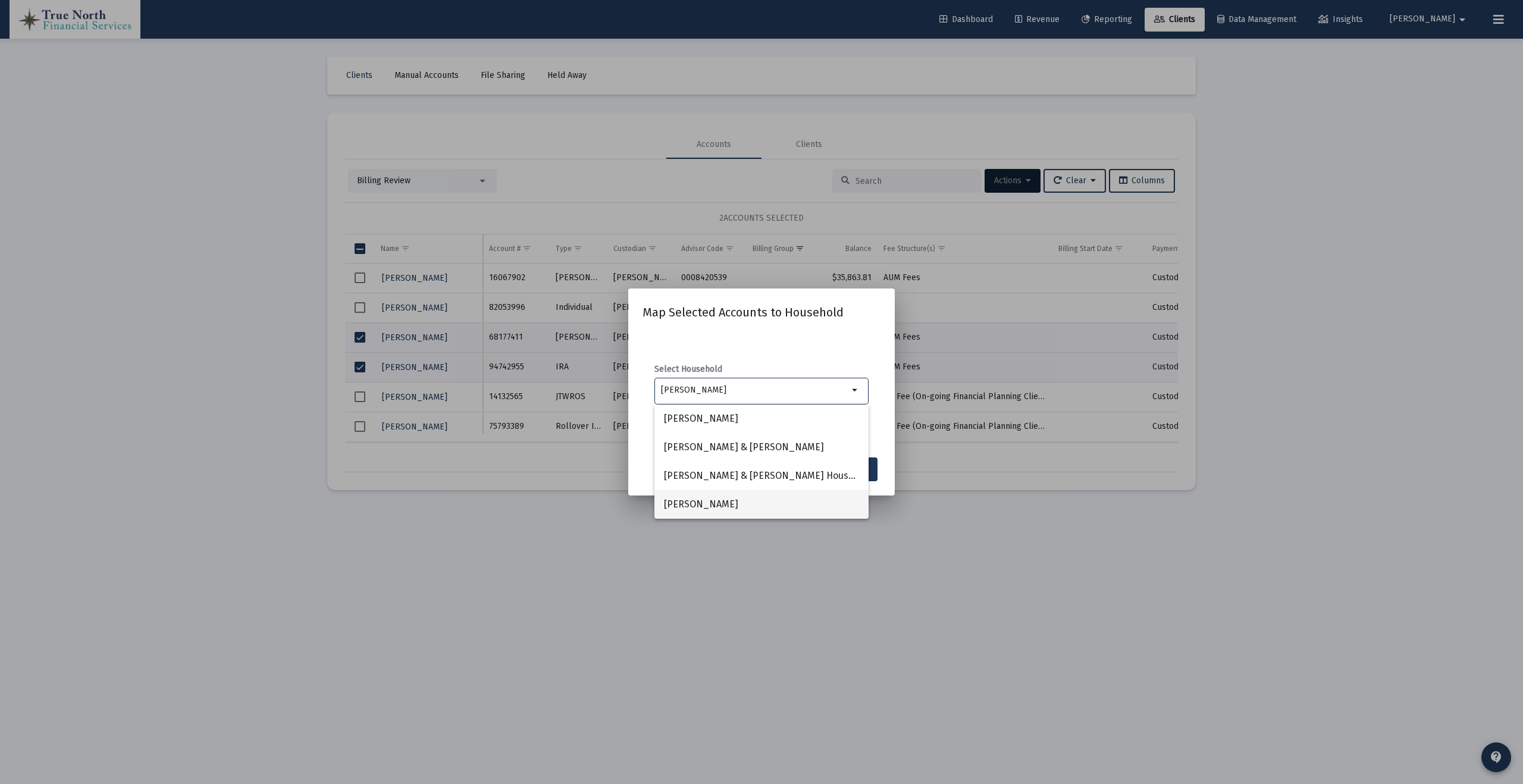
click at [744, 501] on span "[PERSON_NAME]" at bounding box center [761, 505] width 195 height 29
type input "[PERSON_NAME]"
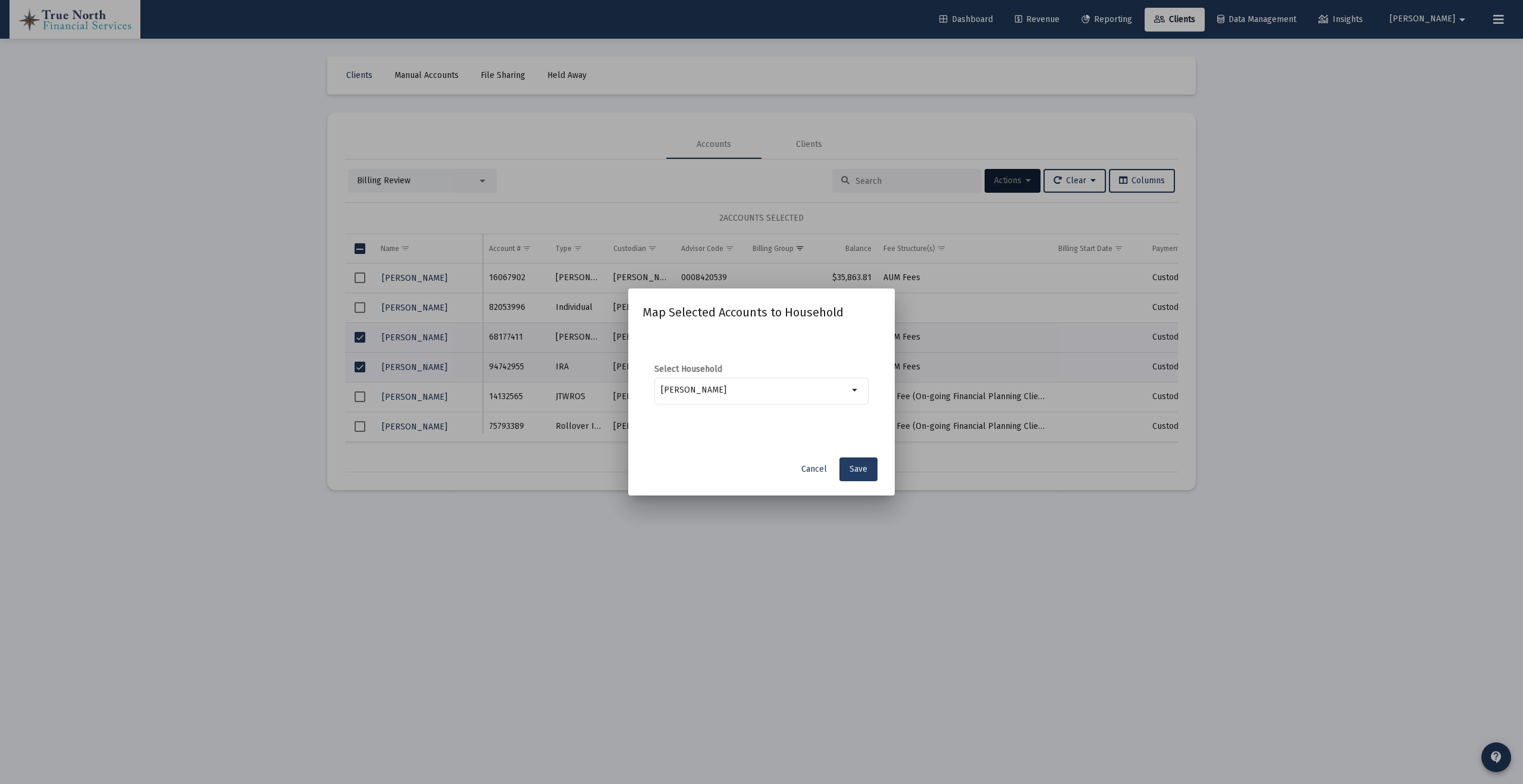
click at [869, 471] on button "Save" at bounding box center [858, 469] width 38 height 24
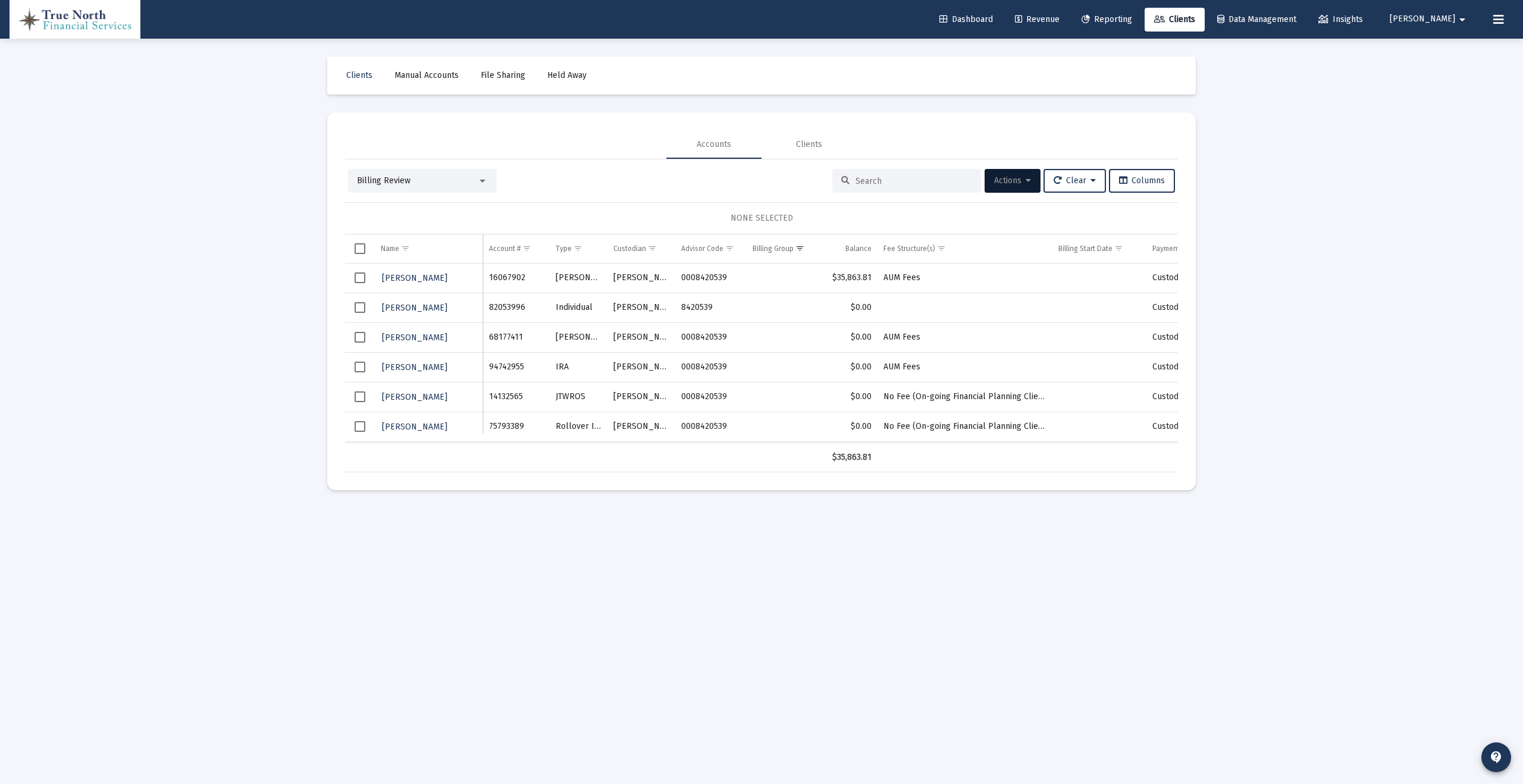
click at [359, 309] on span "Select row" at bounding box center [360, 308] width 11 height 11
click at [1026, 177] on icon at bounding box center [1029, 181] width 5 height 8
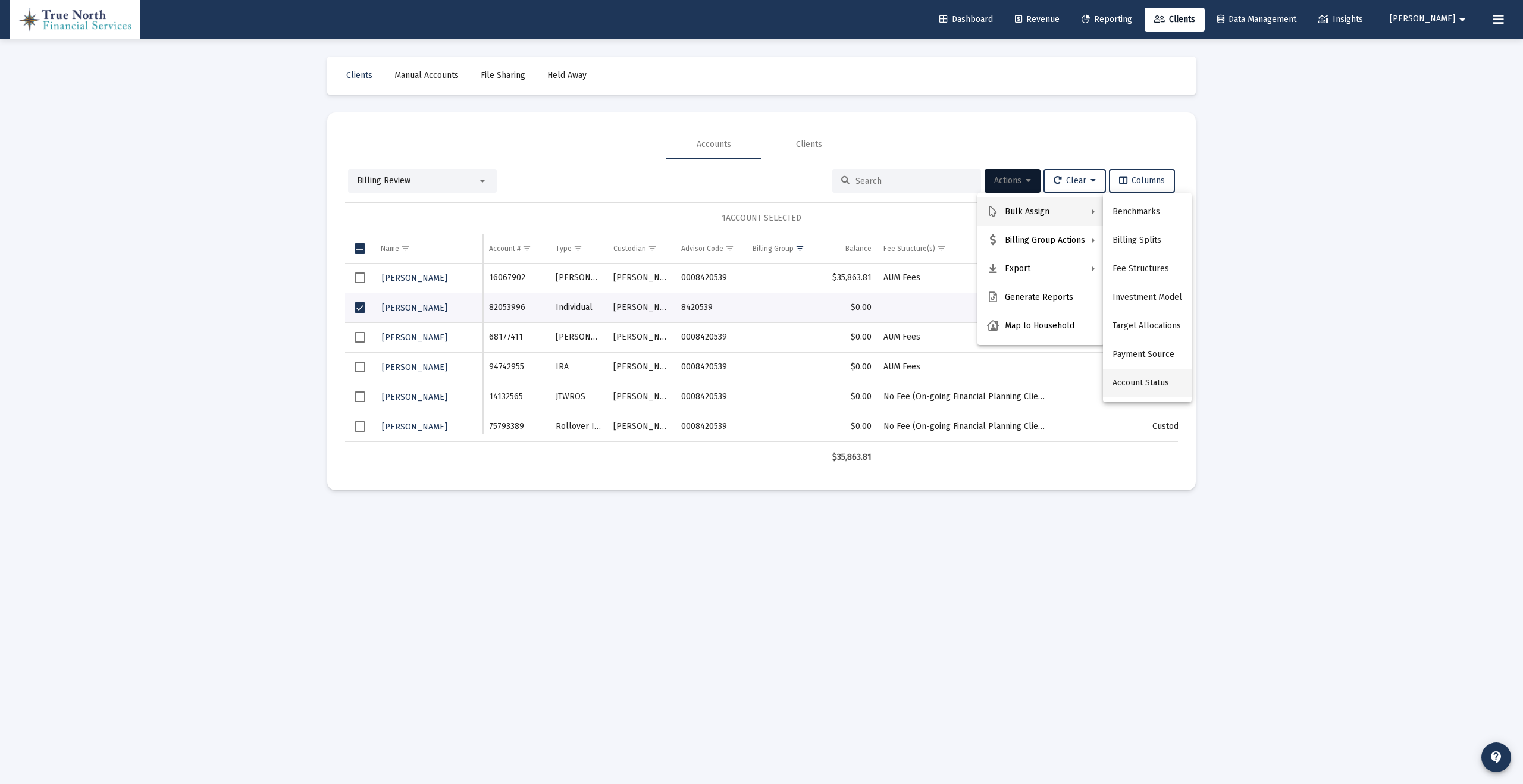
click at [1151, 382] on button "Account Status" at bounding box center [1147, 383] width 89 height 29
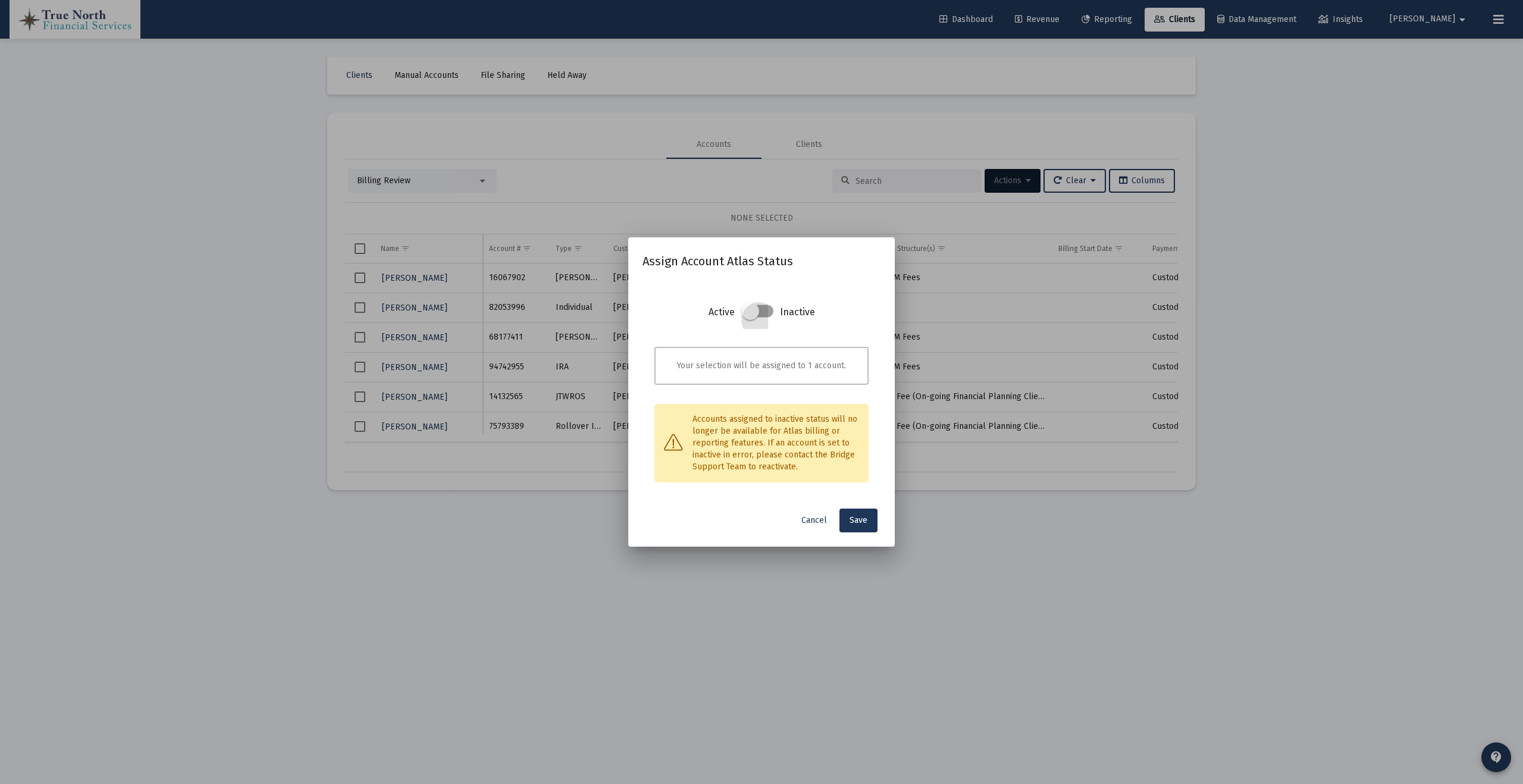
click at [754, 313] on span at bounding box center [750, 311] width 18 height 18
click at [750, 318] on input "checkbox" at bounding box center [750, 318] width 1 height 1
checkbox input "true"
click at [858, 516] on span "Save" at bounding box center [858, 520] width 18 height 10
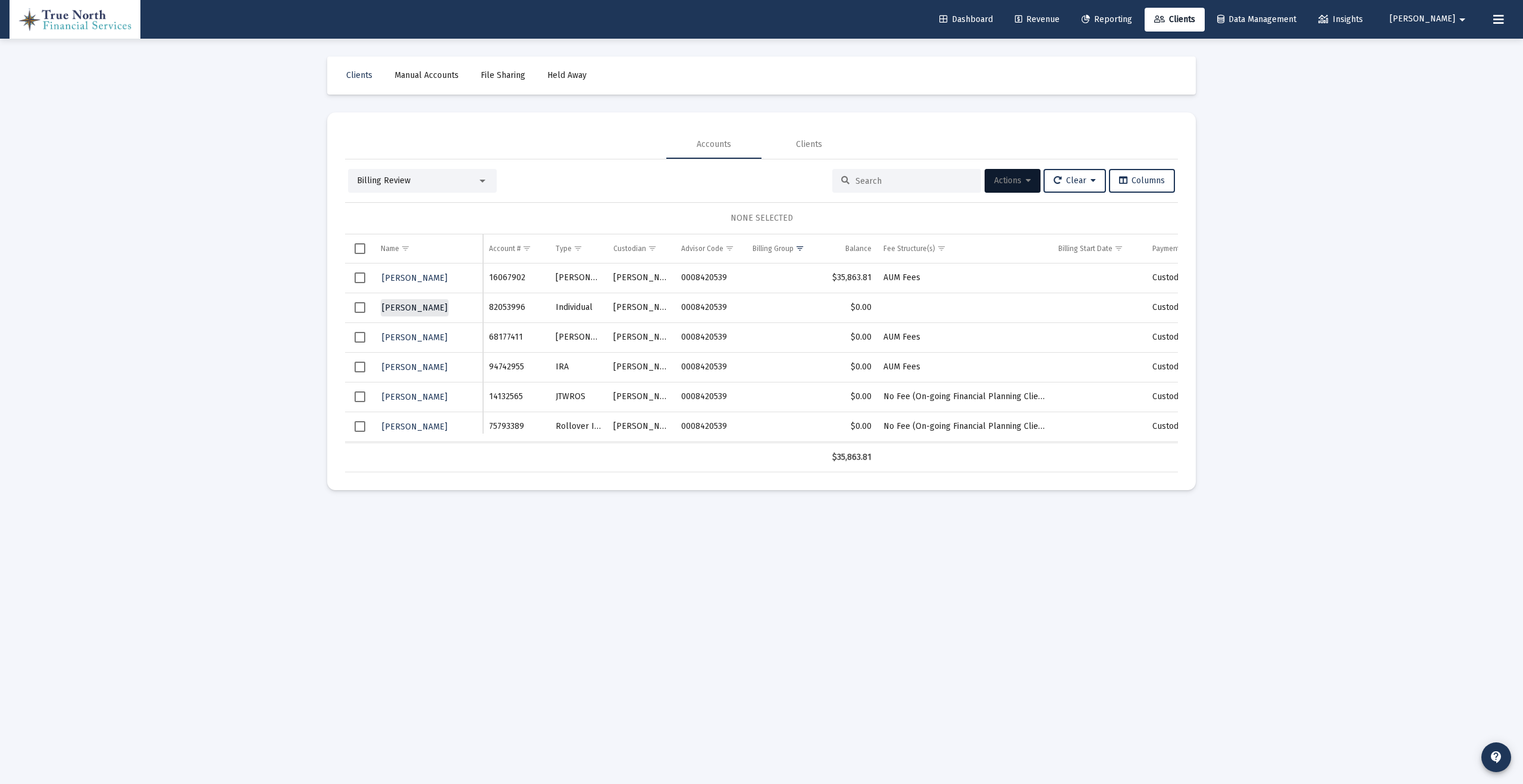
click at [404, 307] on span "[PERSON_NAME]" at bounding box center [414, 308] width 65 height 10
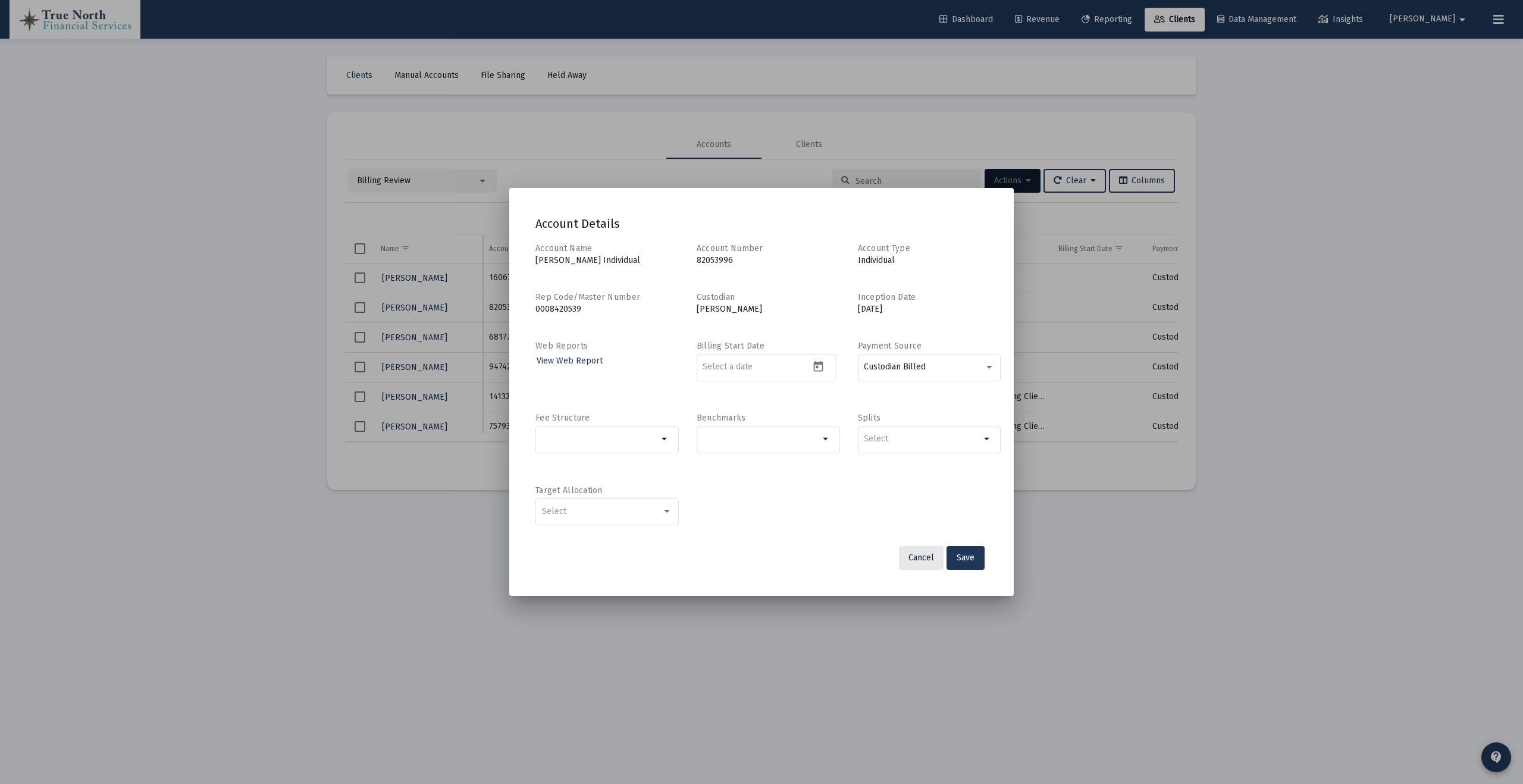
click at [923, 555] on span "Cancel" at bounding box center [921, 558] width 26 height 10
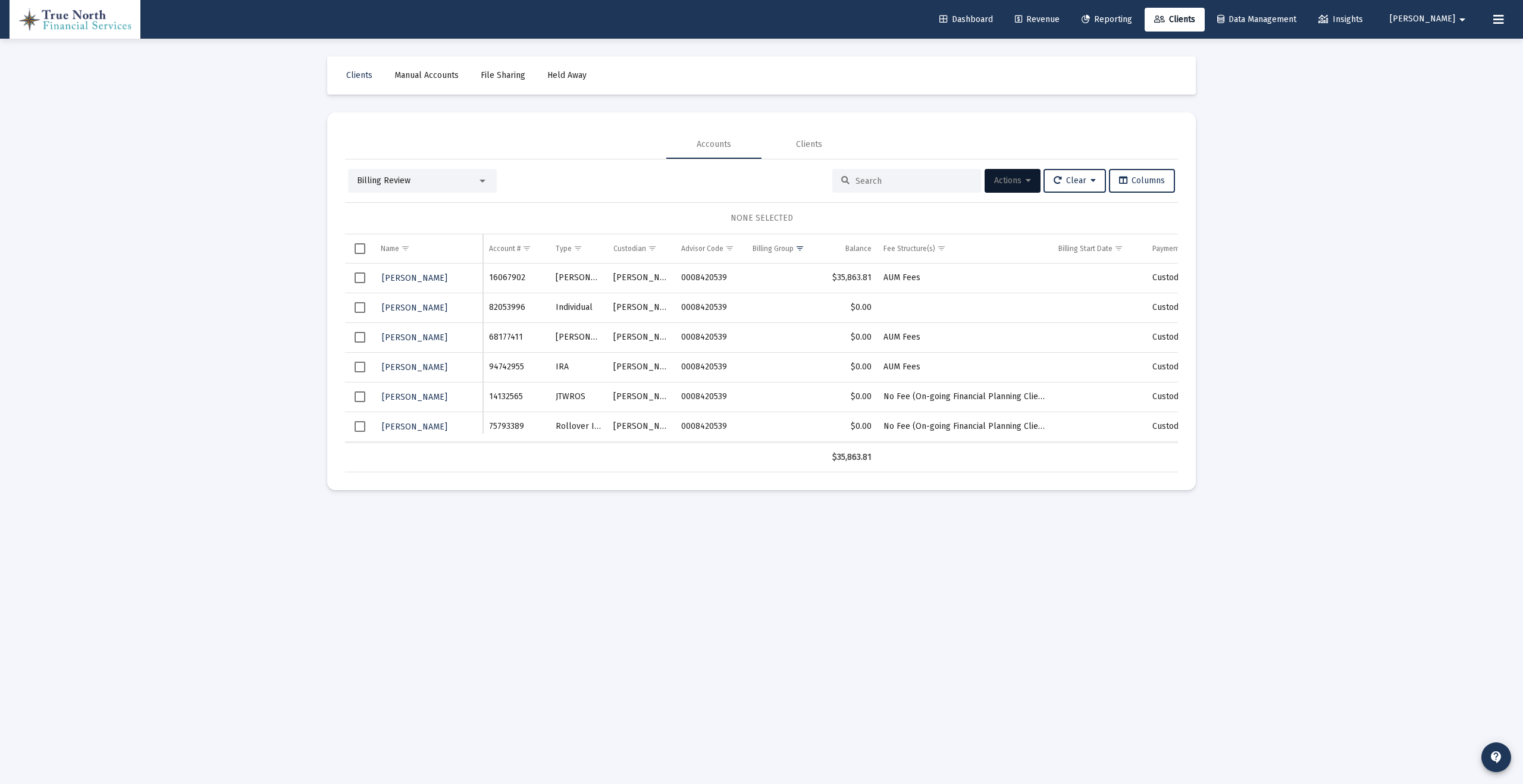
click at [357, 339] on span "Select row" at bounding box center [360, 337] width 11 height 11
click at [357, 366] on span "Select row" at bounding box center [360, 367] width 11 height 11
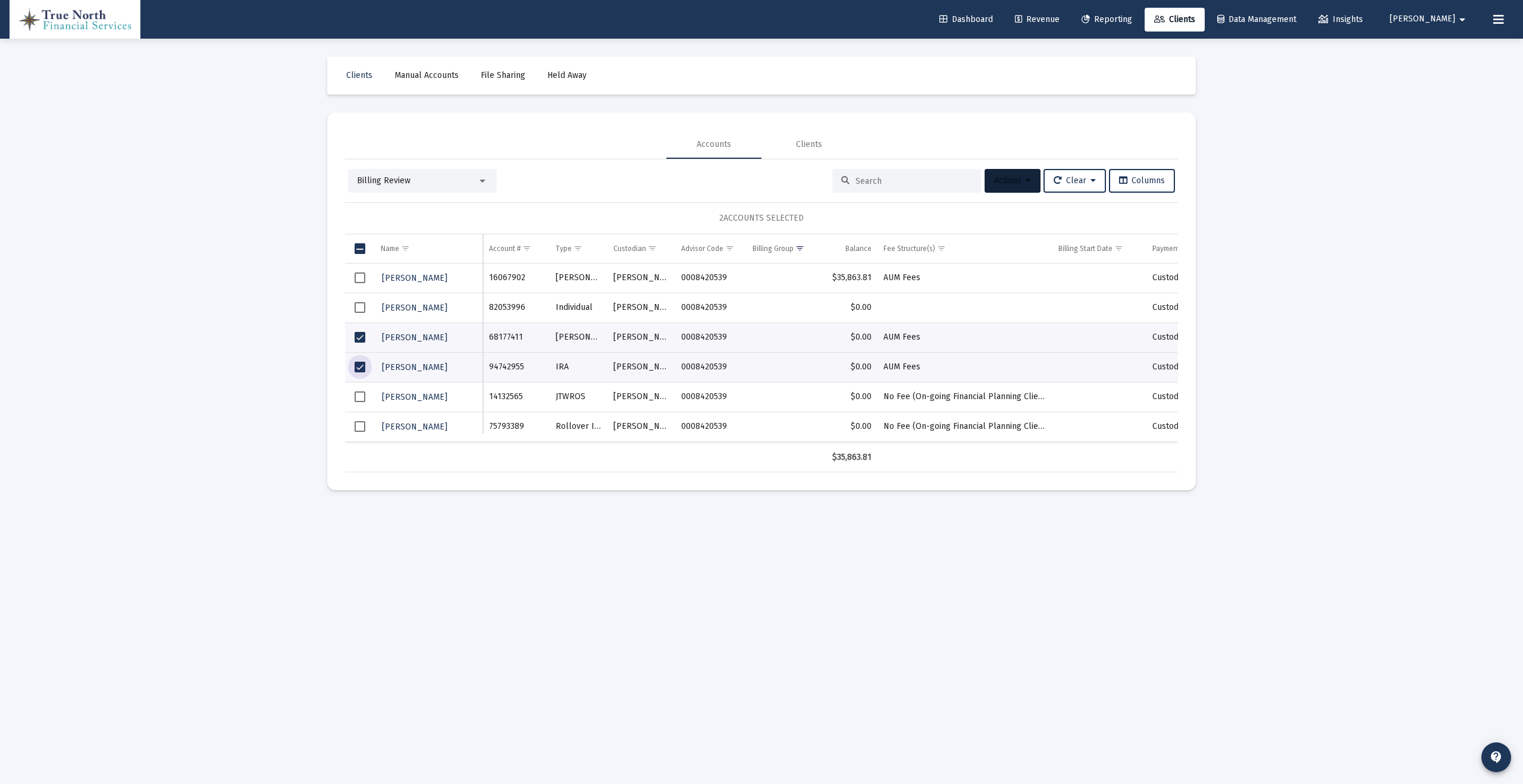
click at [1026, 181] on icon at bounding box center [1029, 181] width 5 height 8
click at [1141, 267] on button "Assign Group" at bounding box center [1138, 269] width 70 height 29
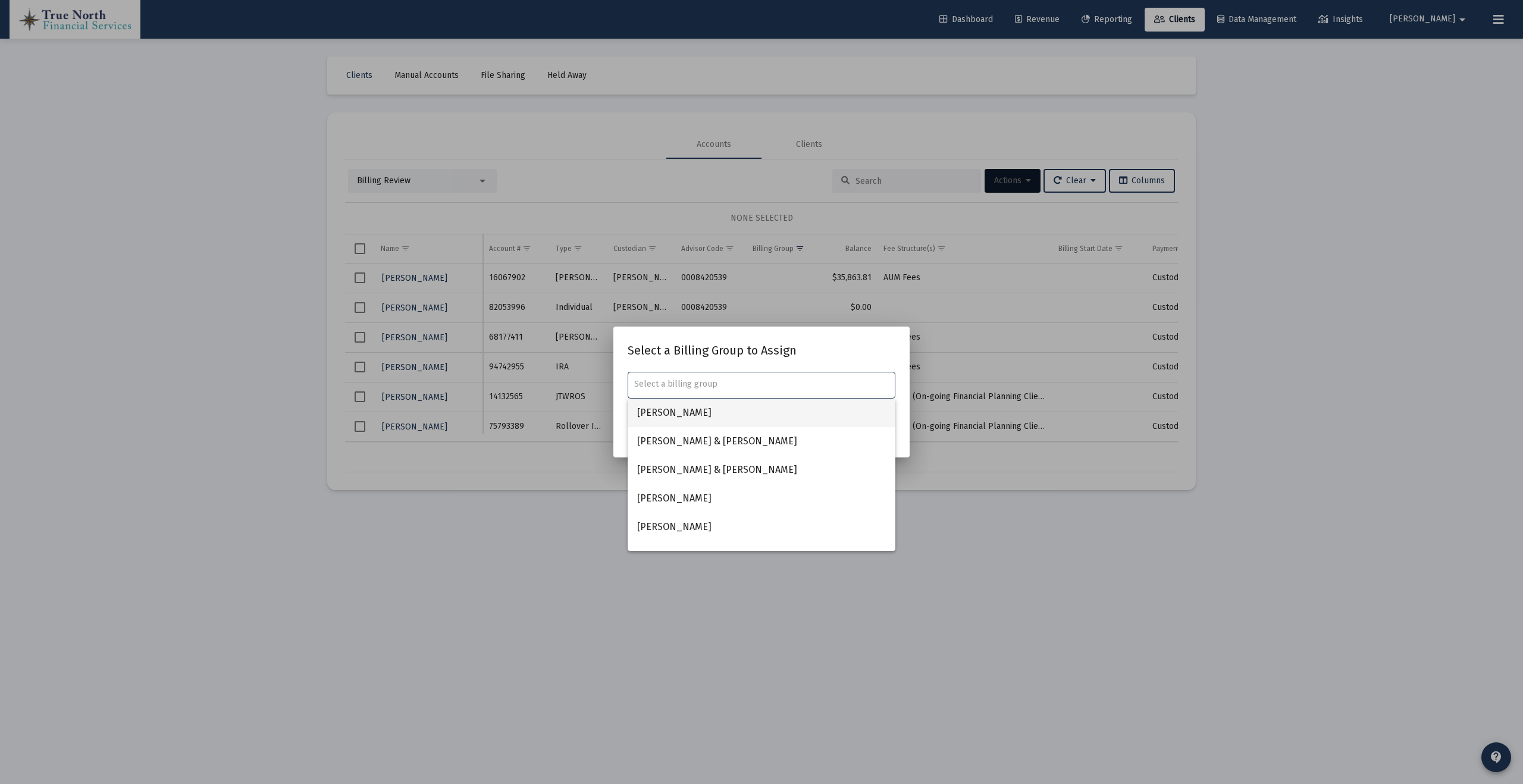
click at [742, 415] on span "[PERSON_NAME]" at bounding box center [761, 412] width 249 height 29
type input "[PERSON_NAME]"
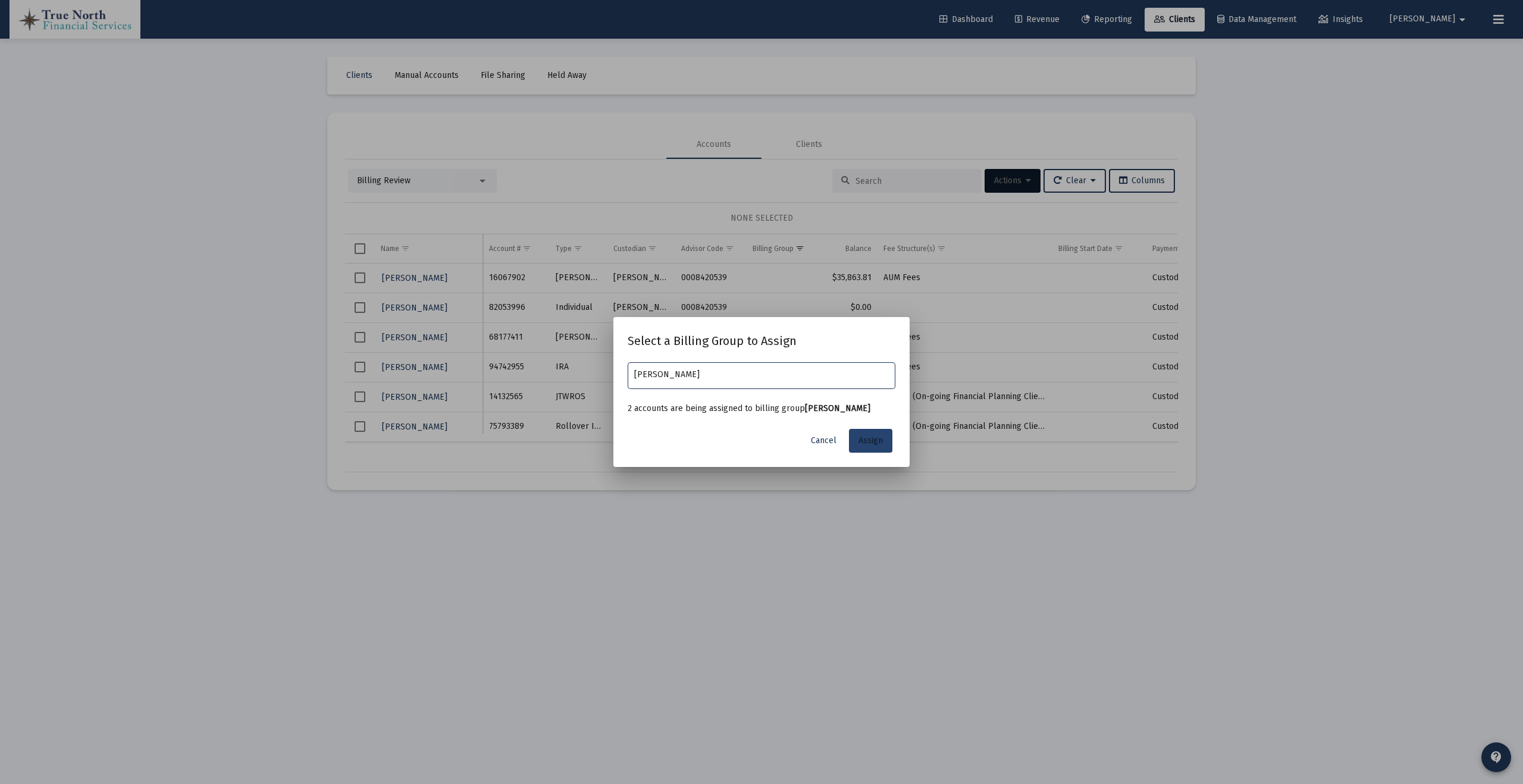
click at [870, 439] on span "Assign" at bounding box center [871, 440] width 24 height 10
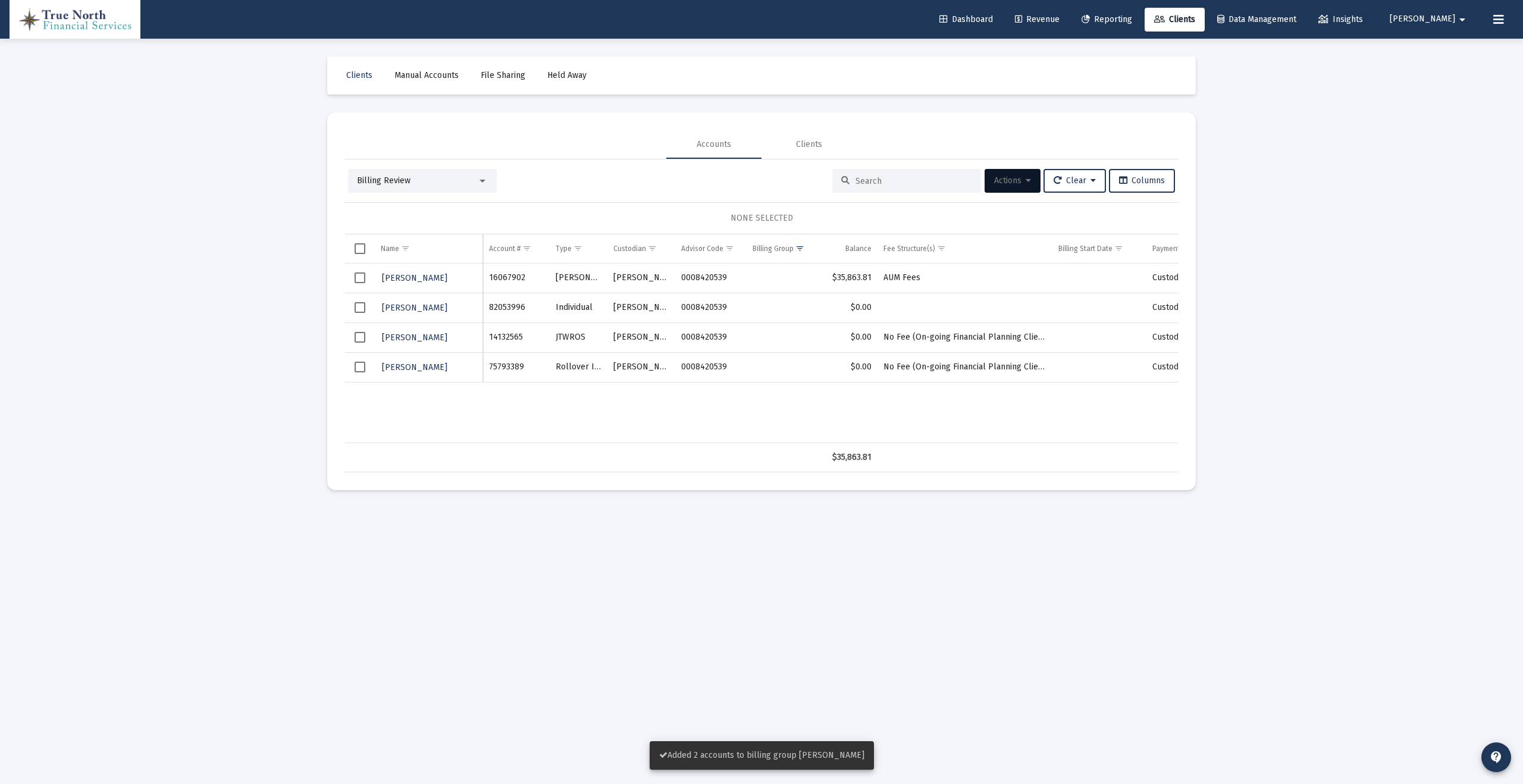
click at [360, 337] on span "Select row" at bounding box center [360, 337] width 11 height 11
click at [357, 366] on span "Select row" at bounding box center [360, 367] width 11 height 11
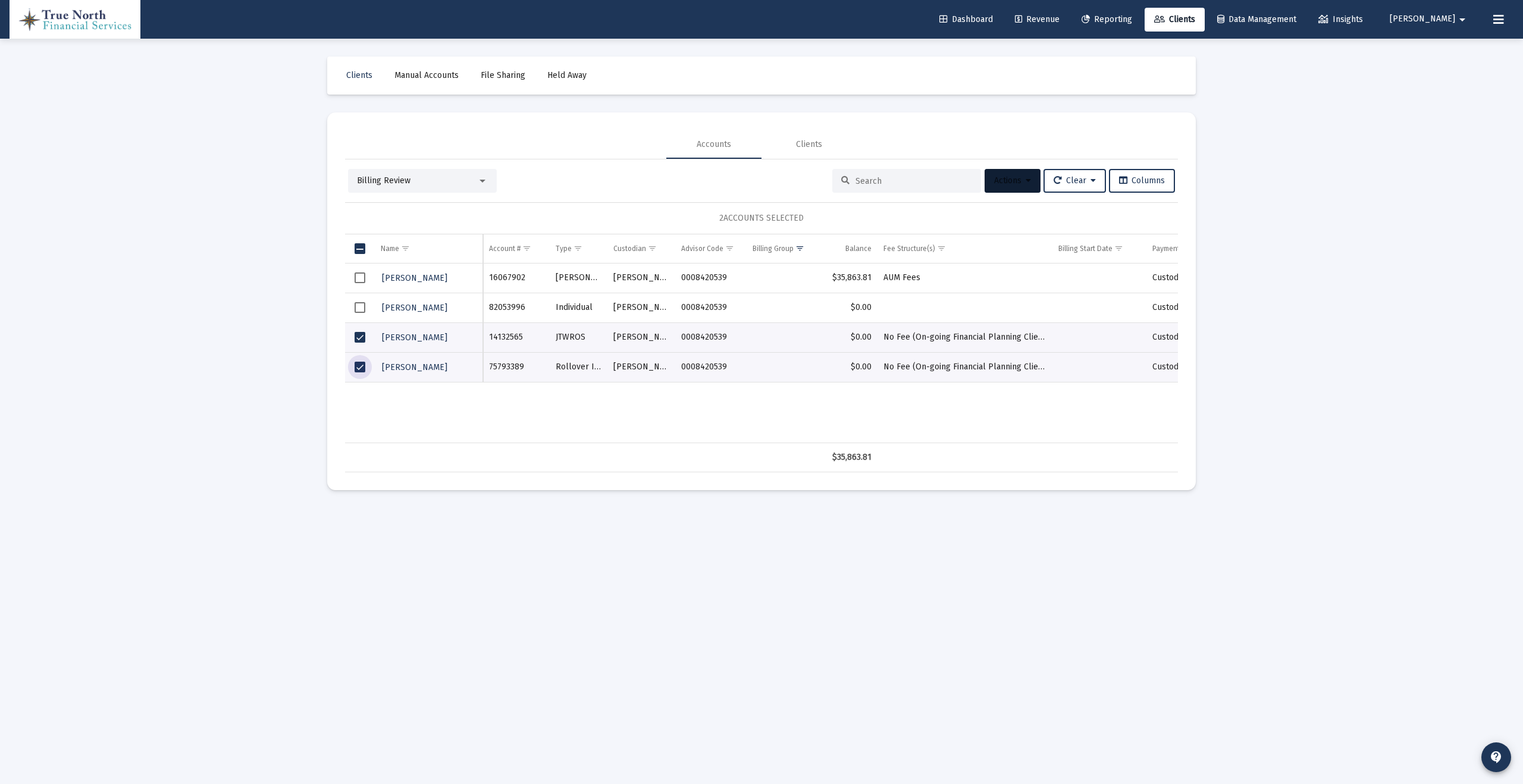
click at [1016, 185] on span "Actions" at bounding box center [1012, 180] width 37 height 10
click at [1145, 242] on button "Create Group" at bounding box center [1138, 240] width 70 height 29
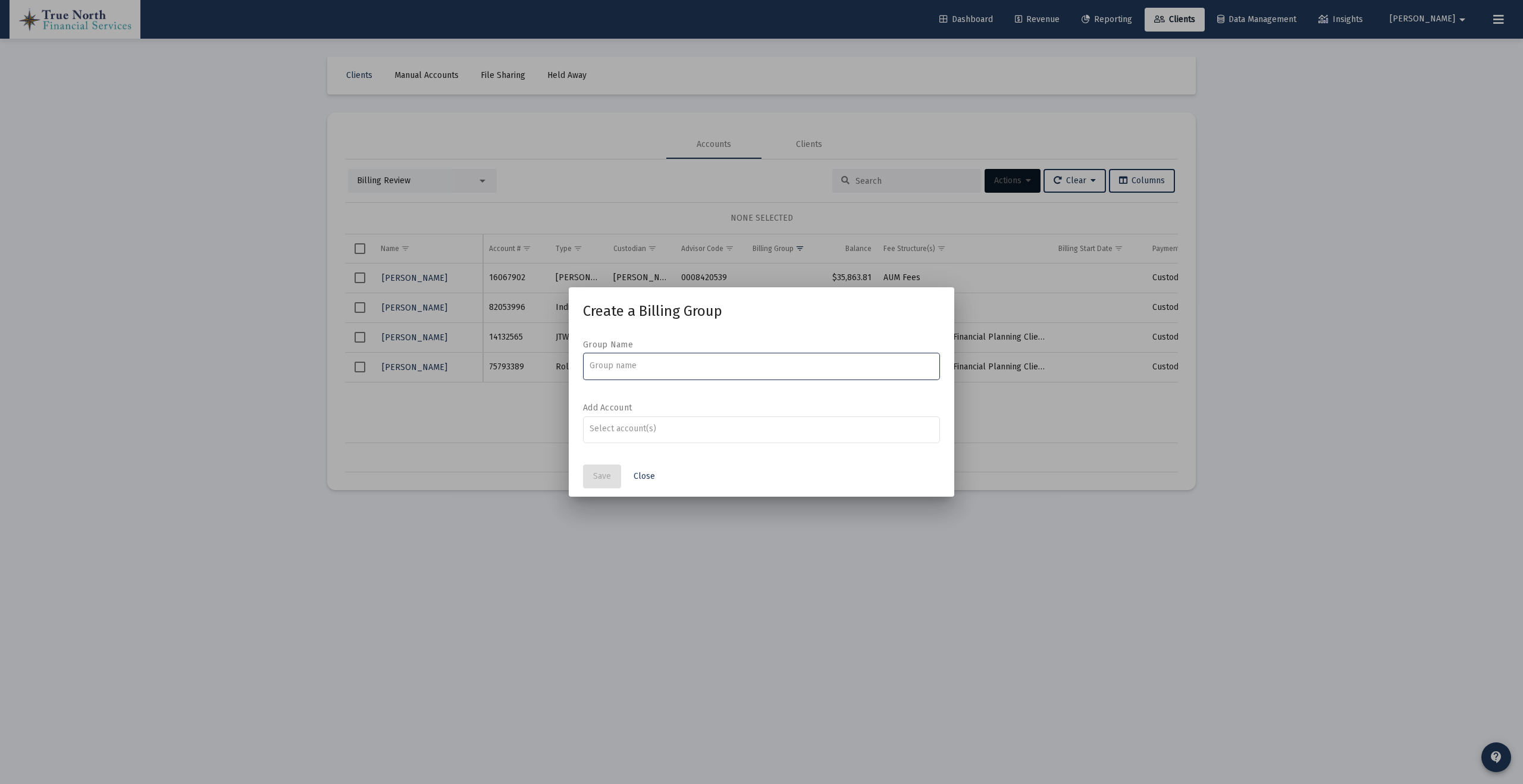
click at [771, 363] on input at bounding box center [762, 365] width 345 height 9
type input "Bart & [PERSON_NAME]"
click at [668, 430] on input "Assignment Selection" at bounding box center [762, 429] width 345 height 9
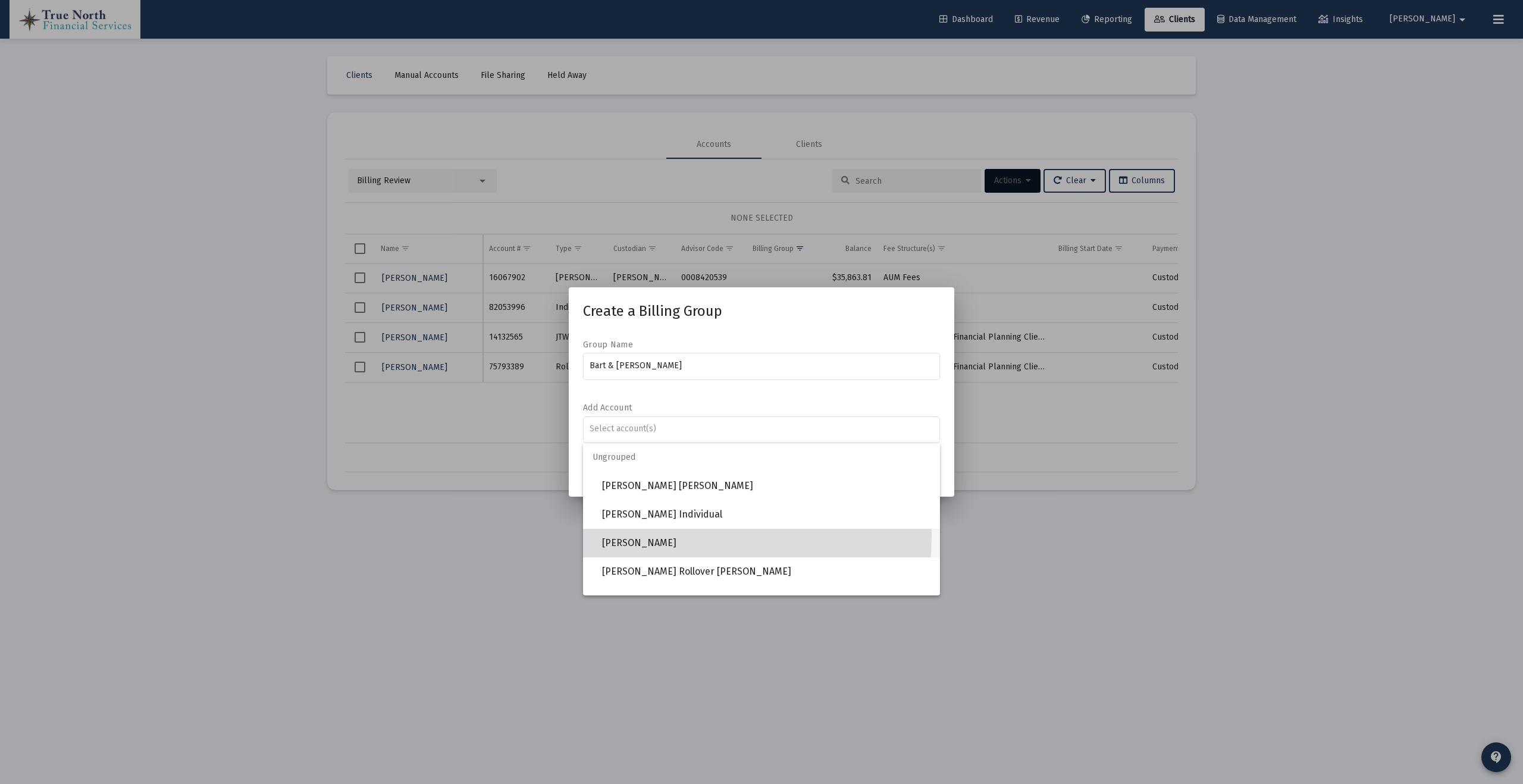
click at [681, 537] on span "[PERSON_NAME]" at bounding box center [766, 543] width 329 height 29
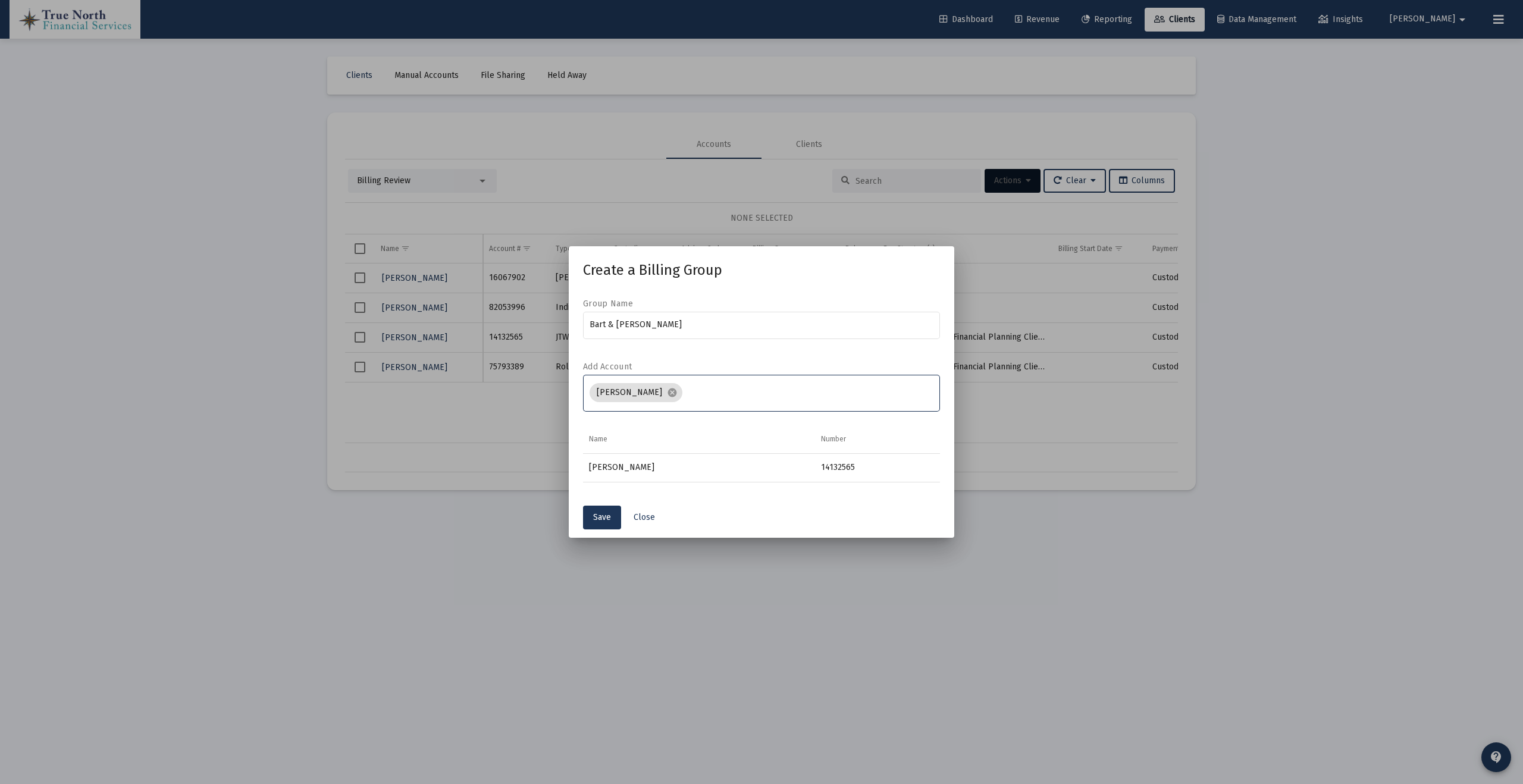
click at [780, 388] on input "Assignment Selection" at bounding box center [810, 392] width 247 height 9
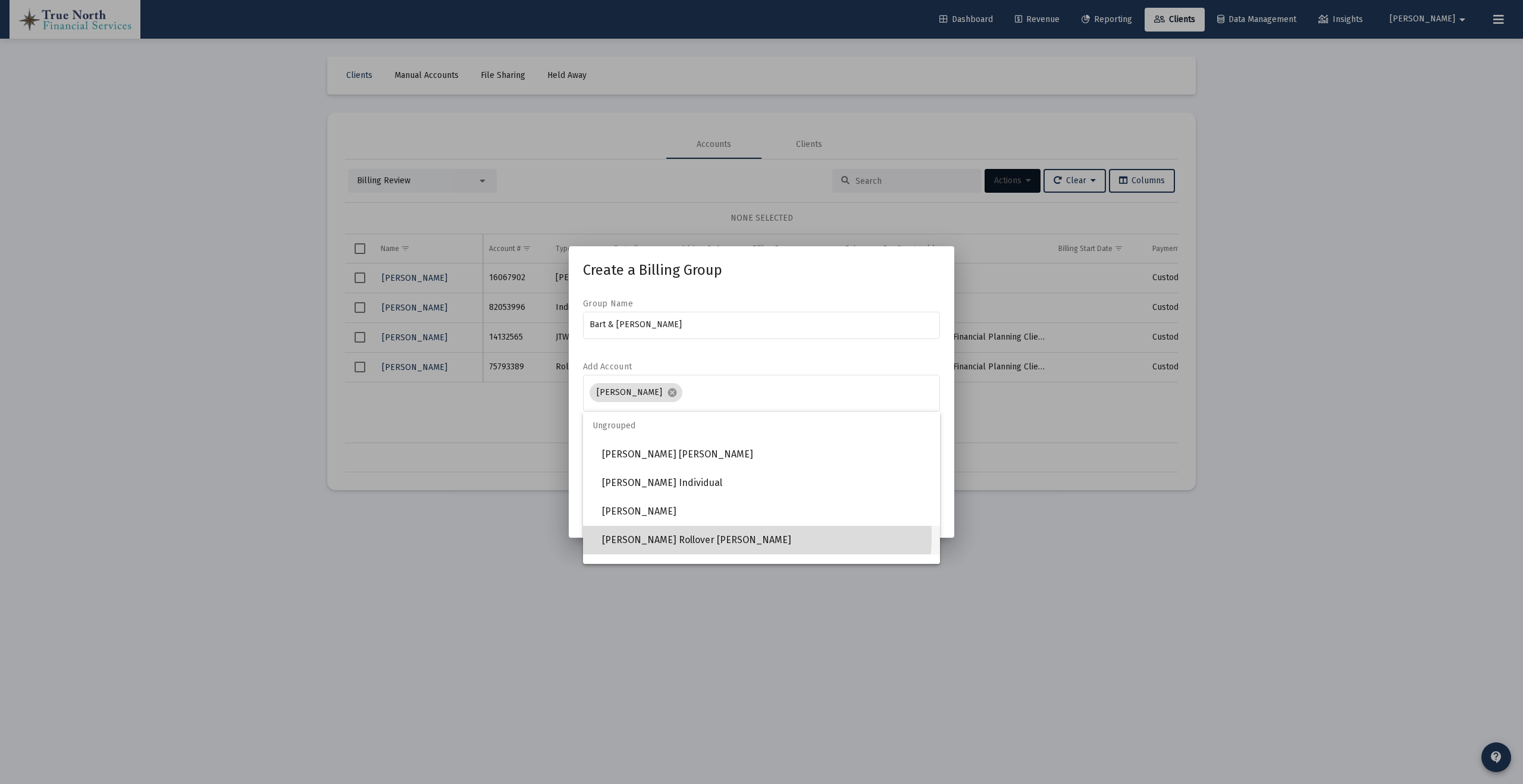
click at [738, 537] on span "[PERSON_NAME] Rollover [PERSON_NAME]" at bounding box center [766, 540] width 329 height 29
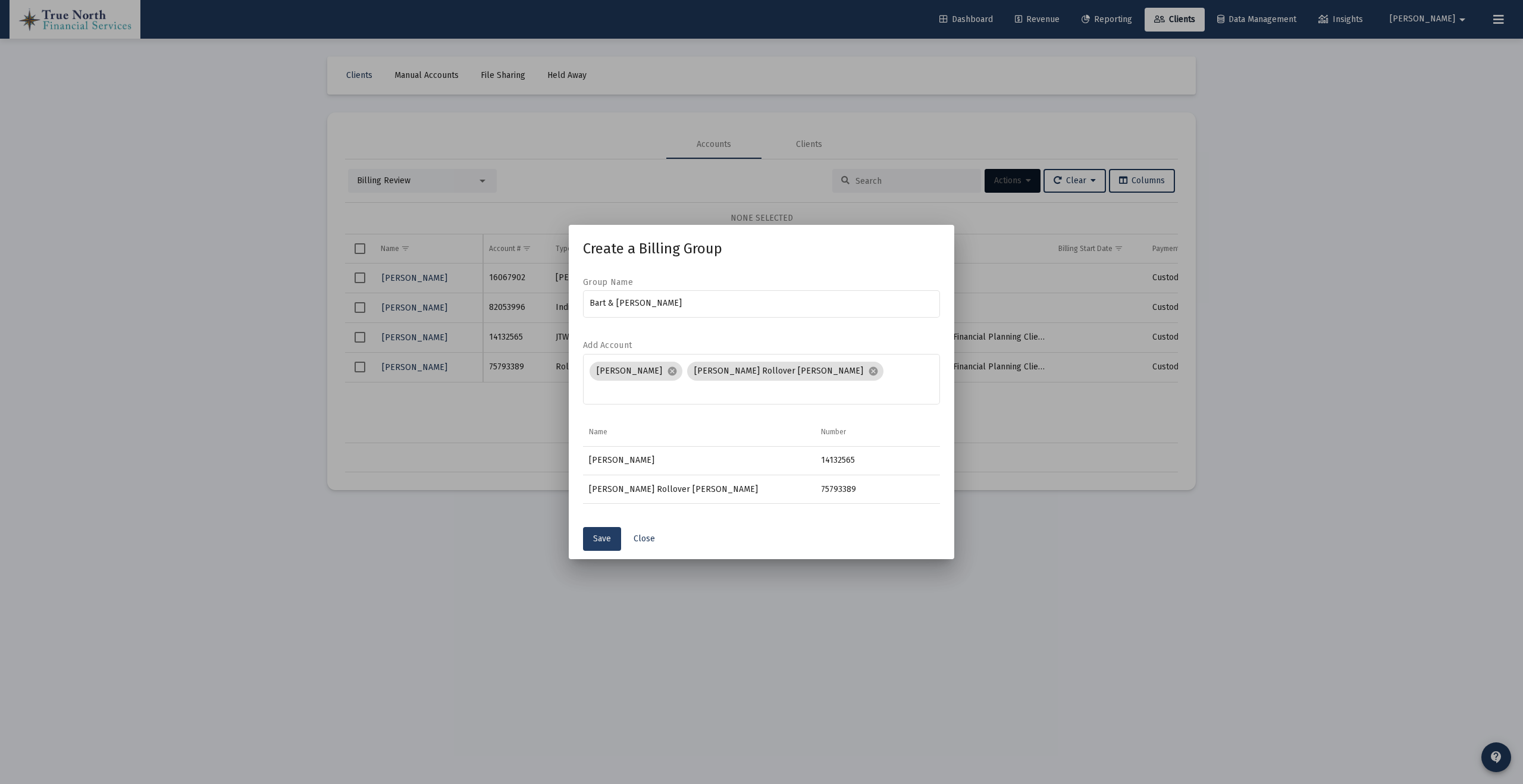
click at [602, 537] on span "Save" at bounding box center [602, 538] width 18 height 10
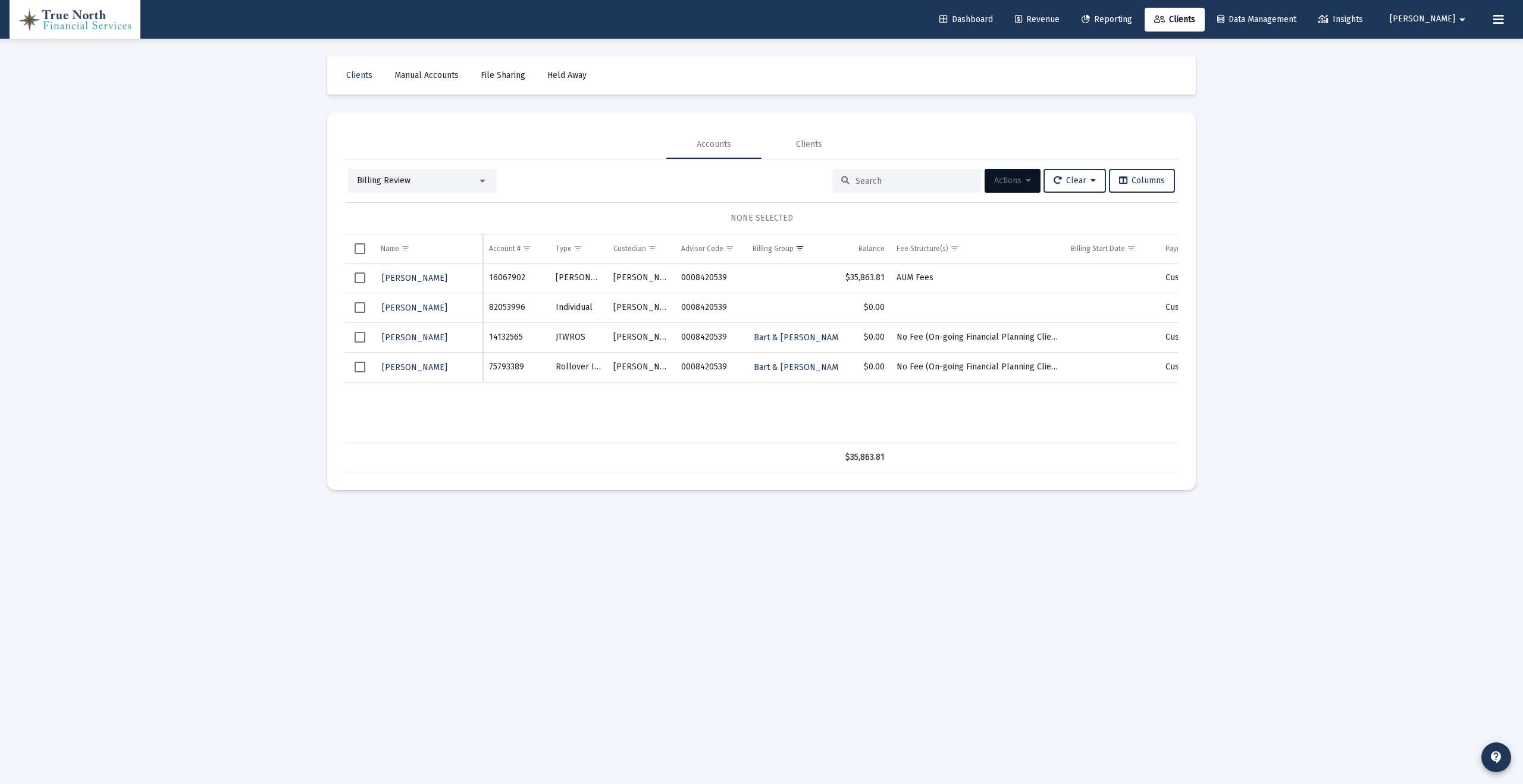
click at [359, 338] on span "Select row" at bounding box center [360, 337] width 11 height 11
click at [356, 372] on span "Select row" at bounding box center [360, 367] width 11 height 11
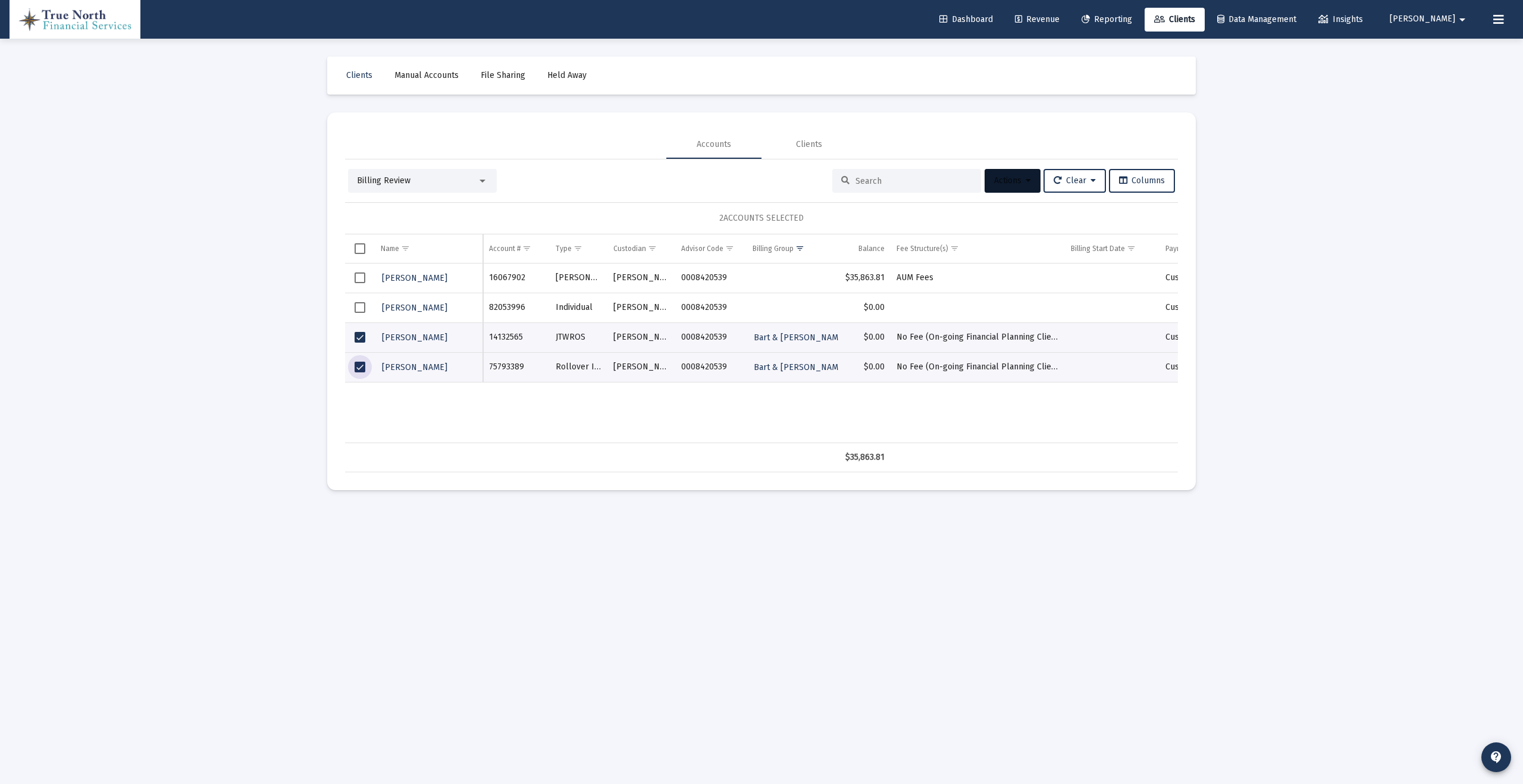
click at [994, 185] on span "Actions" at bounding box center [1012, 180] width 37 height 10
click at [1130, 271] on button "Assign Group" at bounding box center [1138, 269] width 70 height 29
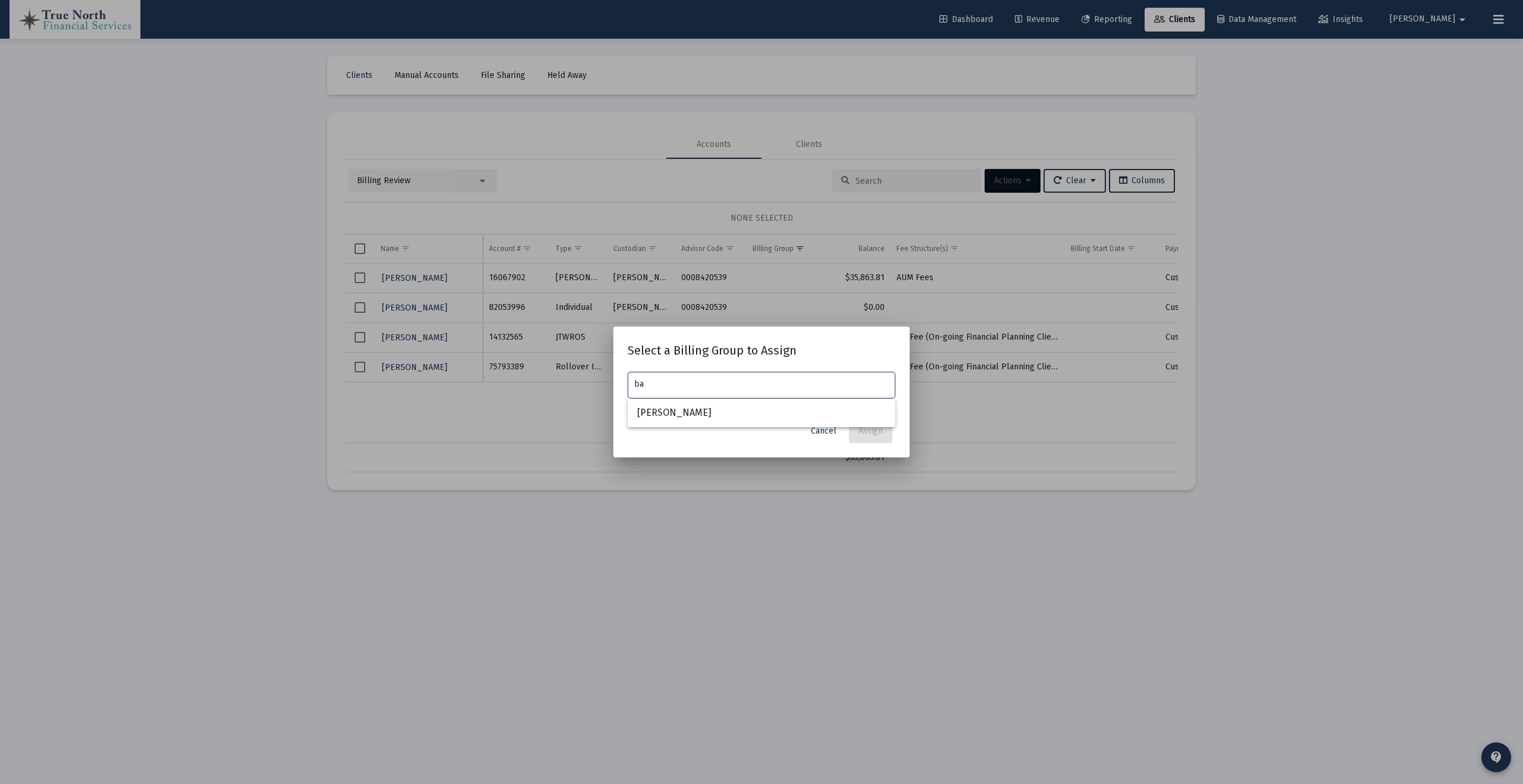
type input "b"
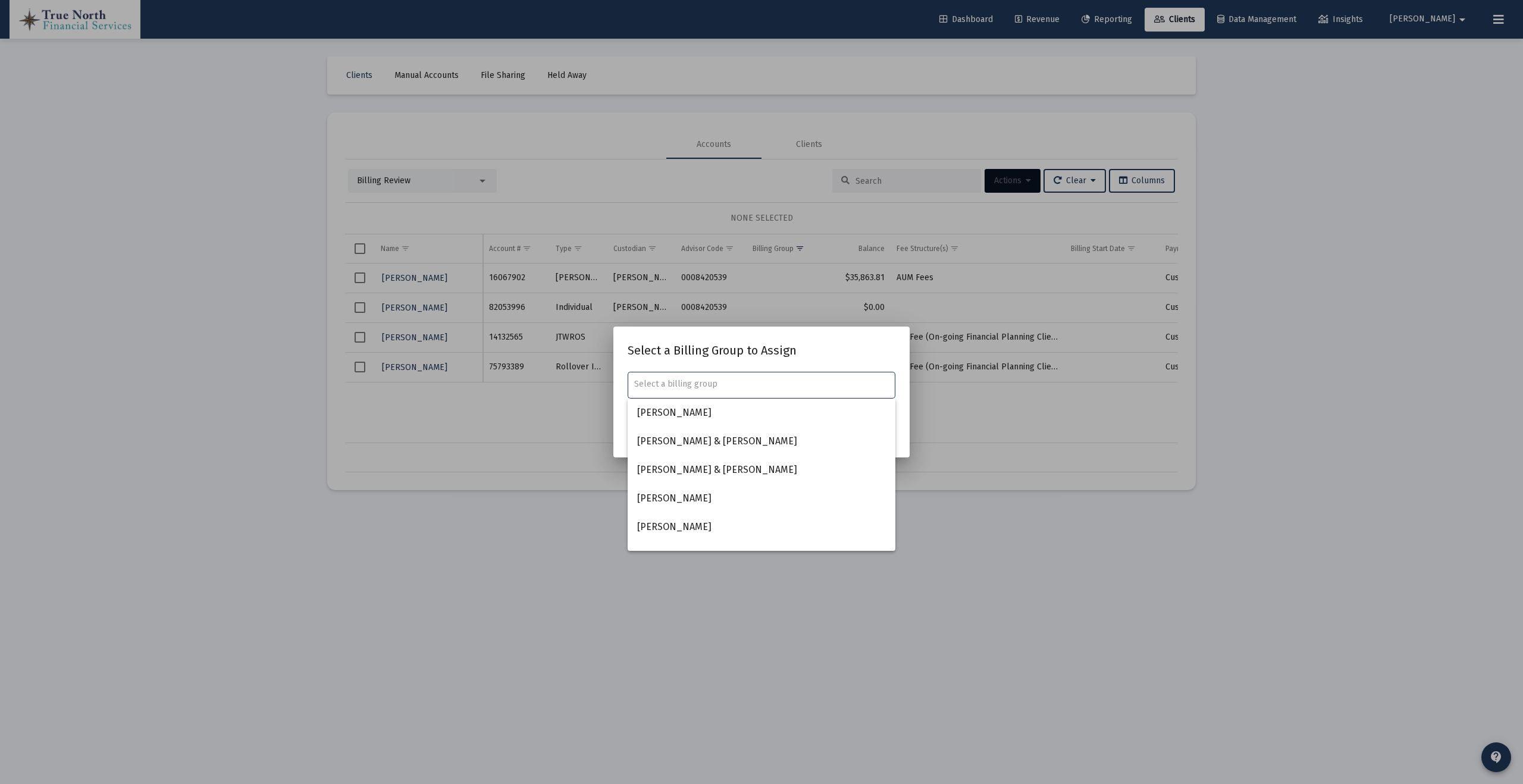
click at [842, 349] on h2 "Select a Billing Group to Assign" at bounding box center [761, 350] width 267 height 19
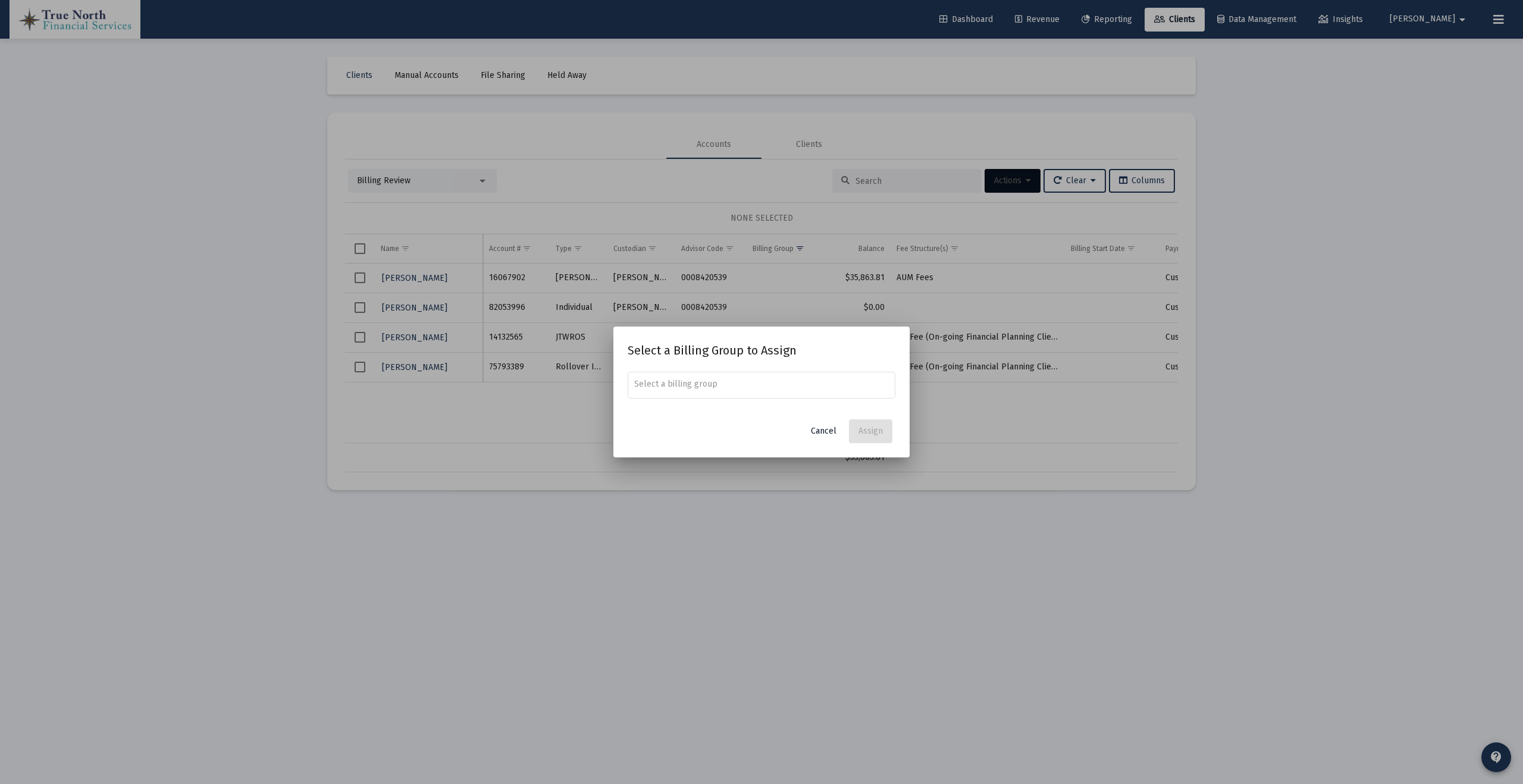
click at [829, 431] on span "Cancel" at bounding box center [824, 431] width 26 height 10
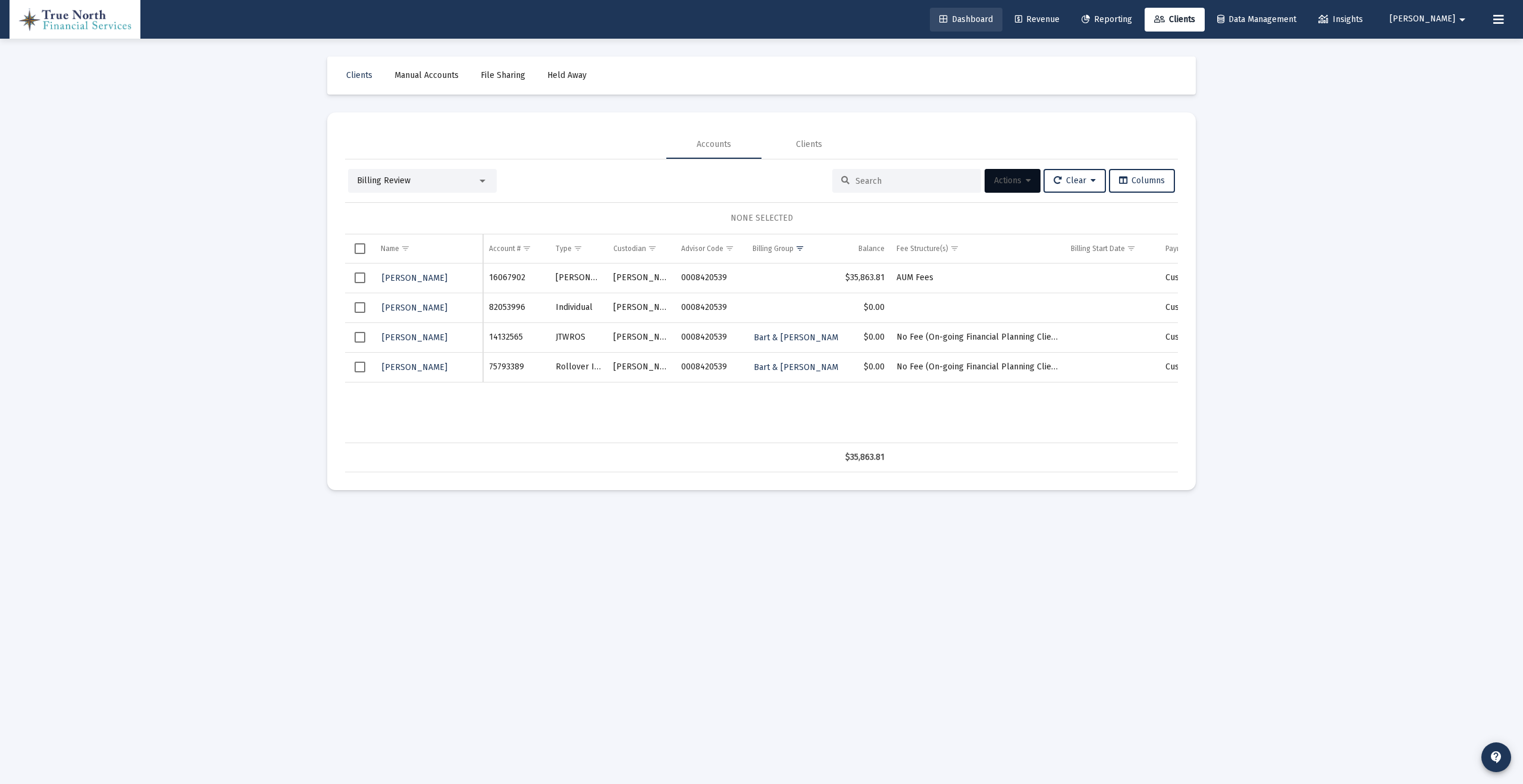
click at [1002, 13] on link "Dashboard" at bounding box center [966, 19] width 73 height 24
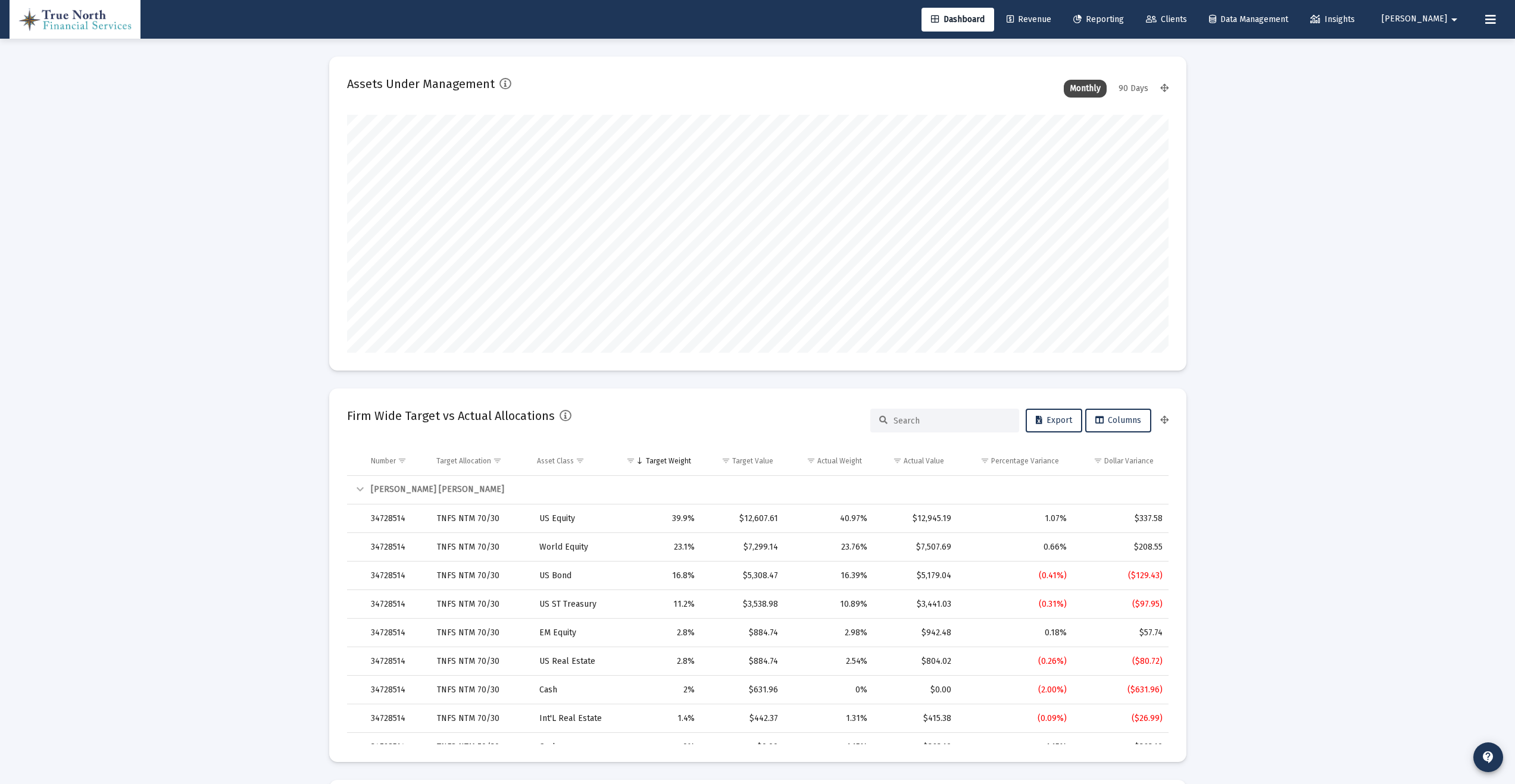
scroll to position [238, 442]
click at [1051, 20] on span "Revenue" at bounding box center [1028, 19] width 44 height 10
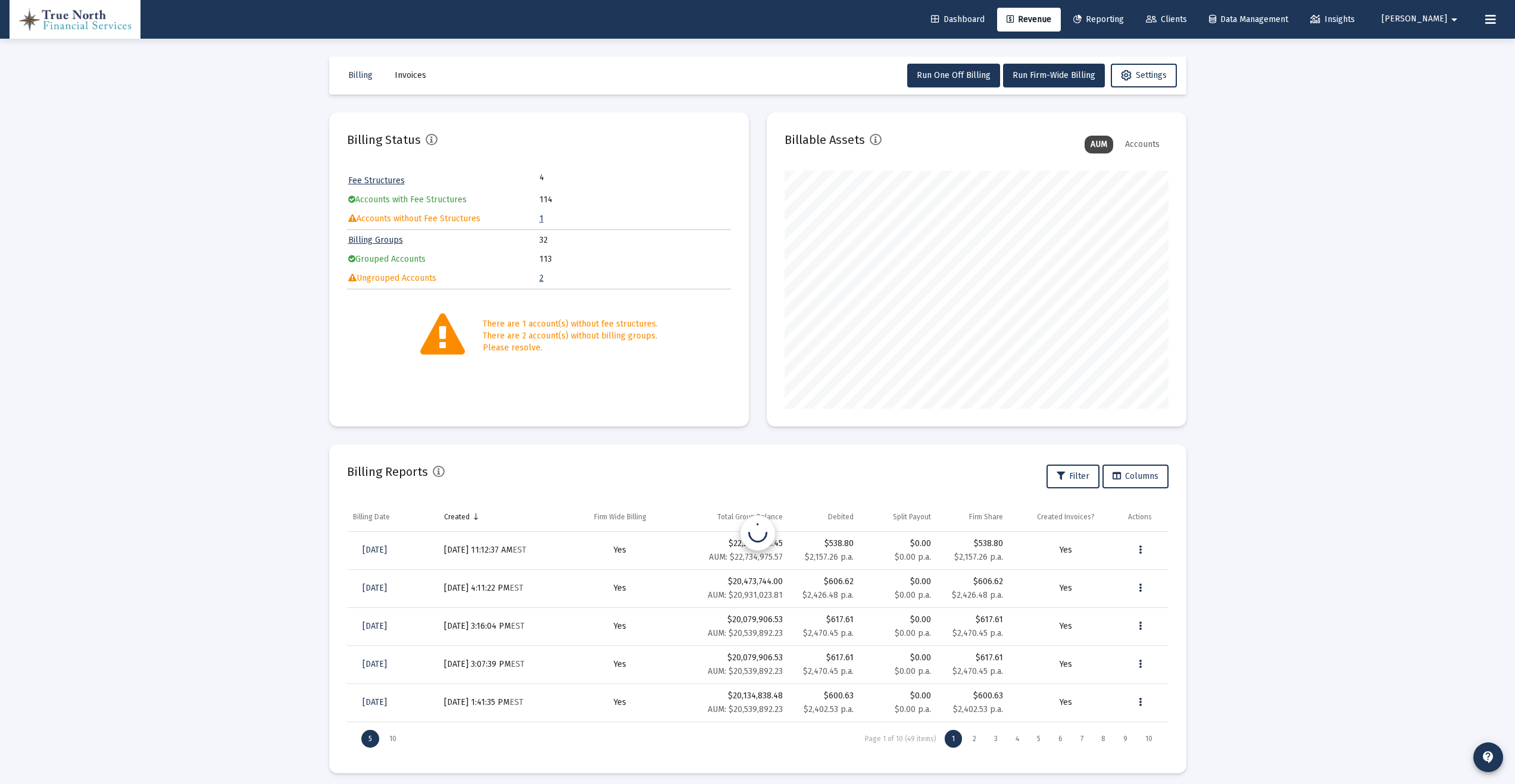
scroll to position [238, 384]
click at [540, 278] on link "2" at bounding box center [541, 277] width 4 height 10
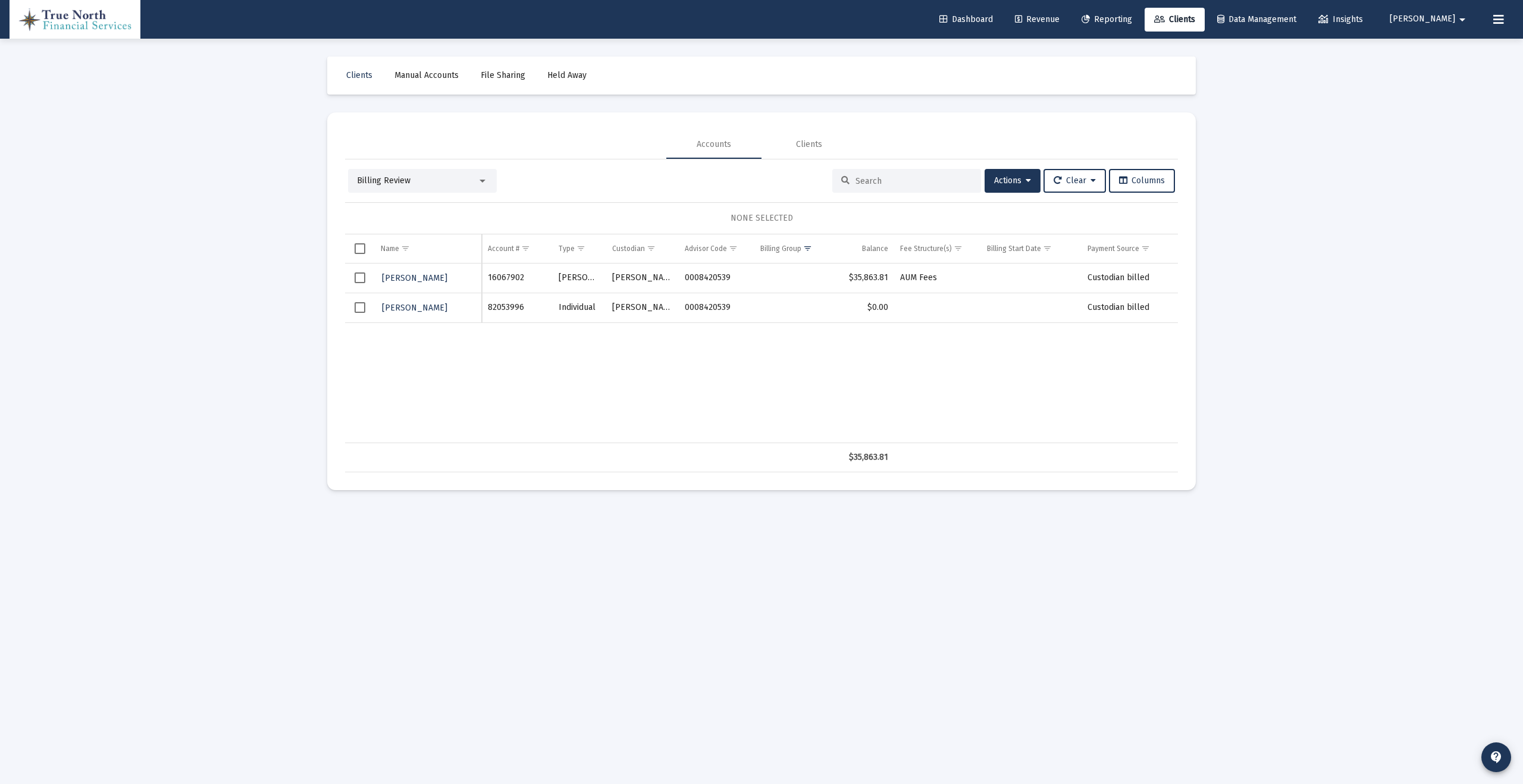
click at [357, 277] on span "Select row" at bounding box center [360, 278] width 11 height 11
click at [1027, 179] on button "Actions" at bounding box center [1012, 180] width 56 height 24
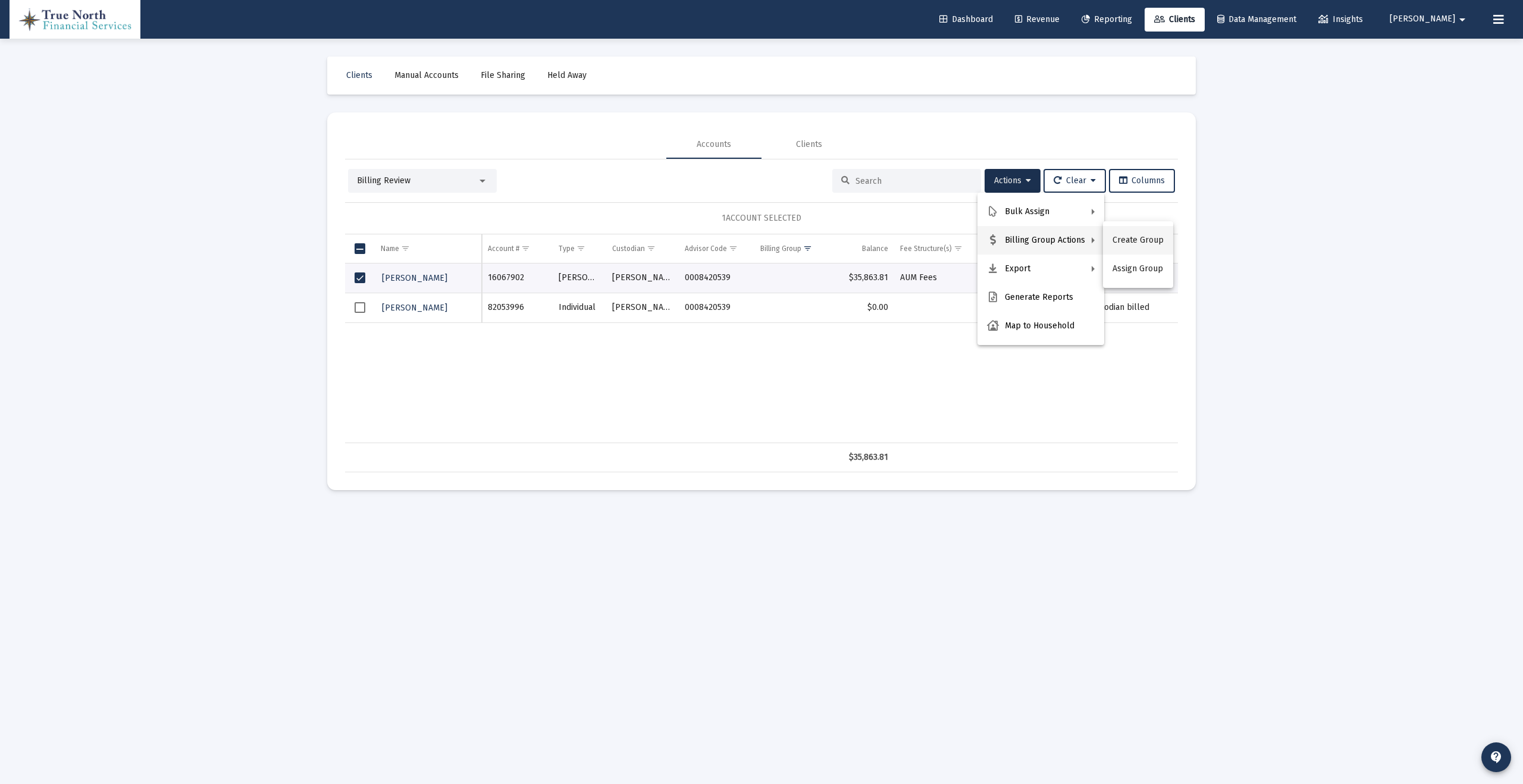
click at [1134, 241] on button "Create Group" at bounding box center [1138, 240] width 70 height 29
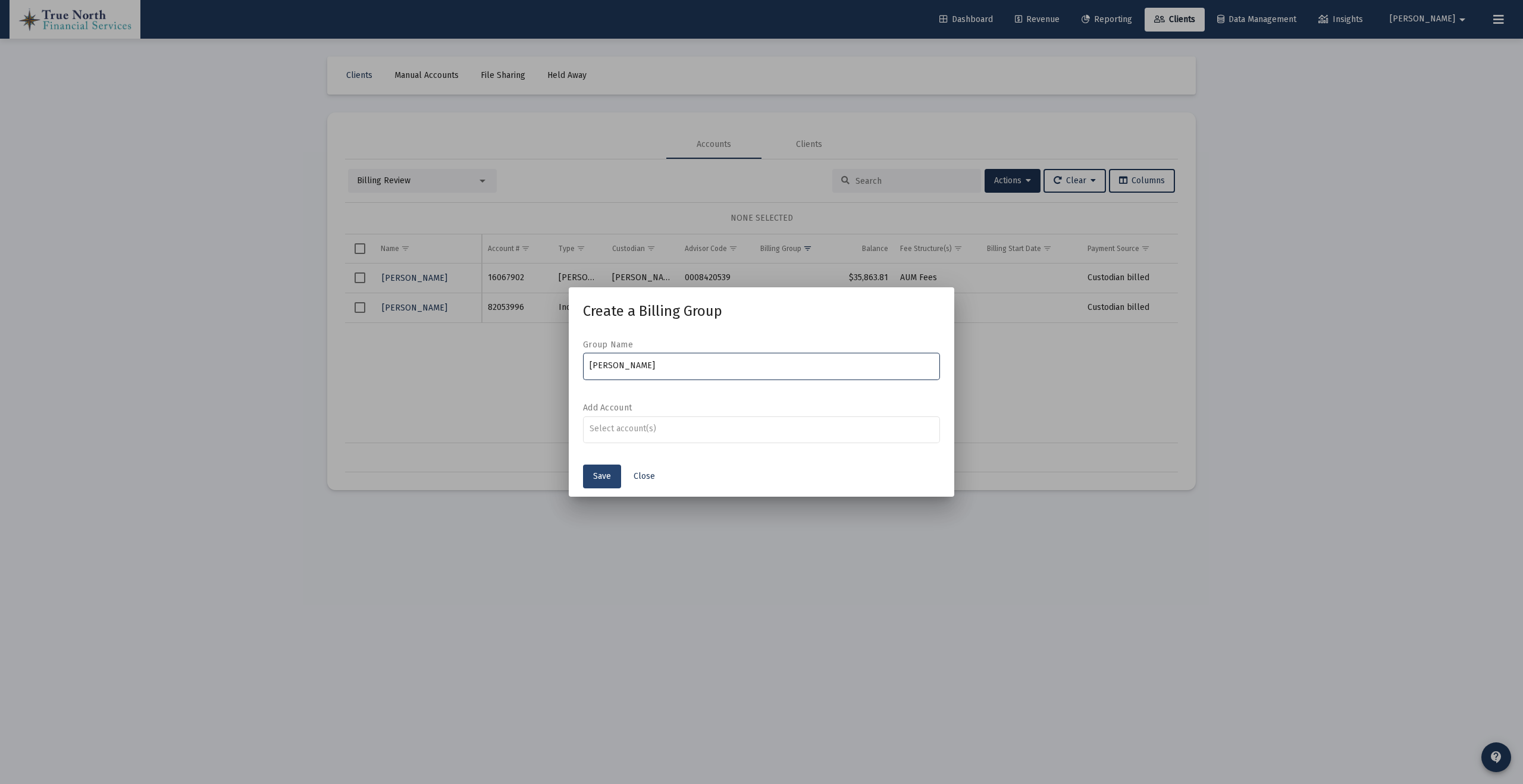
type input "[PERSON_NAME]"
click at [609, 476] on span "Save" at bounding box center [602, 476] width 18 height 10
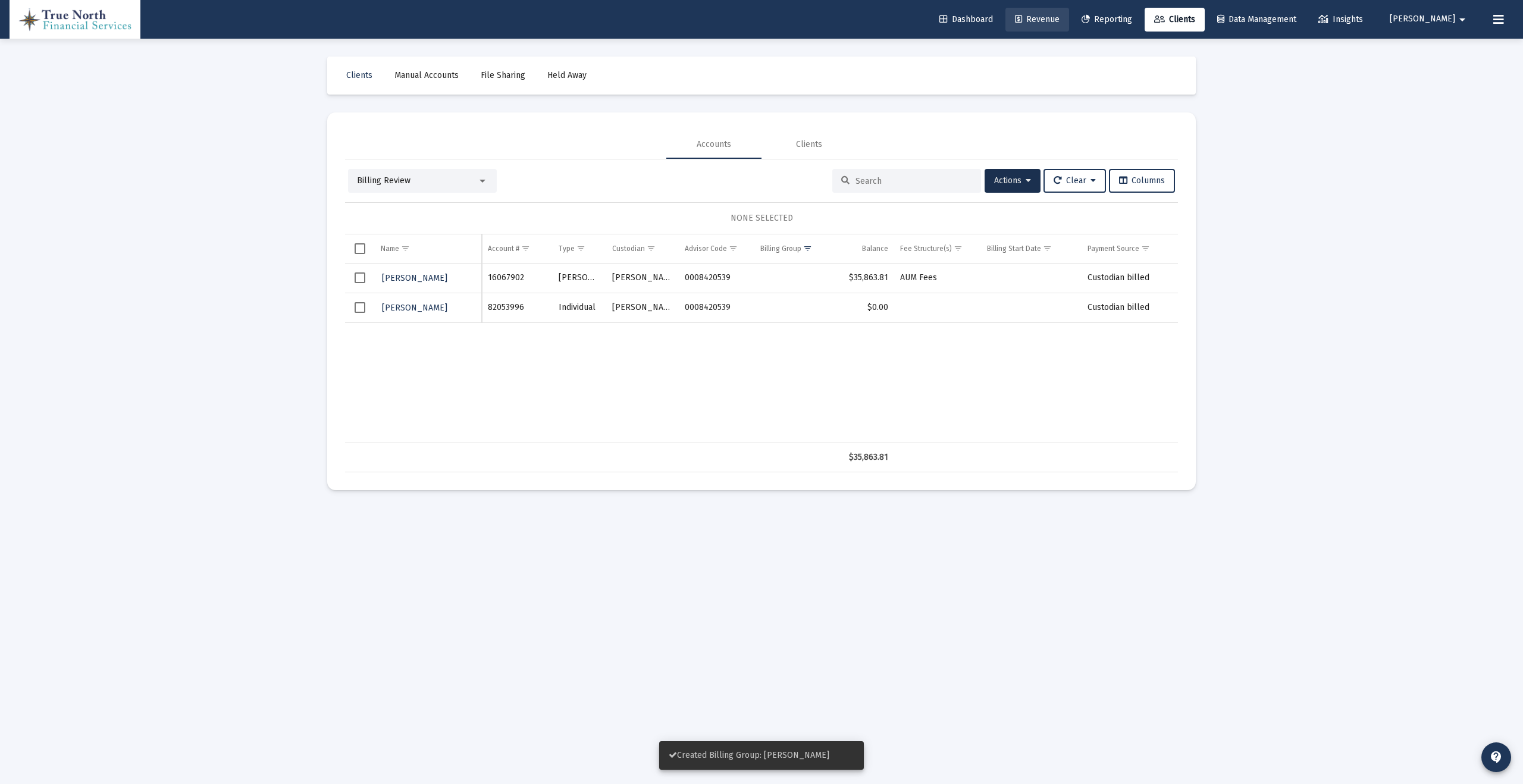
click at [1059, 19] on span "Revenue" at bounding box center [1037, 19] width 44 height 10
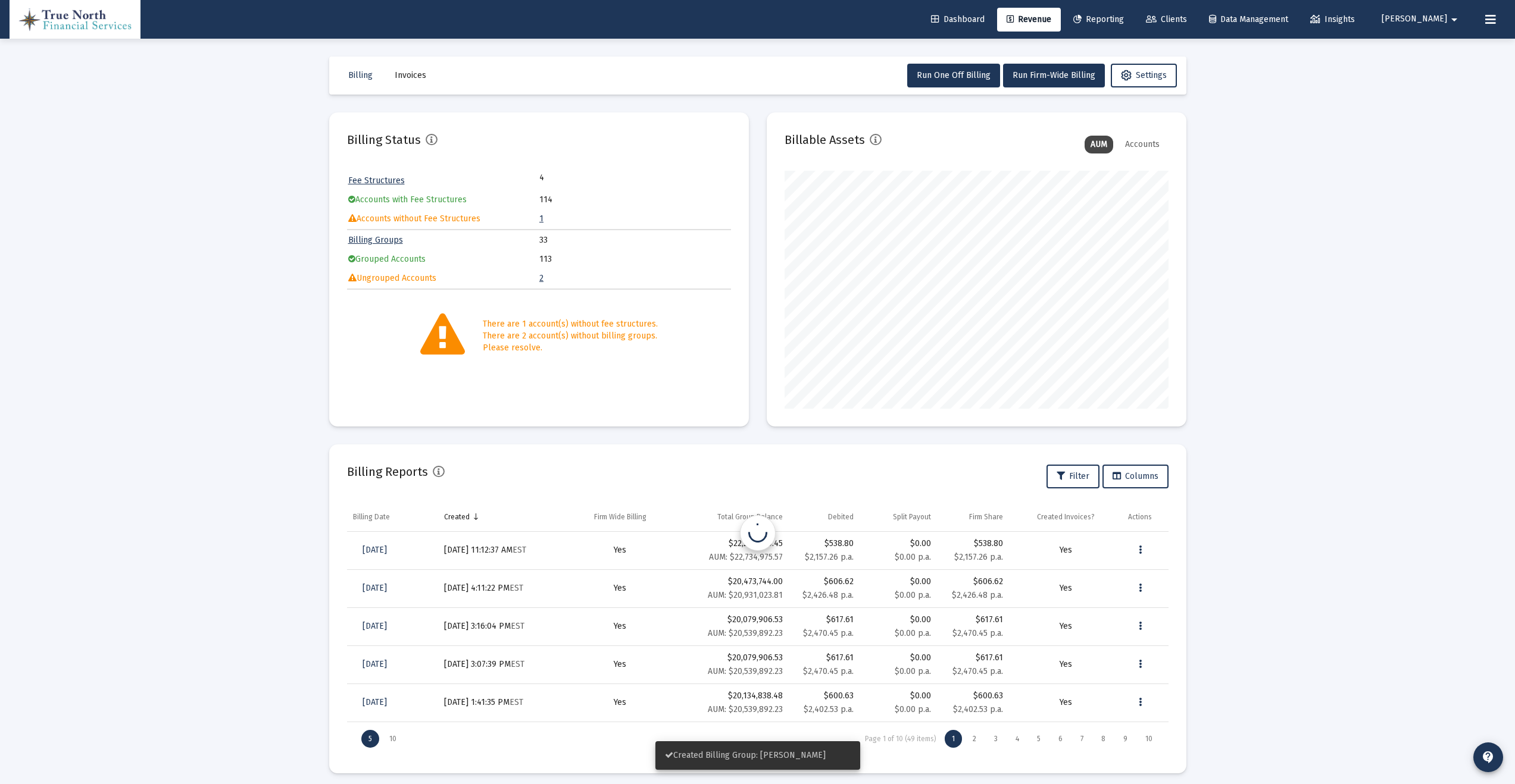
scroll to position [238, 384]
click at [543, 281] on td "2" at bounding box center [634, 278] width 190 height 18
click at [542, 280] on link "2" at bounding box center [541, 277] width 4 height 10
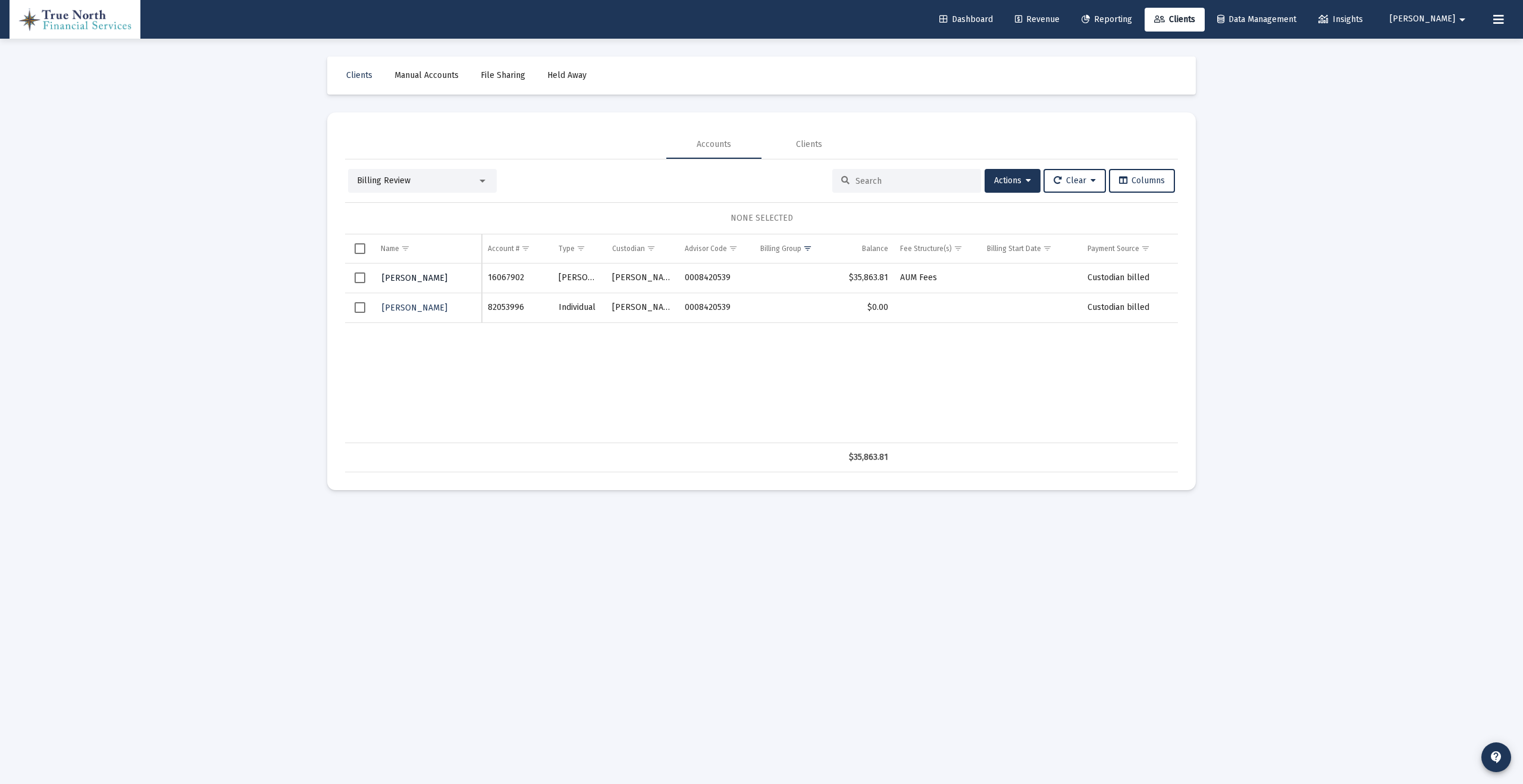
click at [417, 273] on span "[PERSON_NAME]" at bounding box center [414, 277] width 65 height 10
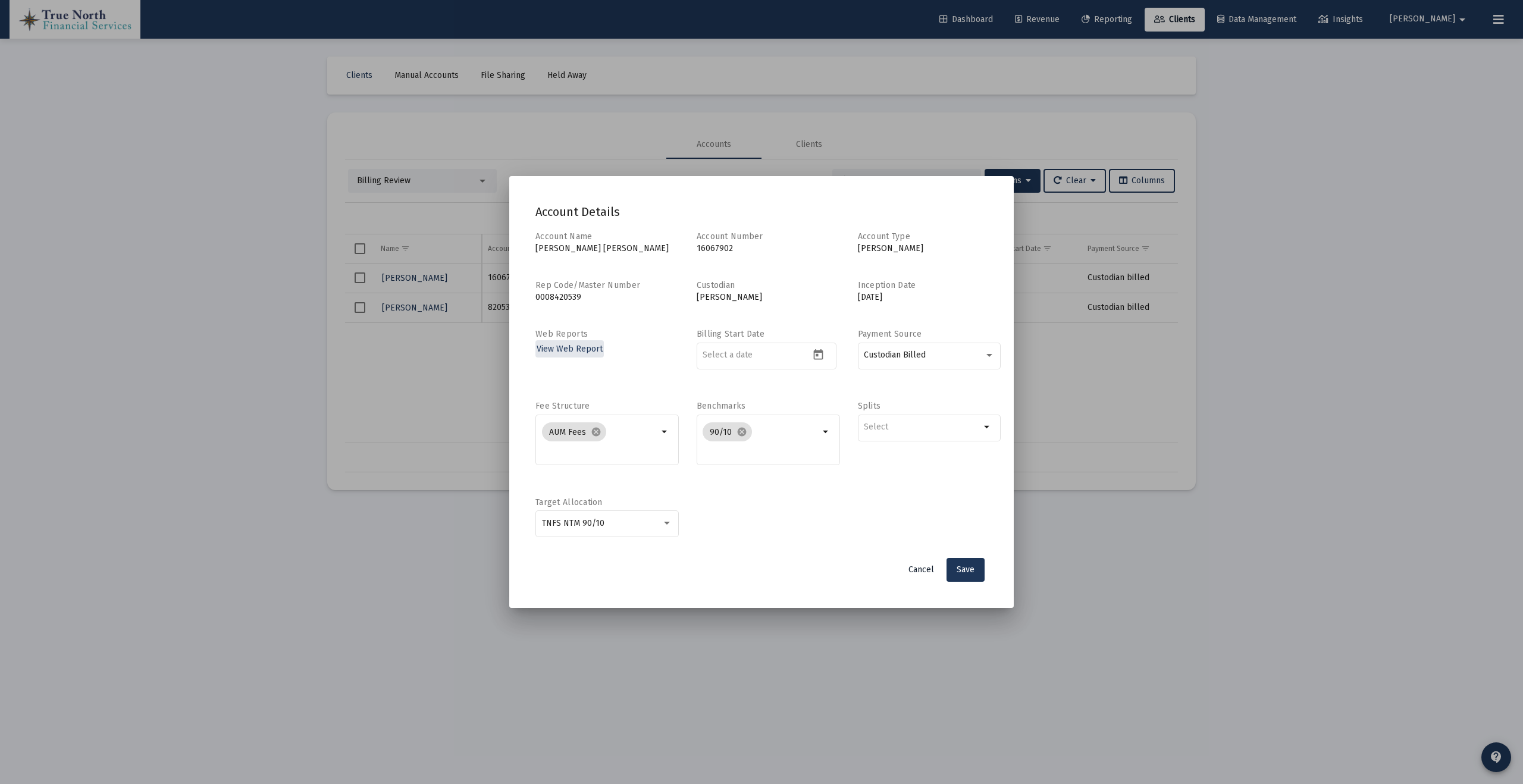
click at [922, 569] on span "Cancel" at bounding box center [921, 569] width 26 height 10
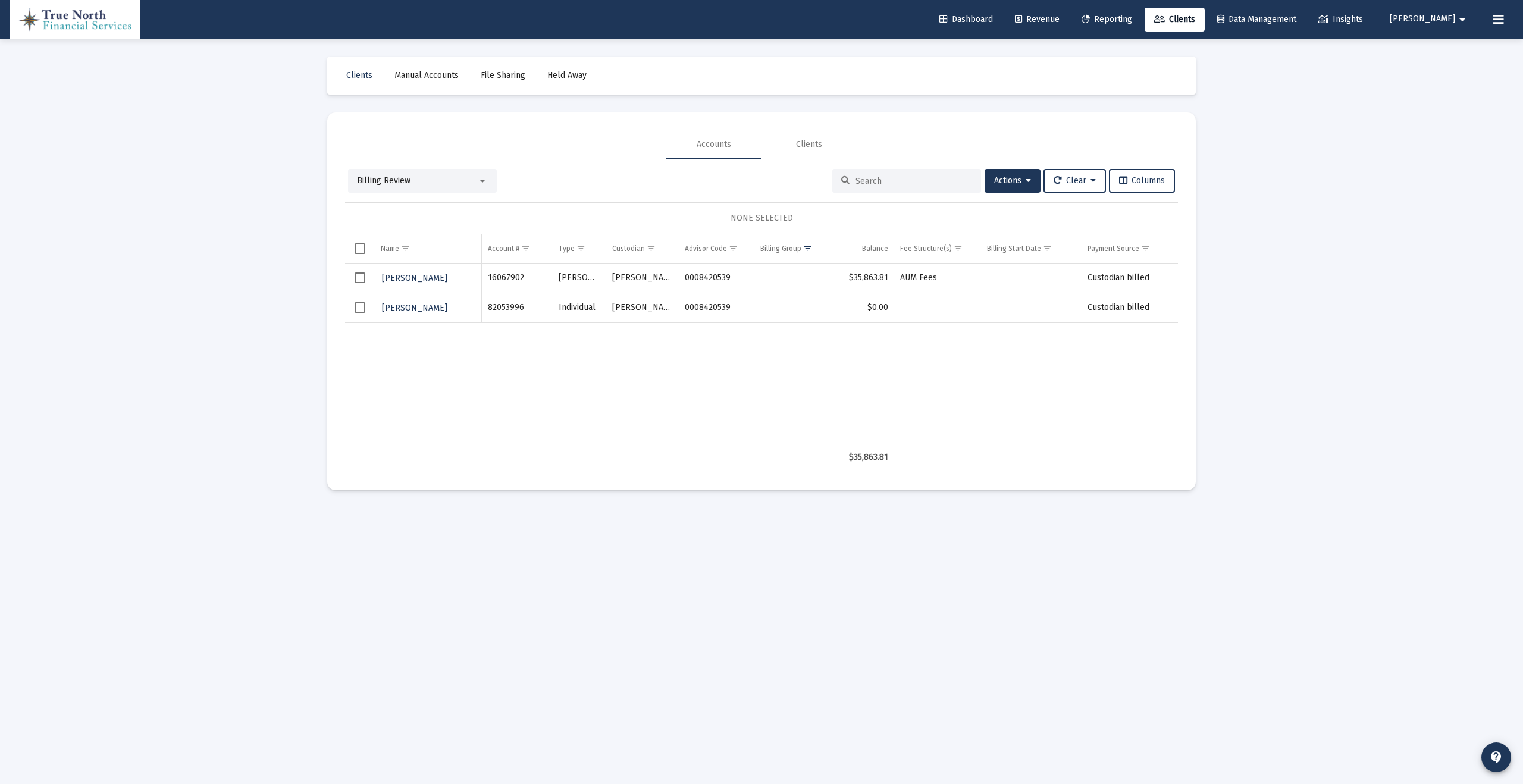
click at [361, 279] on span "Select row" at bounding box center [360, 278] width 11 height 11
click at [1002, 179] on span "Actions" at bounding box center [1012, 180] width 37 height 10
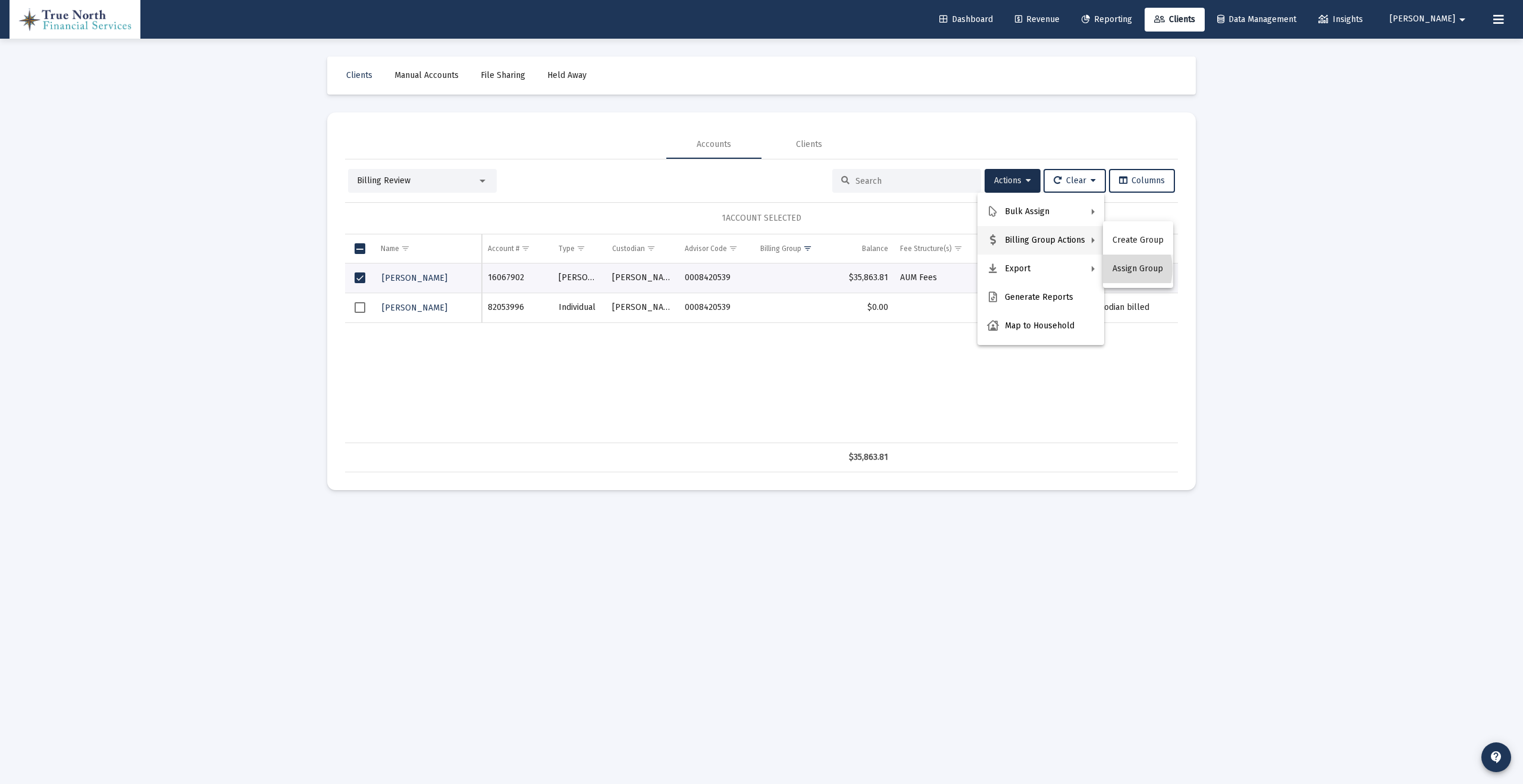
click at [1115, 269] on button "Assign Group" at bounding box center [1138, 269] width 70 height 29
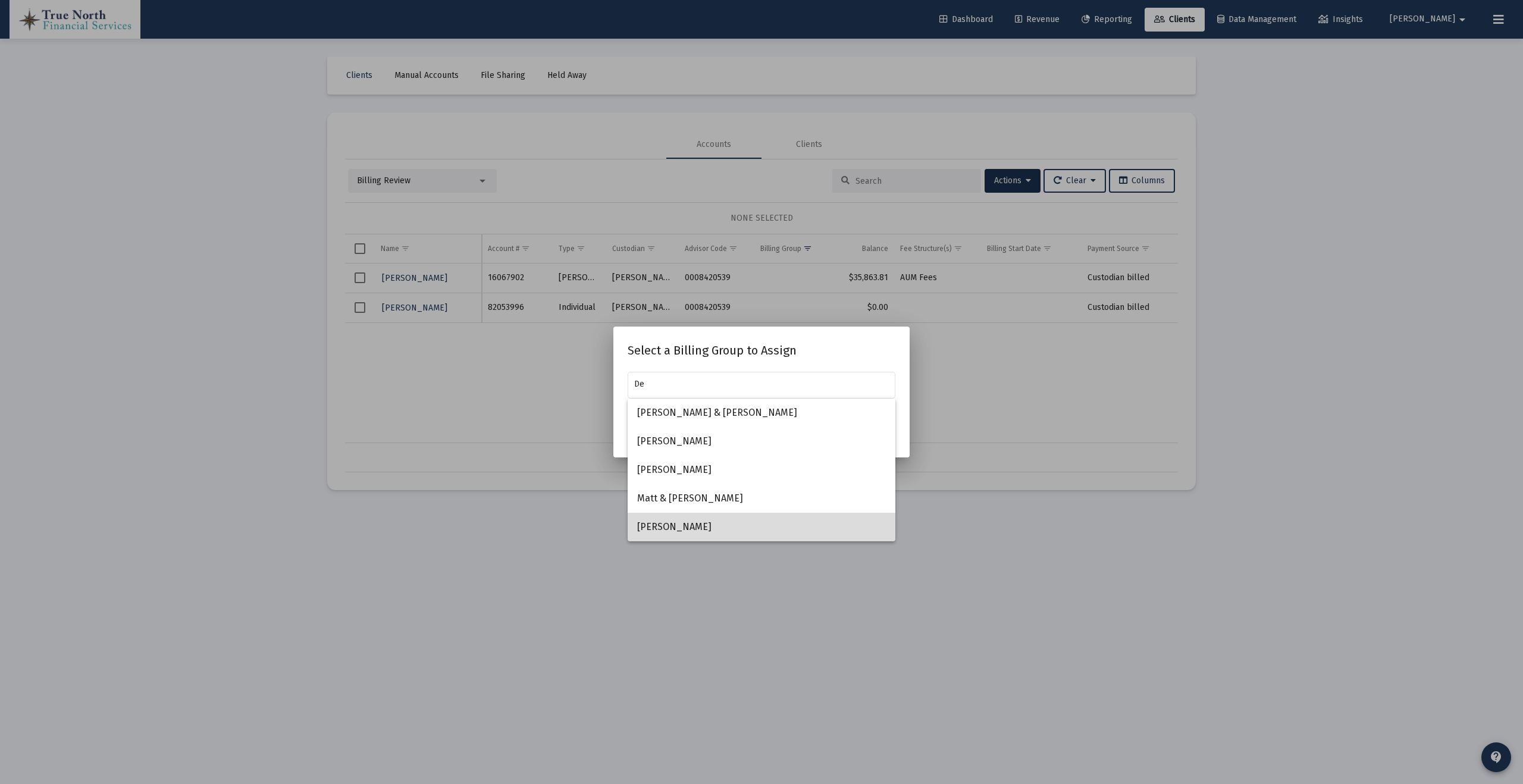
click at [706, 530] on span "[PERSON_NAME]" at bounding box center [761, 527] width 249 height 29
type input "[PERSON_NAME]"
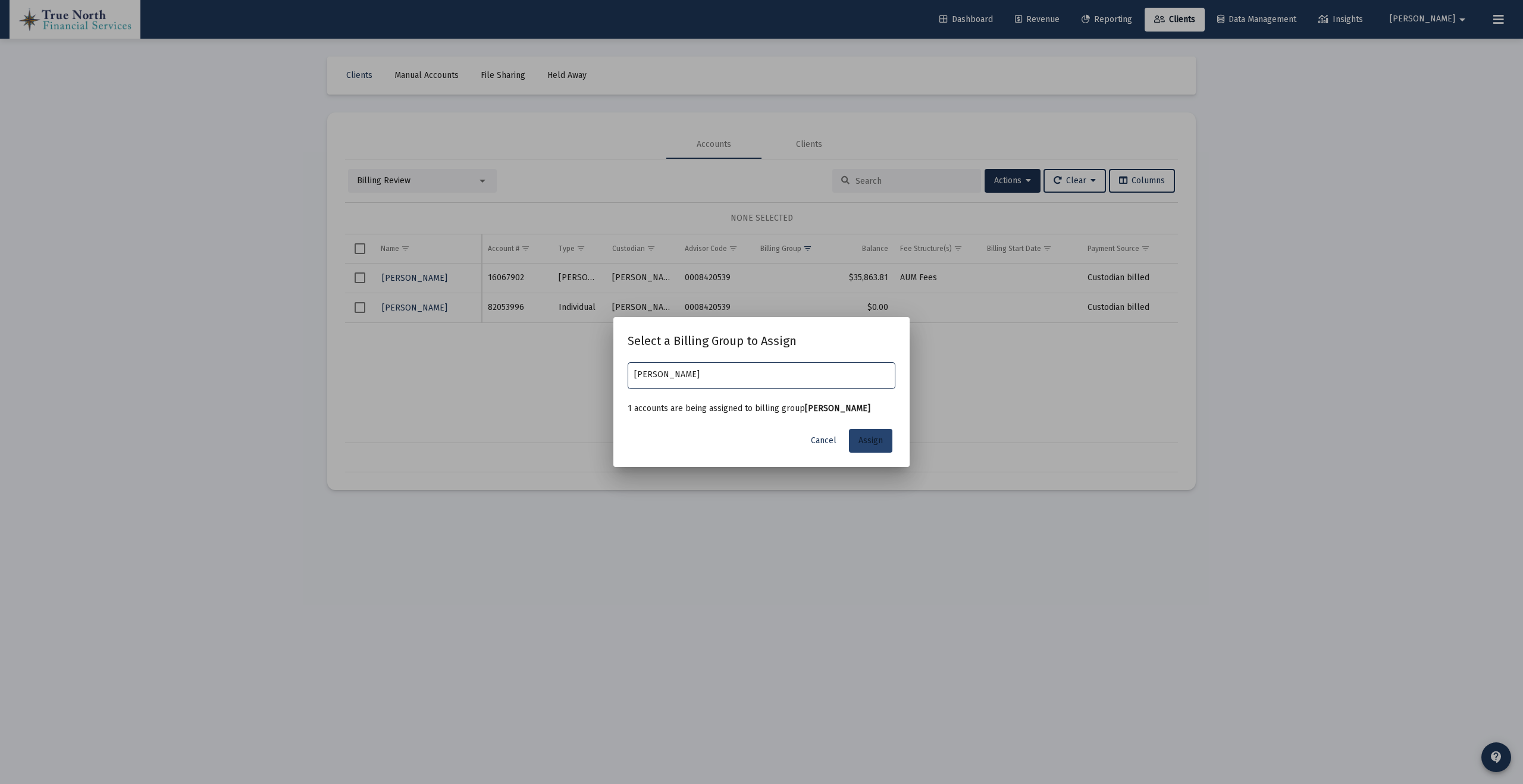
click at [881, 444] on span "Assign" at bounding box center [871, 440] width 24 height 10
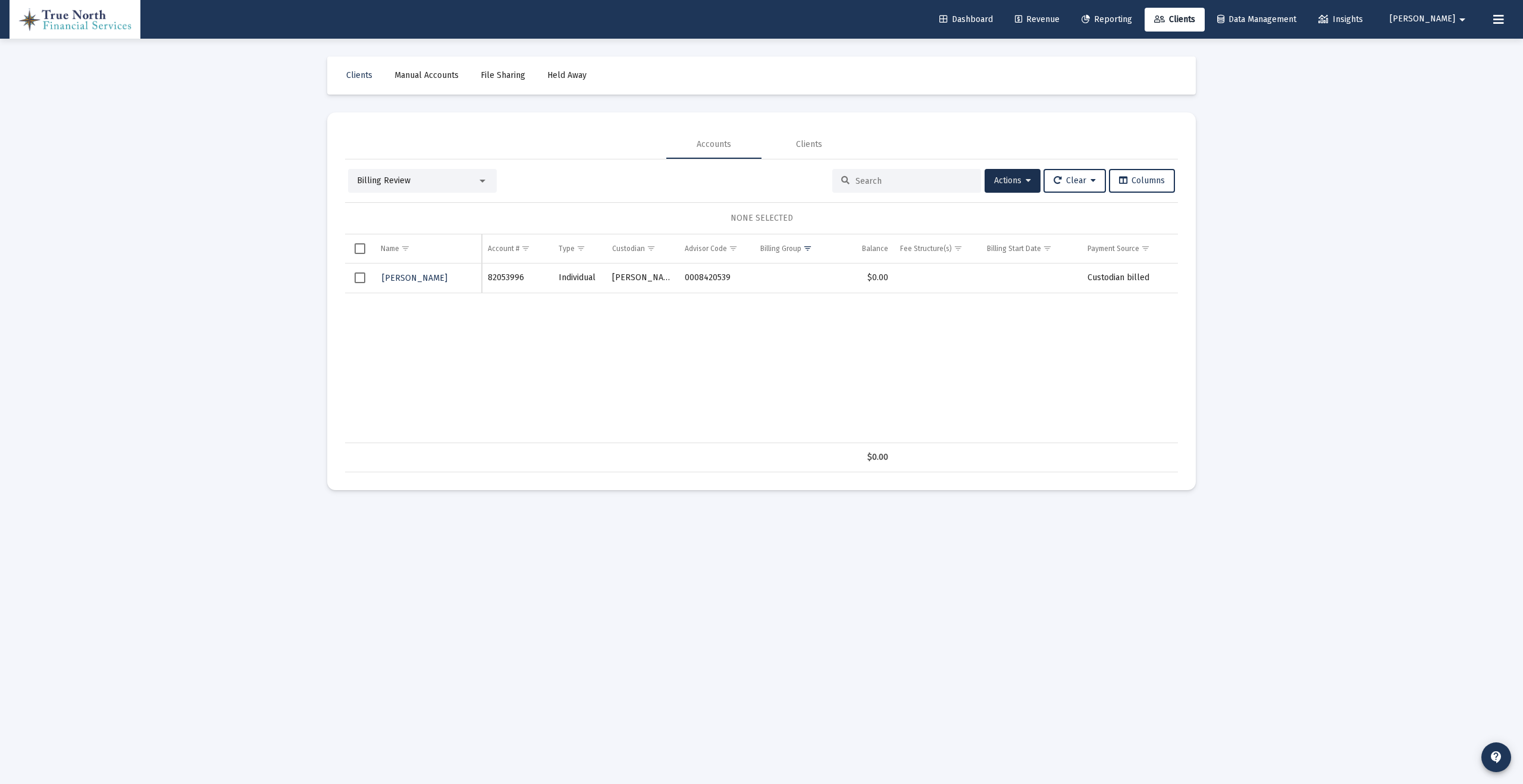
click at [357, 277] on span "Select row" at bounding box center [360, 278] width 11 height 11
click at [1020, 189] on button "Actions" at bounding box center [1012, 180] width 56 height 24
click at [828, 81] on div at bounding box center [761, 392] width 1523 height 784
click at [1051, 11] on link "Revenue" at bounding box center [1037, 19] width 64 height 24
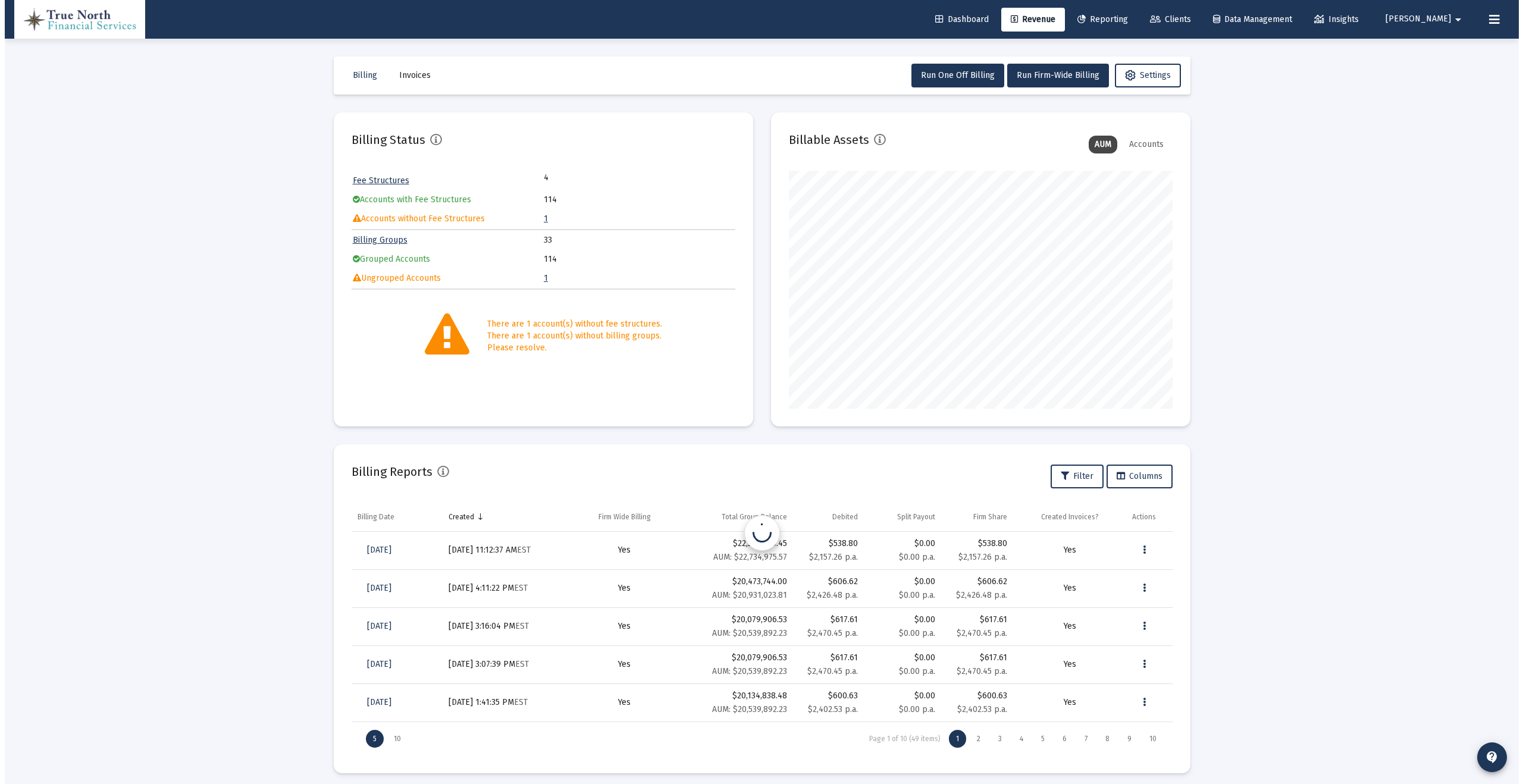
scroll to position [238, 384]
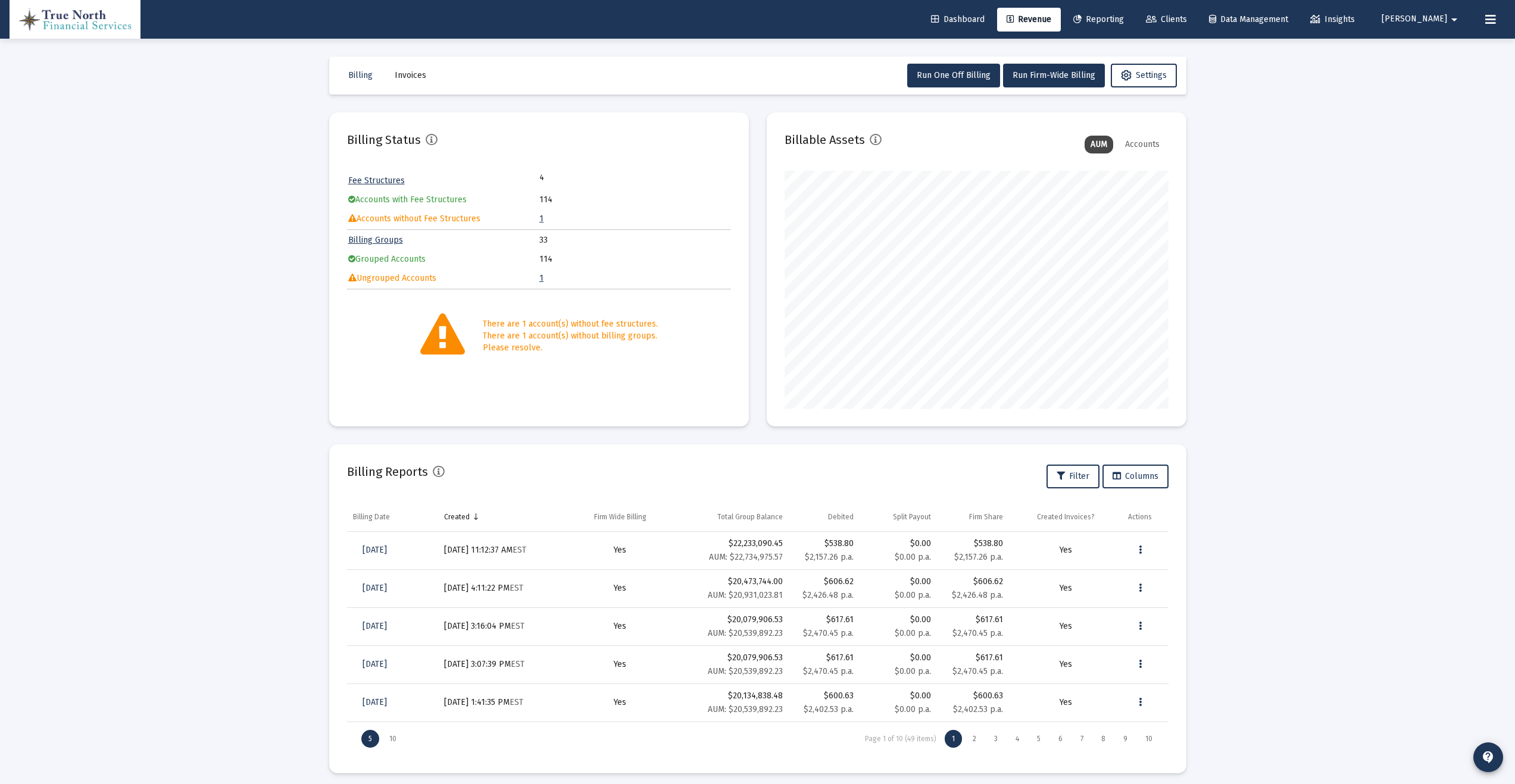
click at [540, 218] on link "1" at bounding box center [541, 218] width 4 height 10
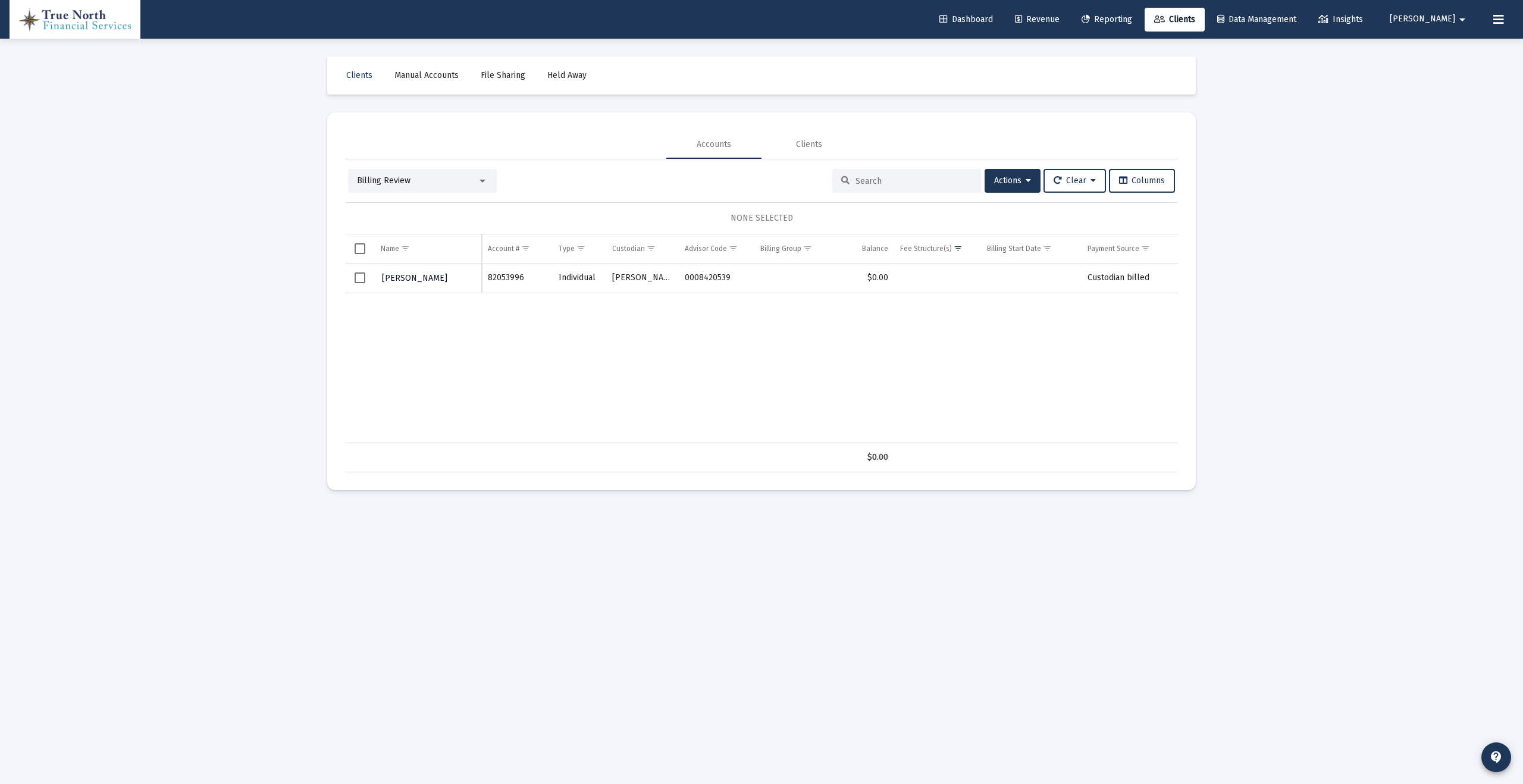
click at [414, 277] on span "[PERSON_NAME]" at bounding box center [414, 277] width 65 height 10
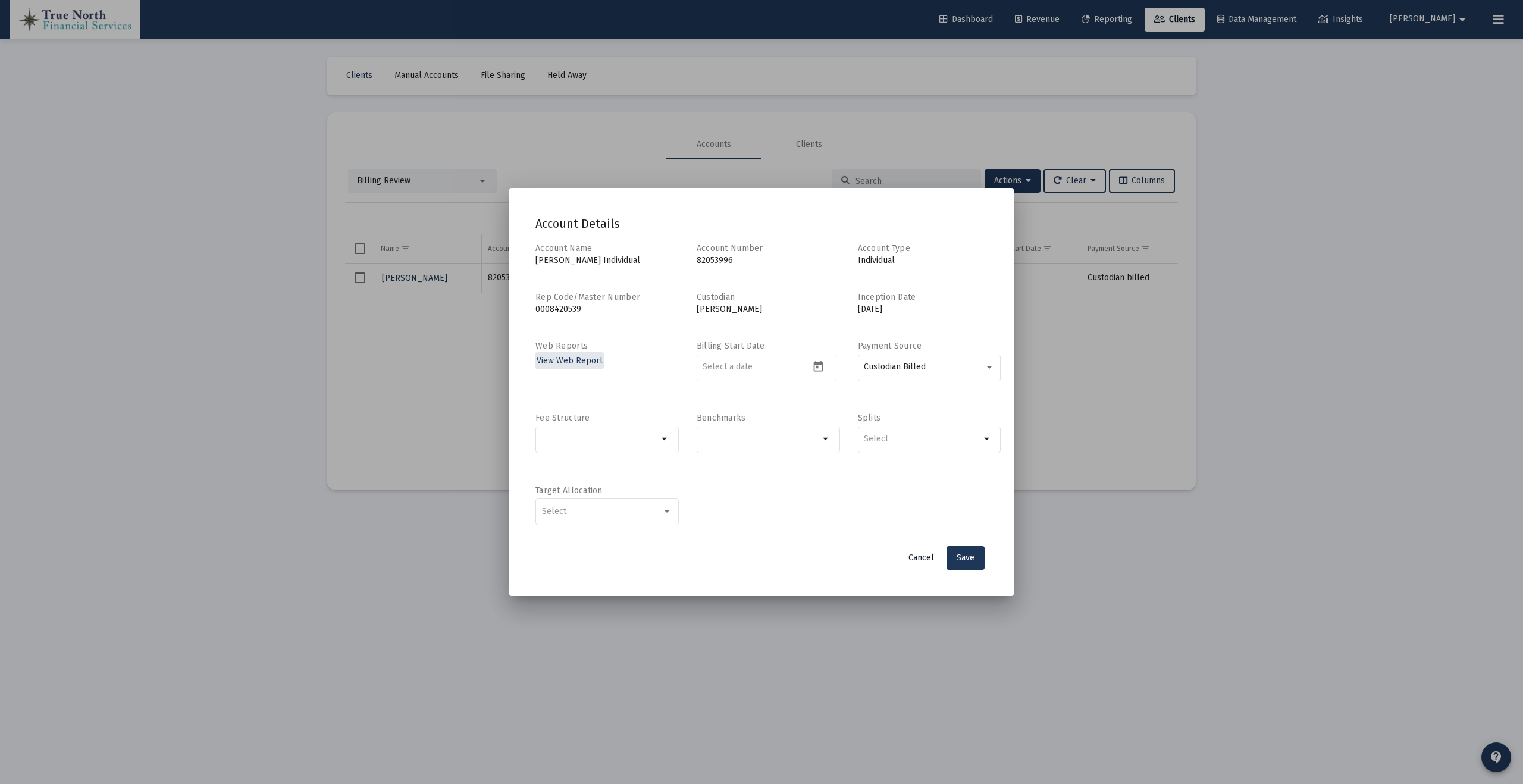
click at [924, 558] on span "Cancel" at bounding box center [921, 558] width 26 height 10
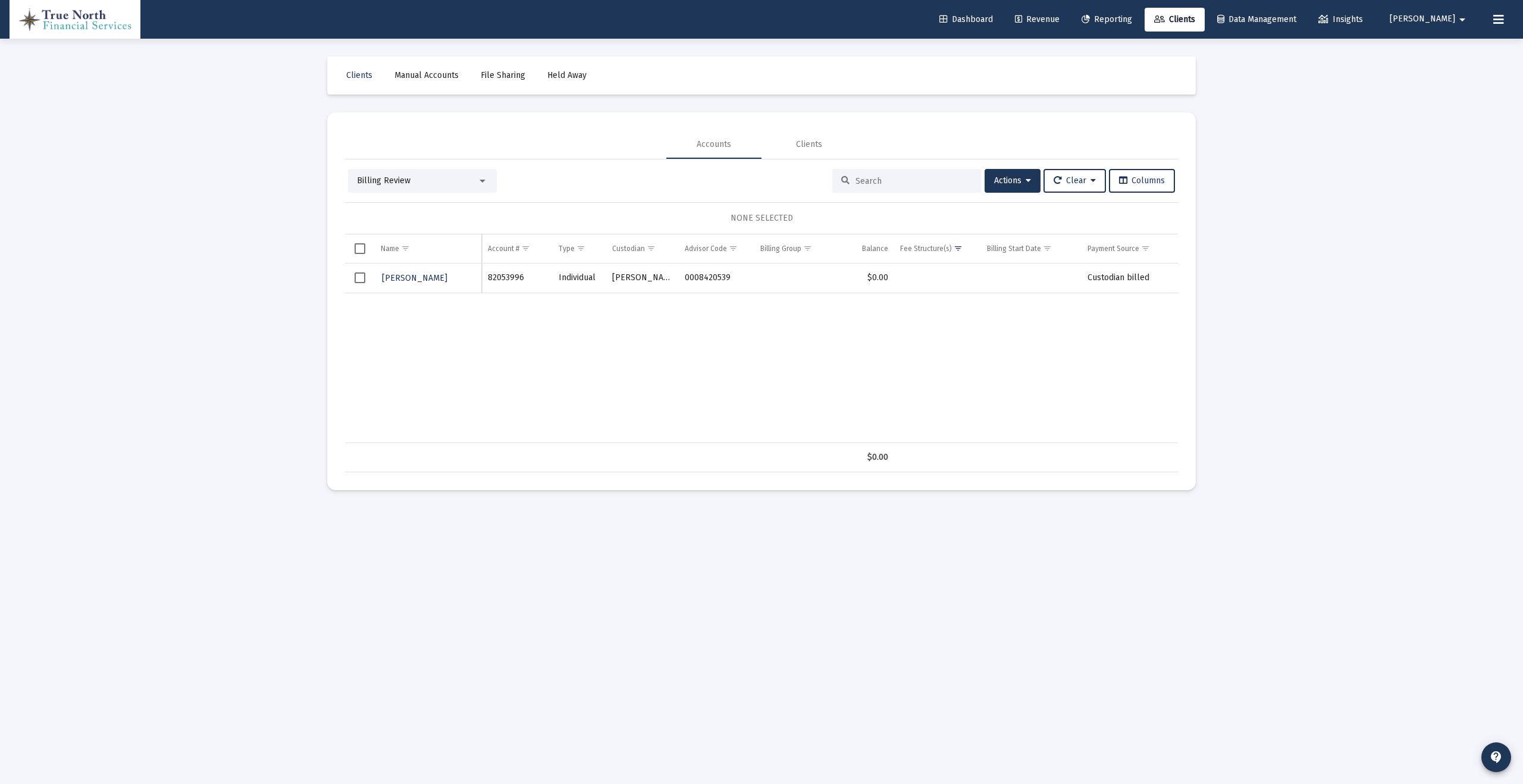
click at [359, 275] on span "Select row" at bounding box center [360, 278] width 11 height 11
click at [1002, 185] on button "Actions" at bounding box center [1012, 180] width 56 height 24
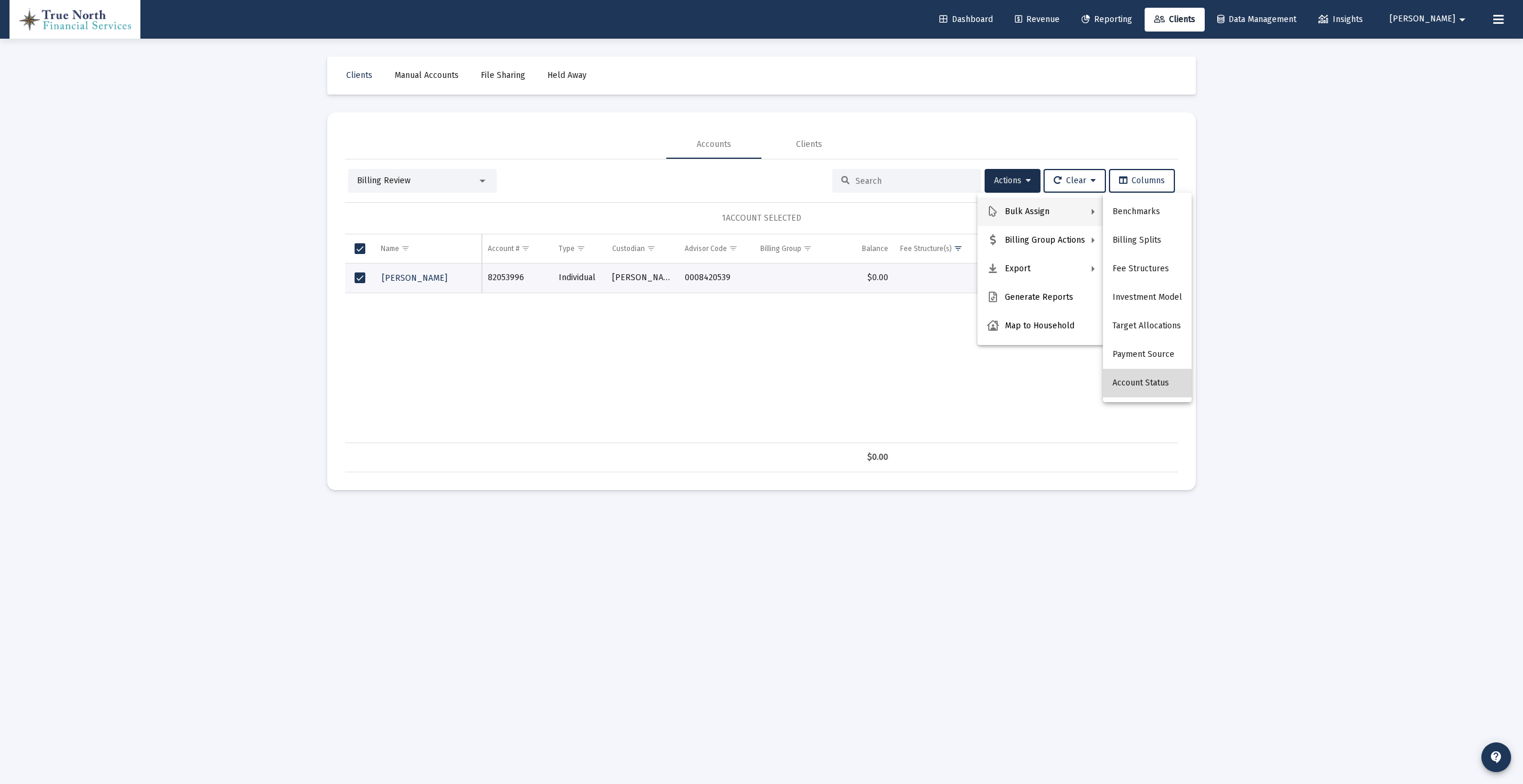
click at [1155, 382] on button "Account Status" at bounding box center [1147, 383] width 89 height 29
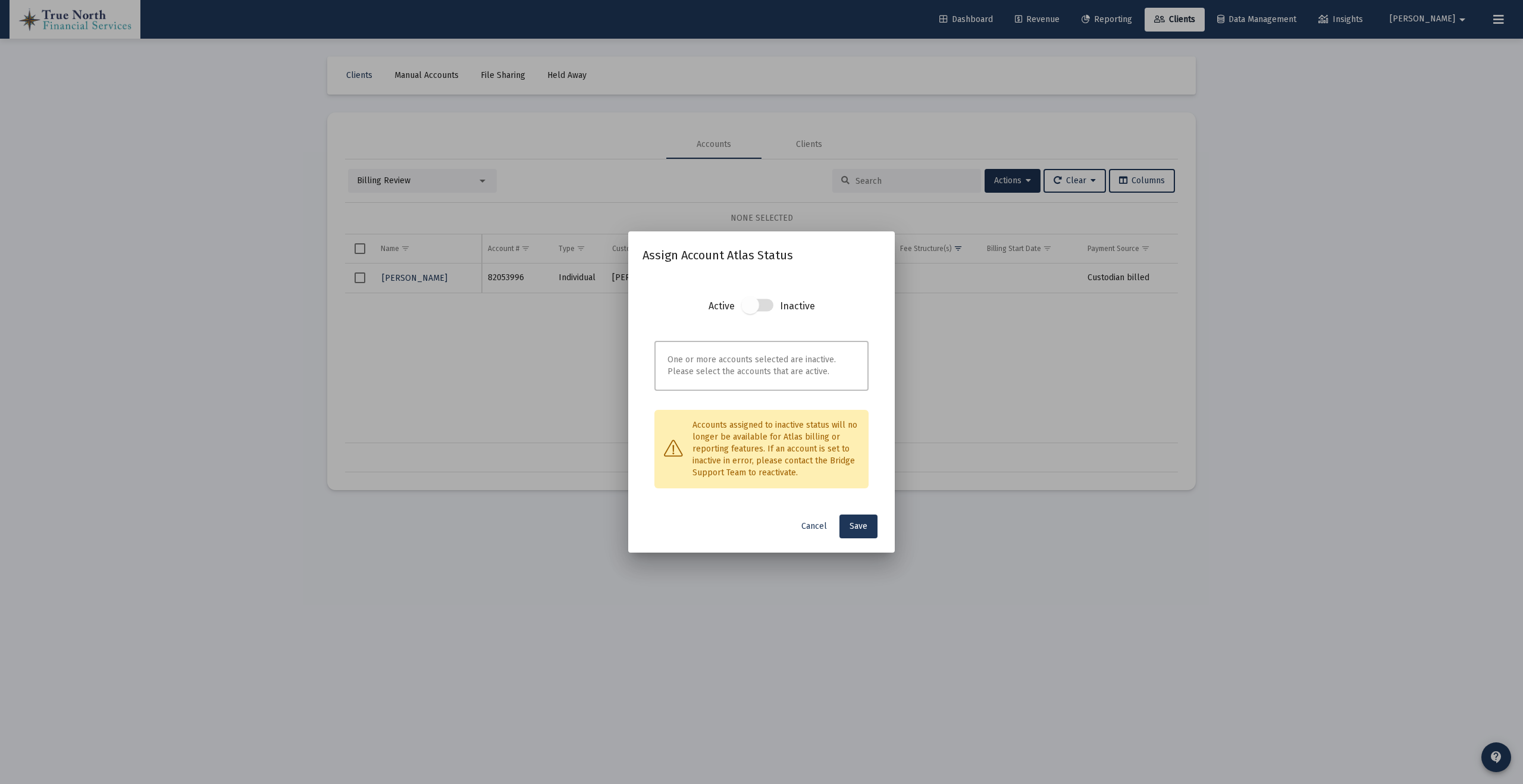
click at [766, 302] on span at bounding box center [757, 305] width 32 height 13
click at [755, 304] on span at bounding box center [750, 305] width 18 height 18
click at [748, 305] on span at bounding box center [750, 305] width 18 height 18
click at [820, 525] on span "Cancel" at bounding box center [814, 526] width 26 height 10
